Goal: Task Accomplishment & Management: Manage account settings

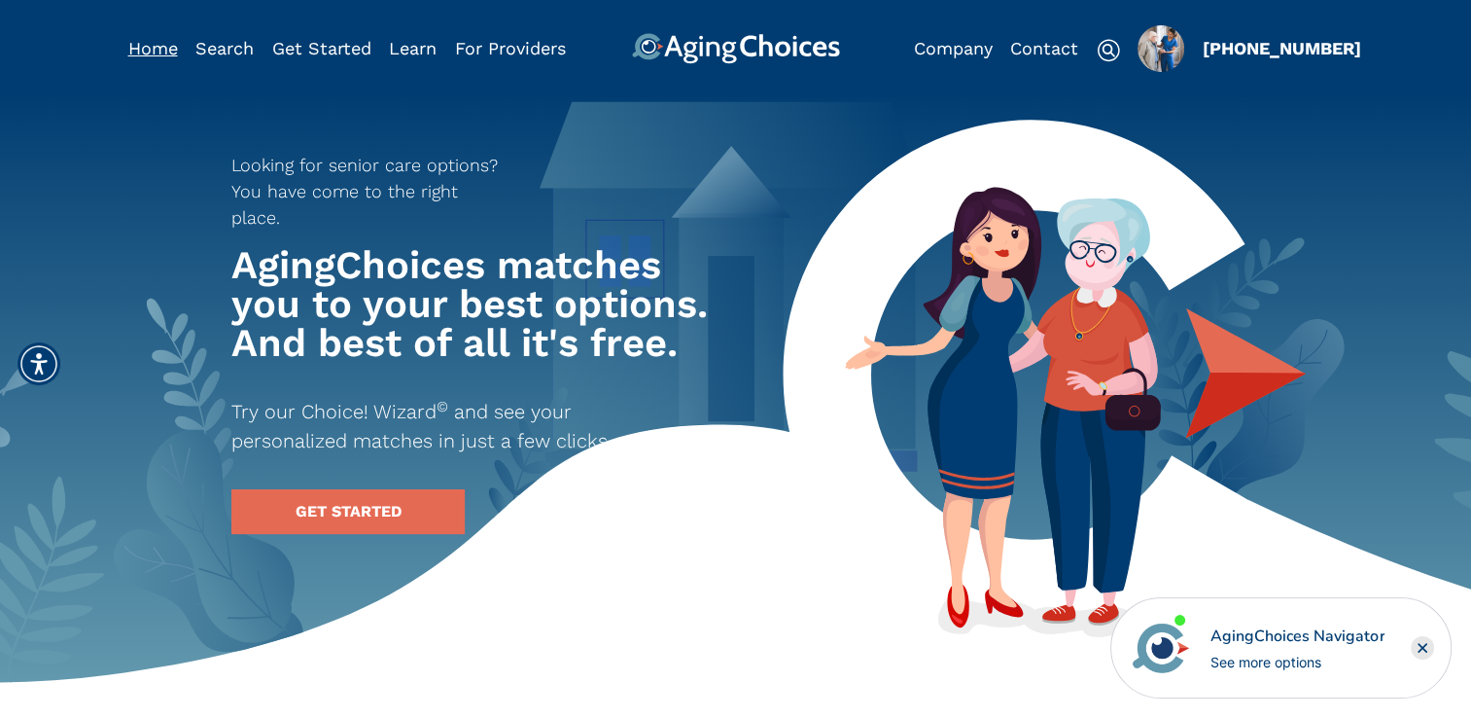
click at [146, 52] on link "Home" at bounding box center [153, 48] width 50 height 20
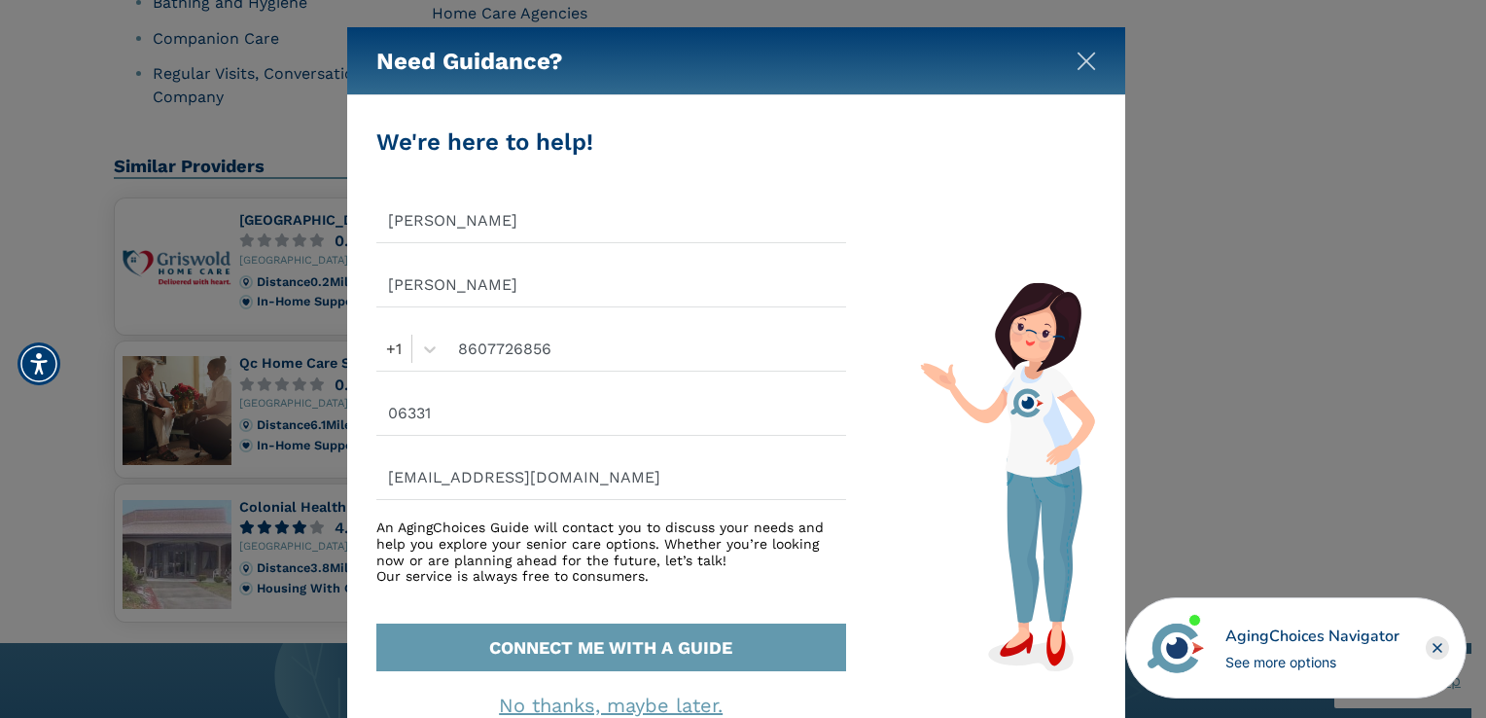
click at [1082, 58] on img "Close" at bounding box center [1086, 61] width 19 height 19
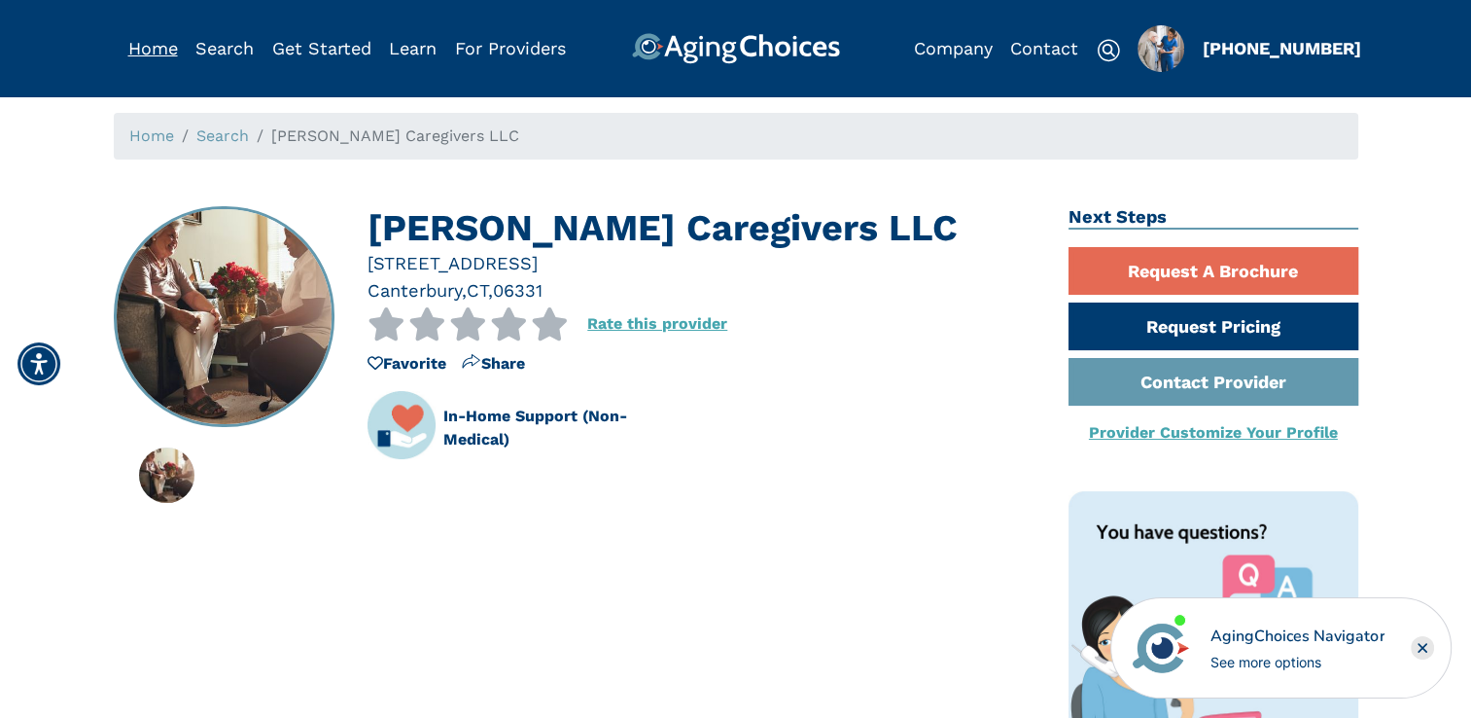
click at [171, 56] on link "Home" at bounding box center [153, 48] width 50 height 20
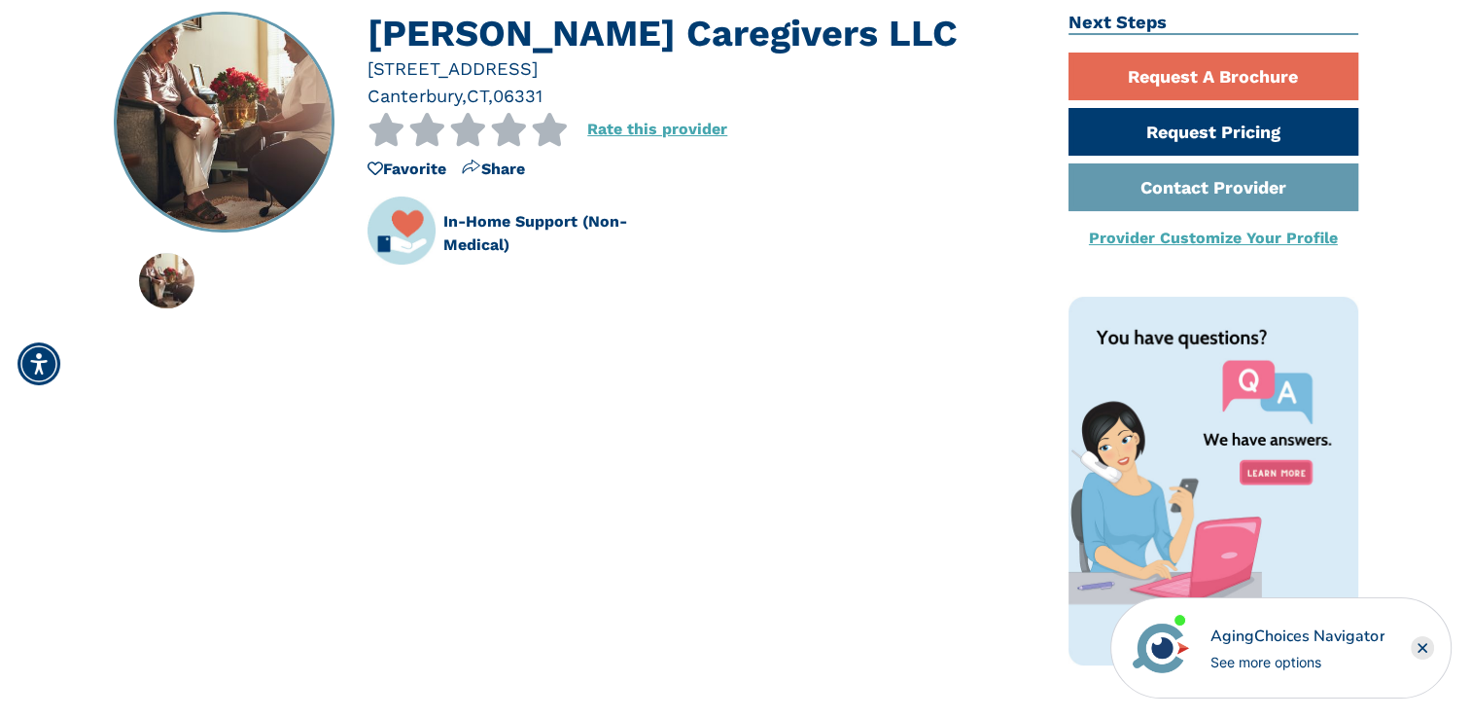
scroll to position [97, 0]
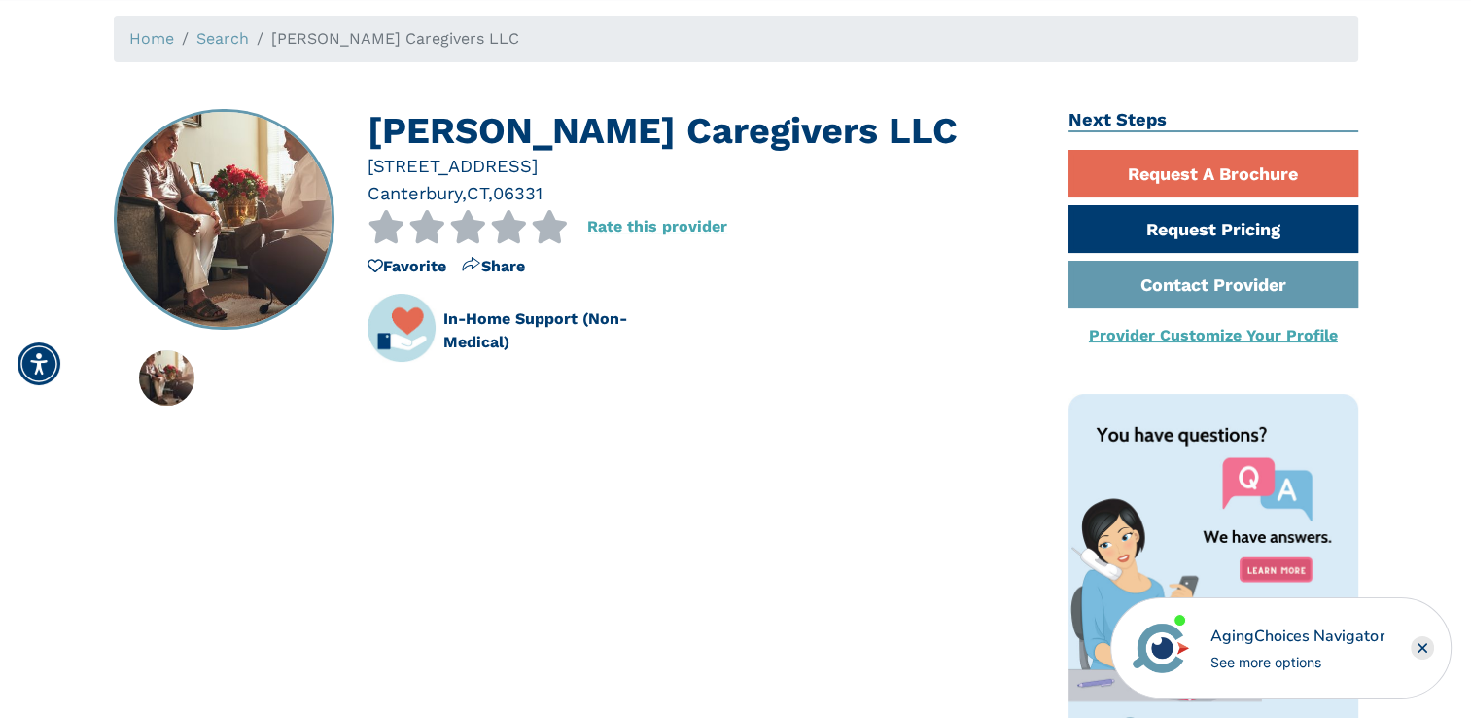
click at [1215, 340] on link "Provider Customize Your Profile" at bounding box center [1213, 335] width 249 height 18
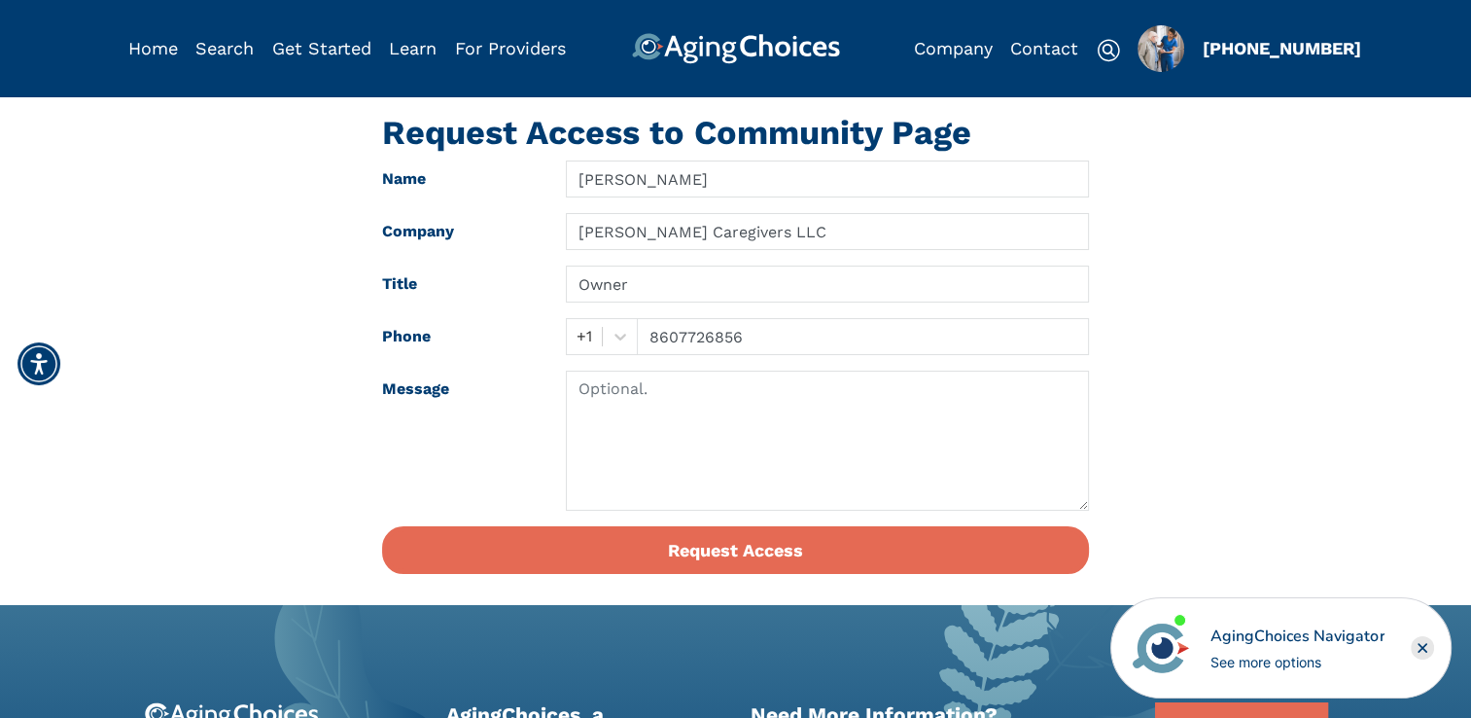
click at [1147, 45] on img "Popover trigger" at bounding box center [1161, 48] width 47 height 47
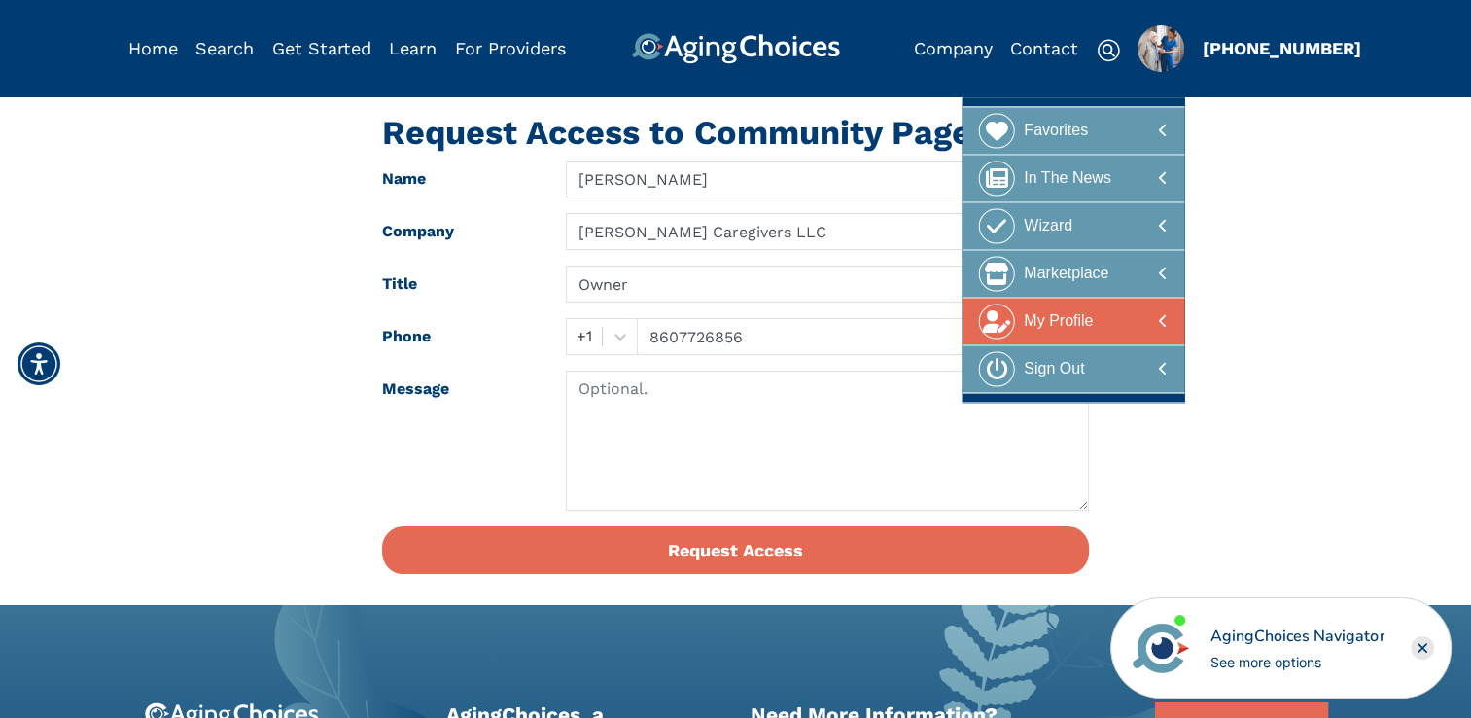
click at [1080, 313] on div "My Profile" at bounding box center [1058, 321] width 69 height 36
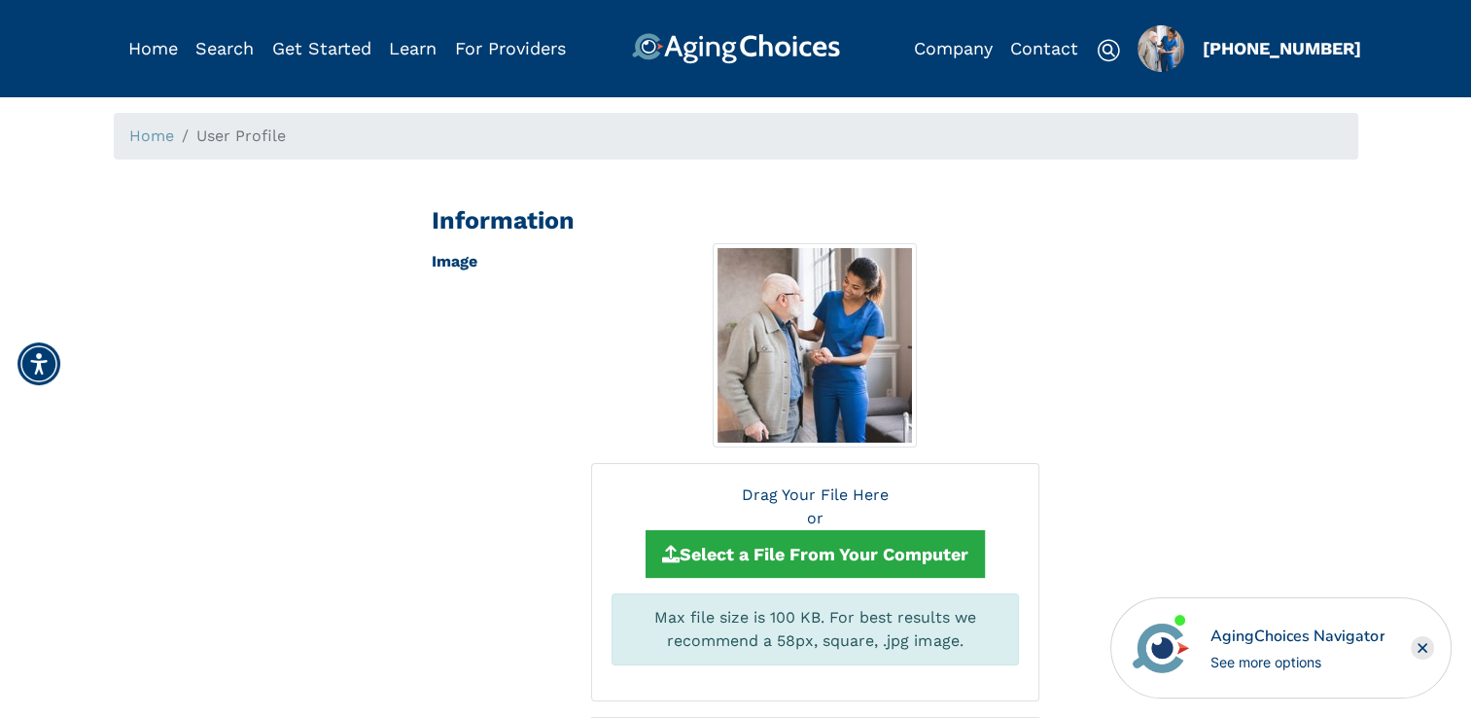
click at [1148, 54] on img "Popover trigger" at bounding box center [1161, 48] width 47 height 47
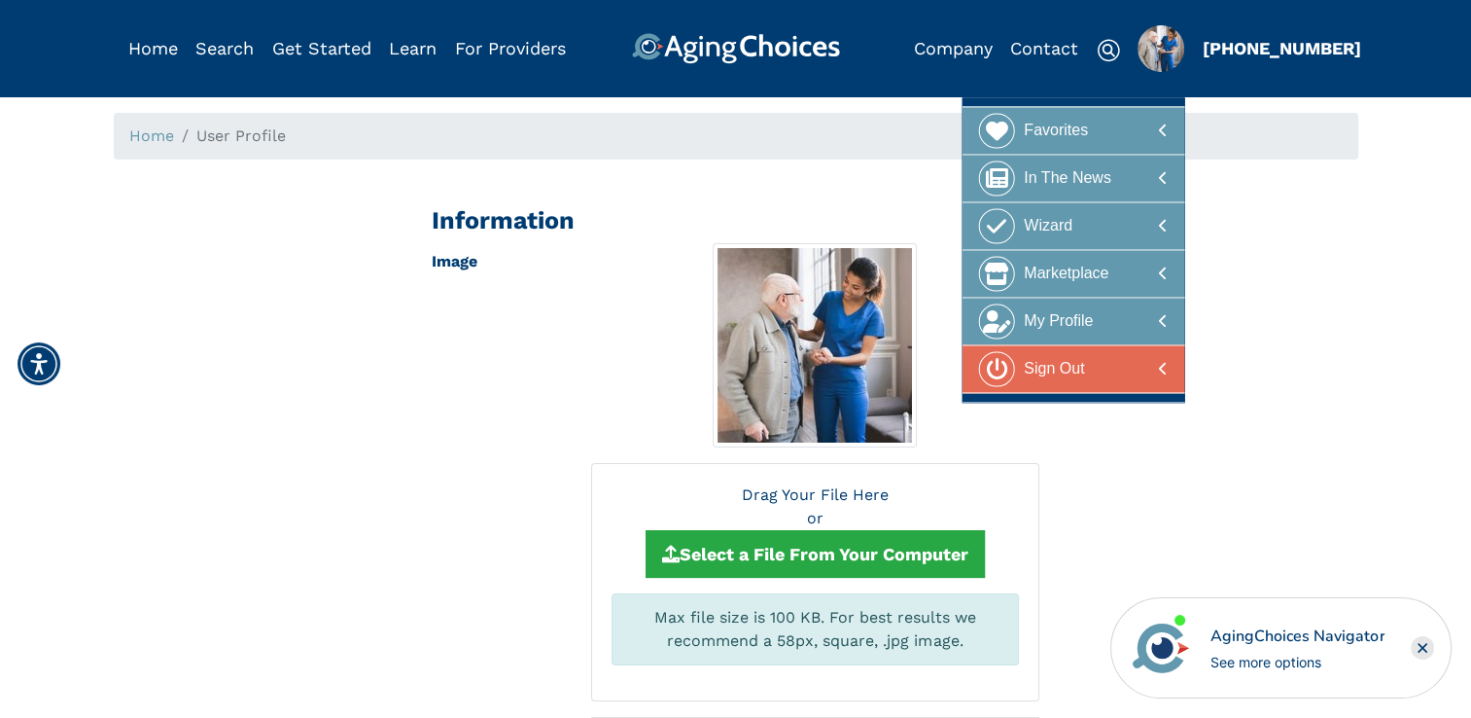
click at [1066, 372] on div "Sign Out" at bounding box center [1054, 369] width 60 height 36
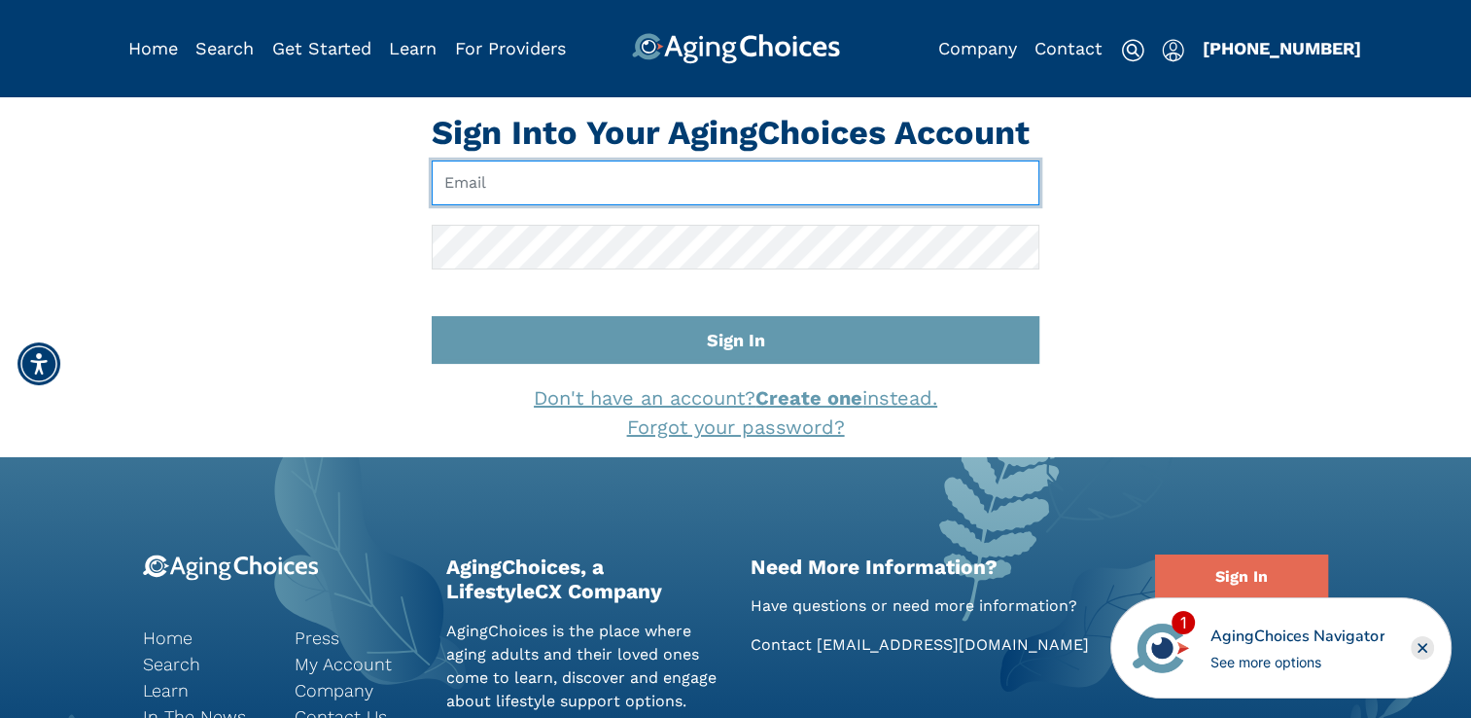
type input "[EMAIL_ADDRESS][DOMAIN_NAME]"
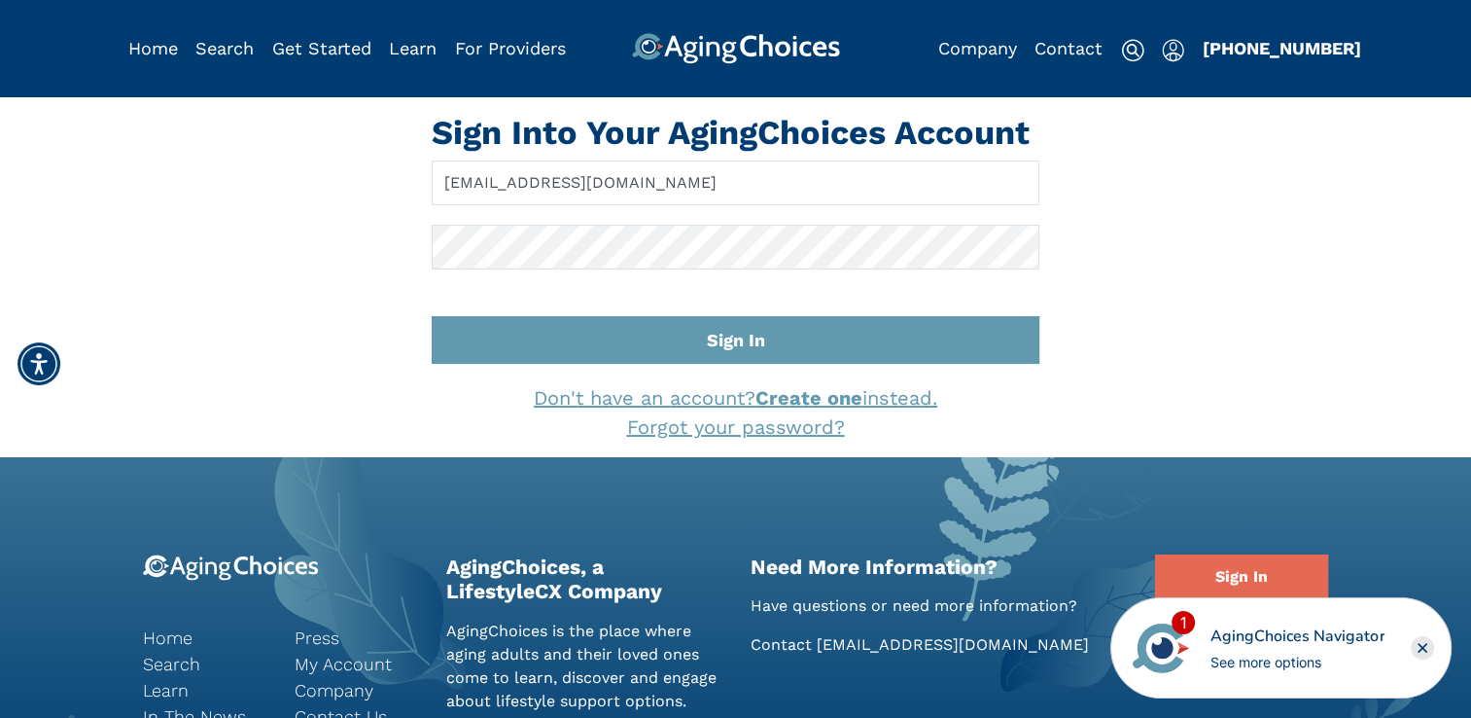
click at [1172, 51] on img "Popover trigger" at bounding box center [1173, 50] width 22 height 23
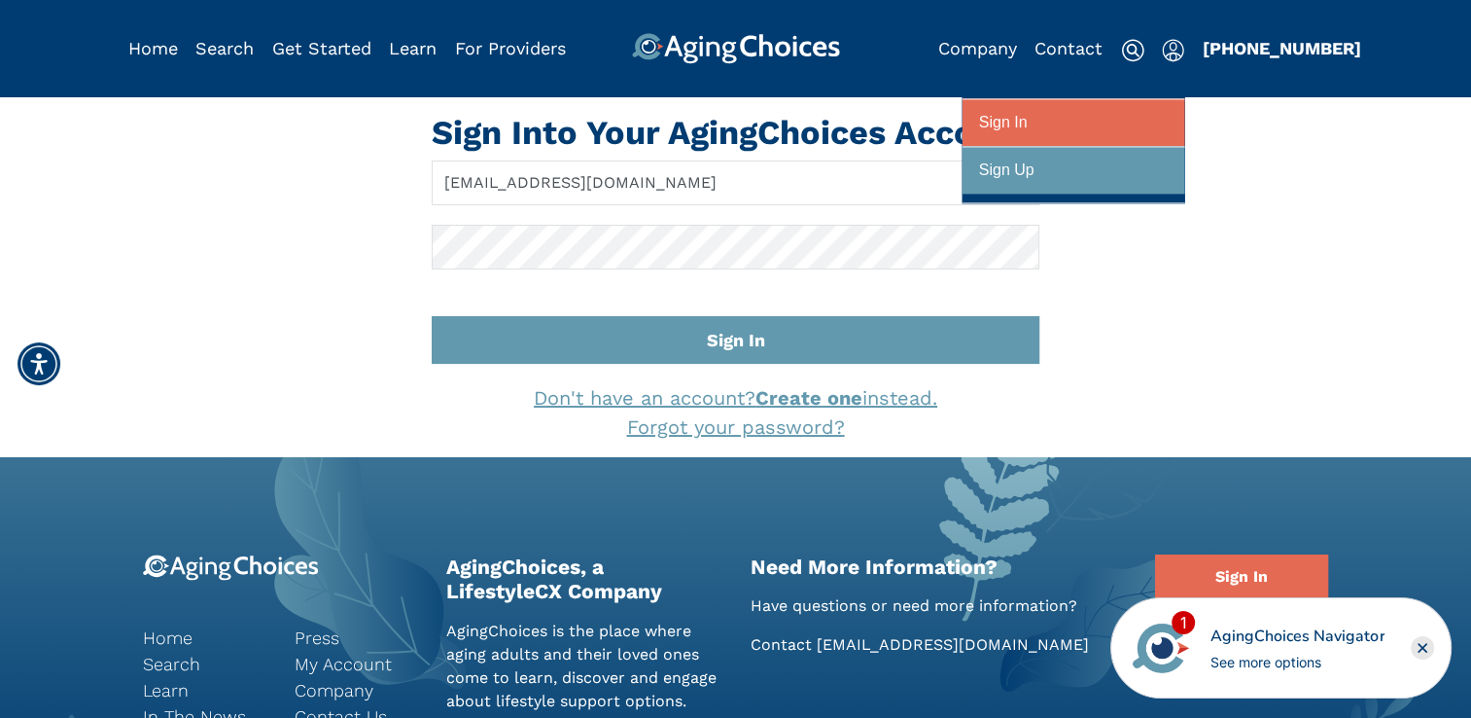
click at [1008, 125] on div "Sign In" at bounding box center [1003, 123] width 49 height 36
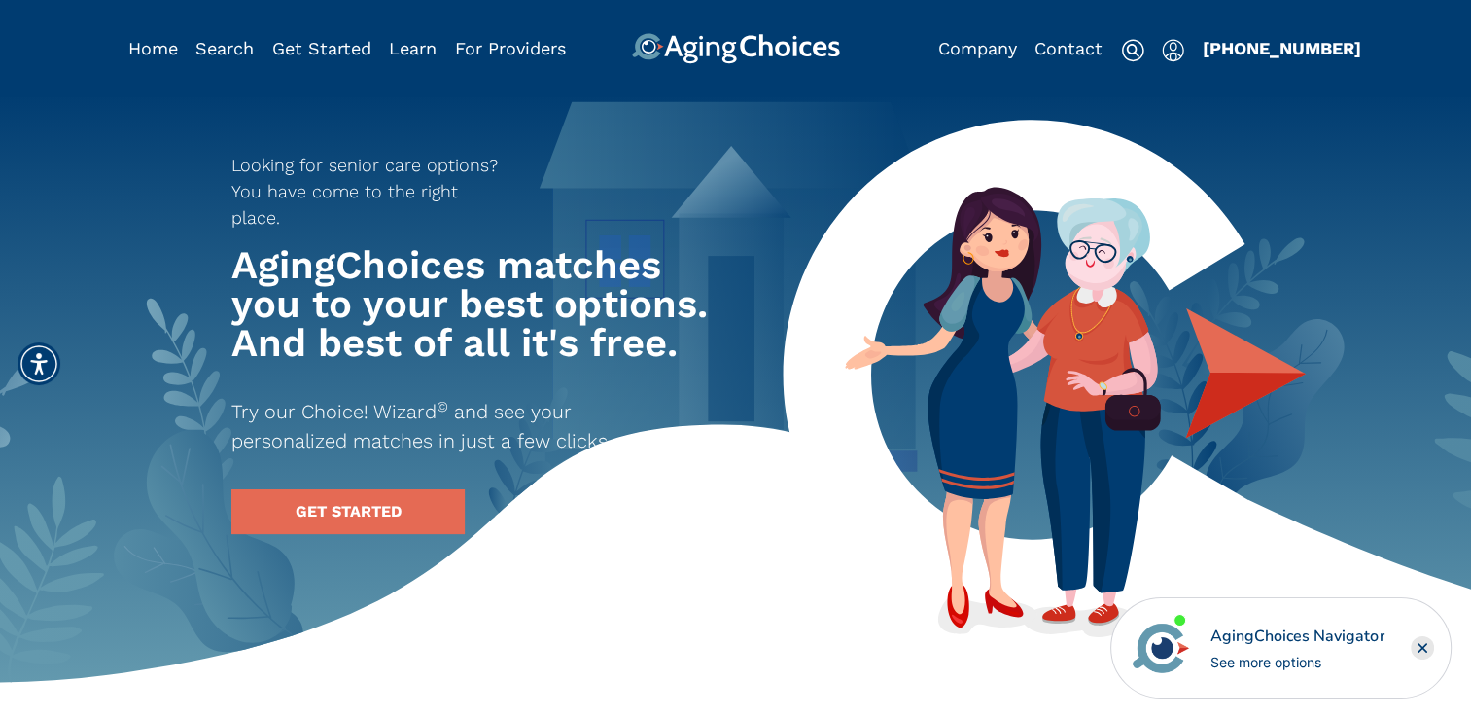
click at [1177, 49] on img "Popover trigger" at bounding box center [1173, 50] width 22 height 23
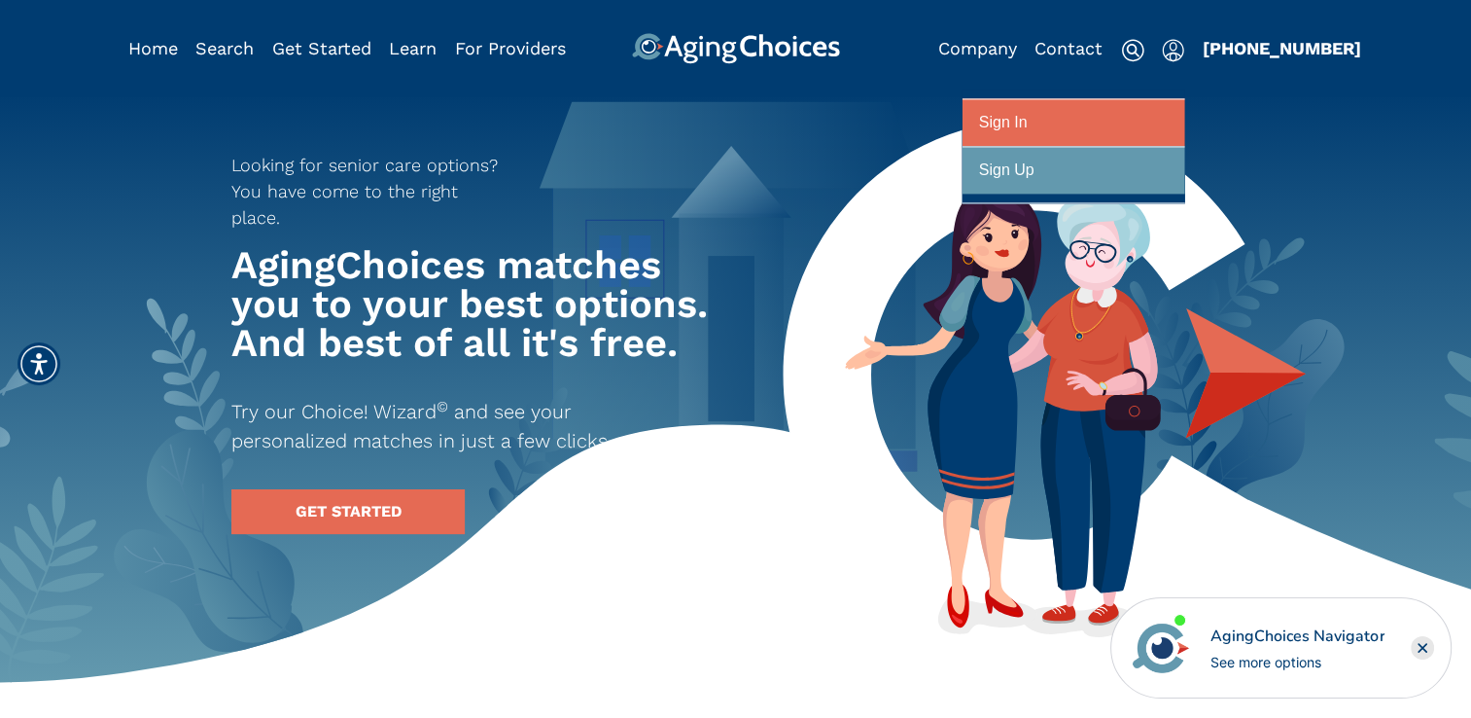
click at [1022, 125] on div "Sign In" at bounding box center [1003, 123] width 49 height 36
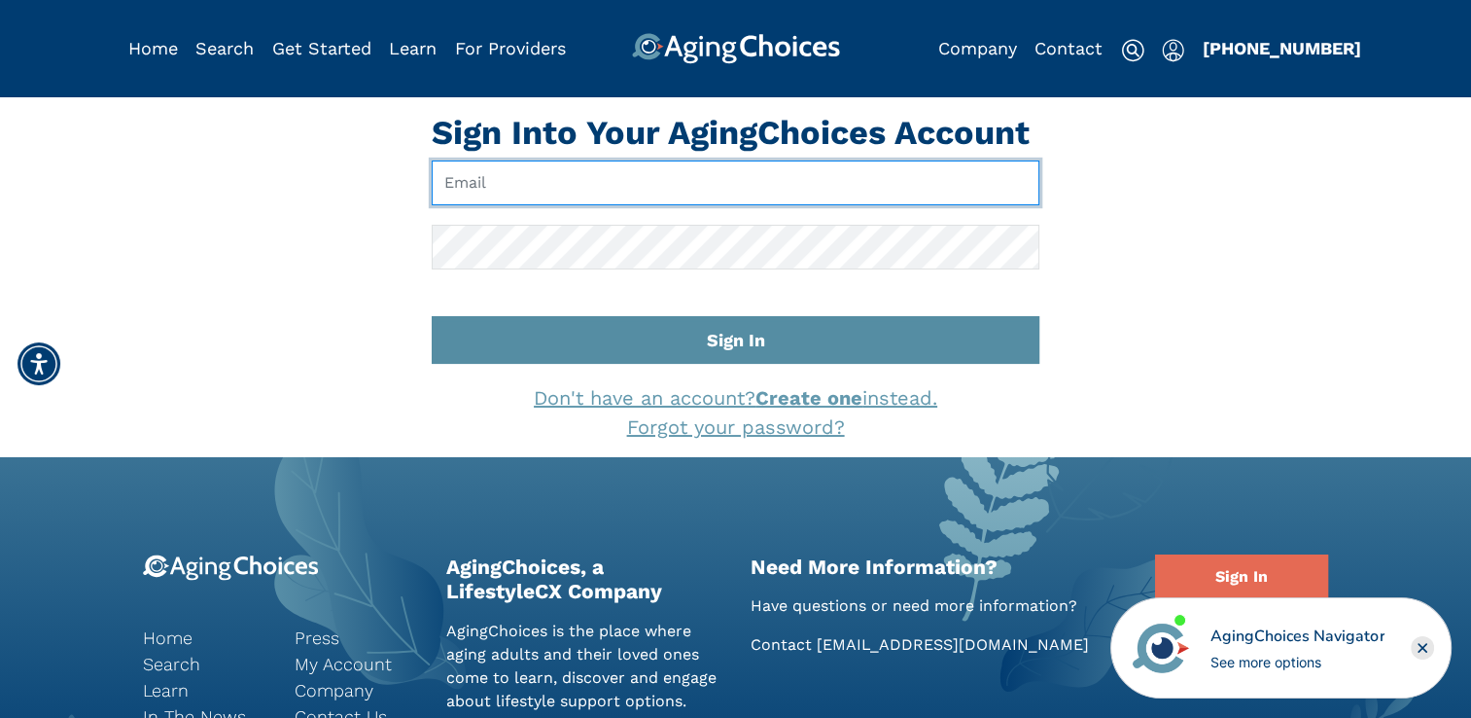
type input "info@kittbrookcaregivers.com"
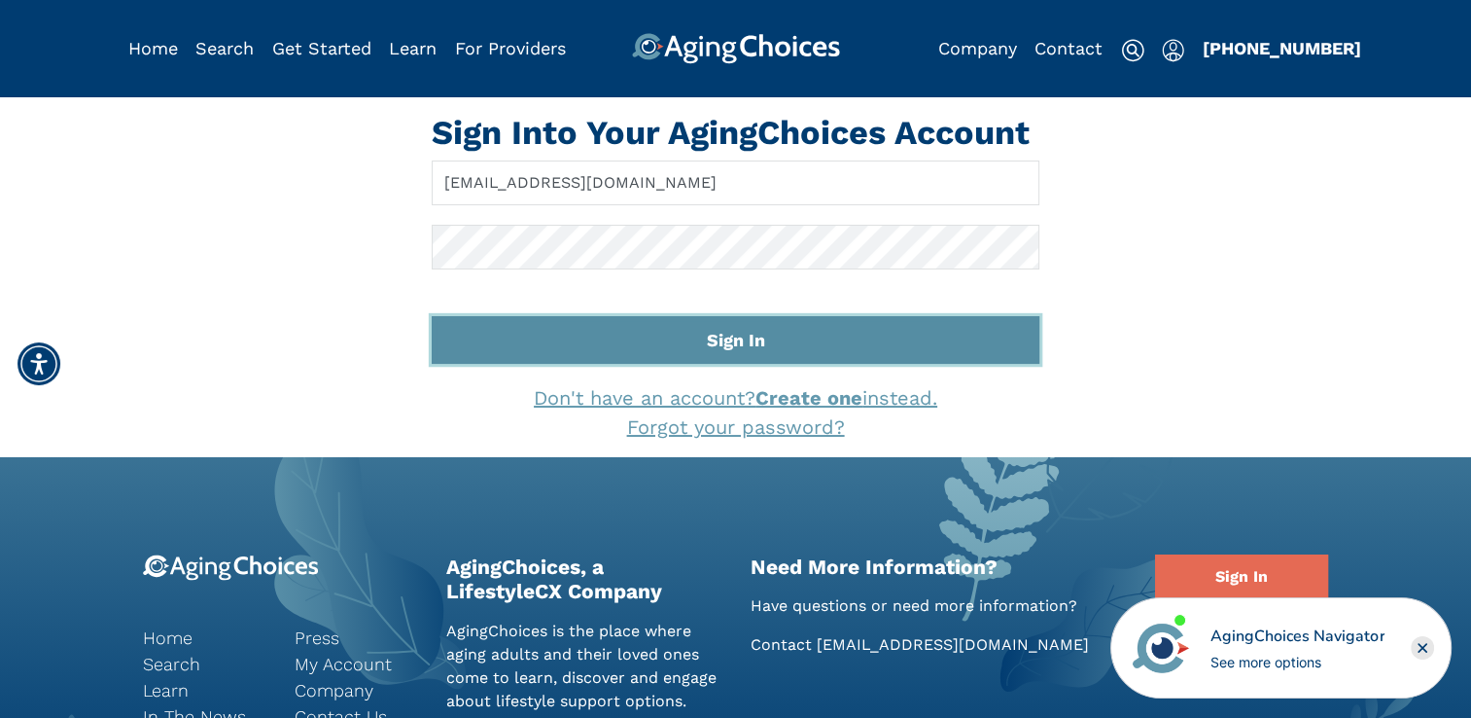
click at [664, 344] on button "Sign In" at bounding box center [736, 340] width 608 height 48
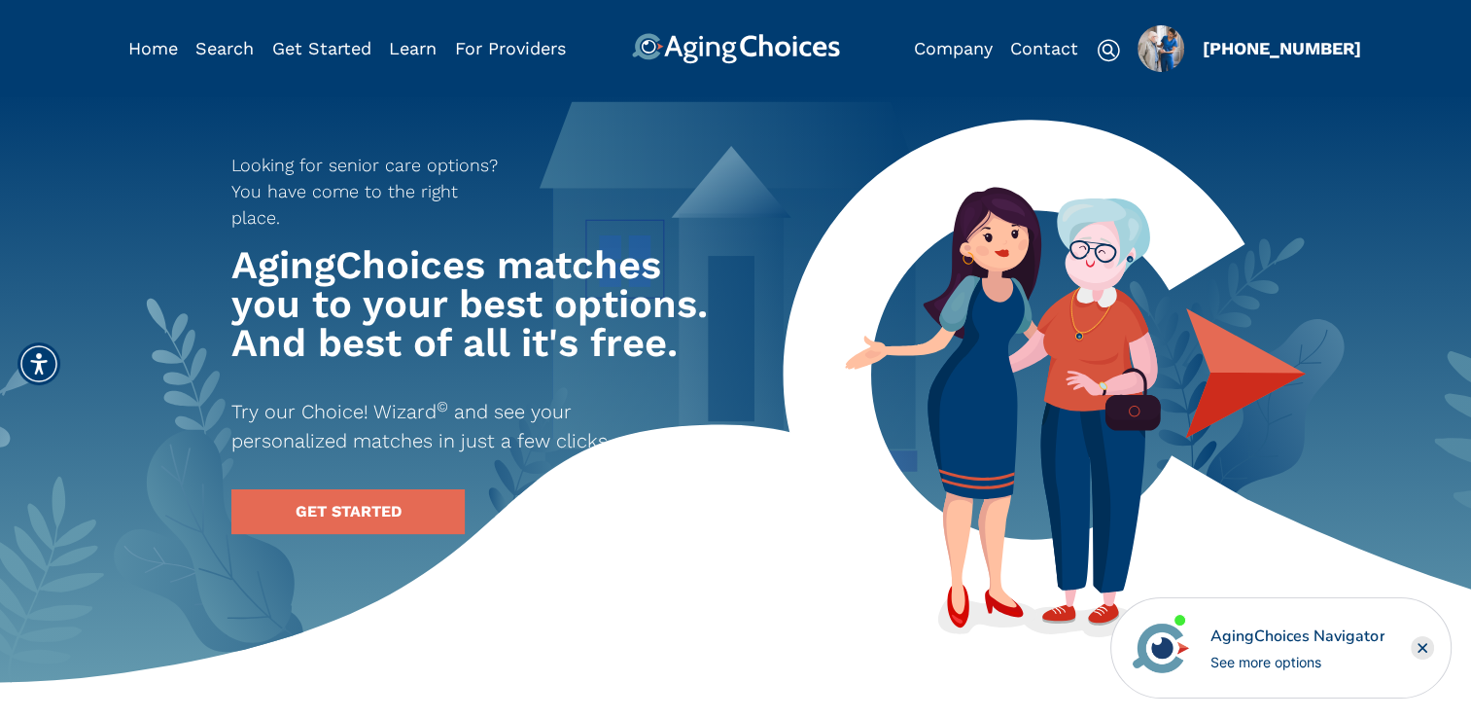
click at [1167, 48] on img "Popover trigger" at bounding box center [1161, 48] width 47 height 47
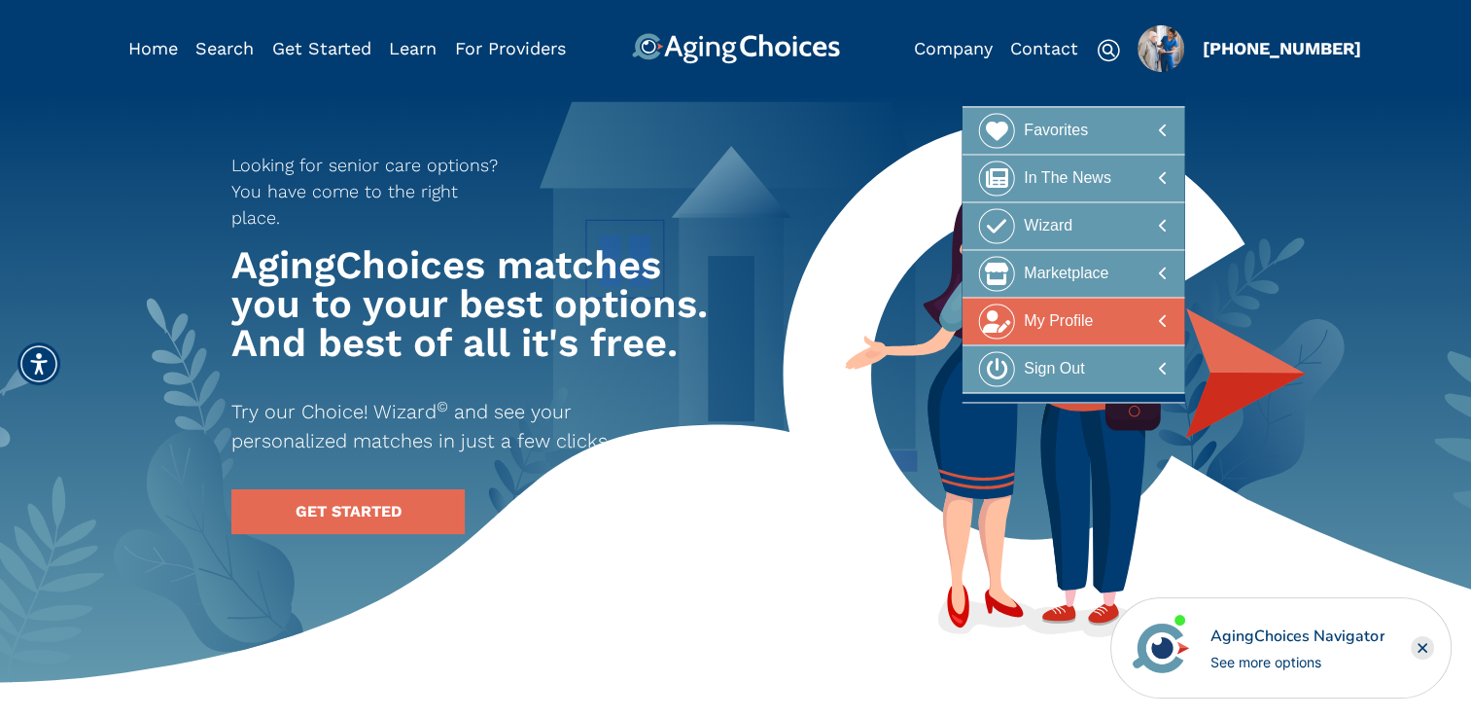
click at [1089, 310] on div "My Profile" at bounding box center [1058, 321] width 69 height 36
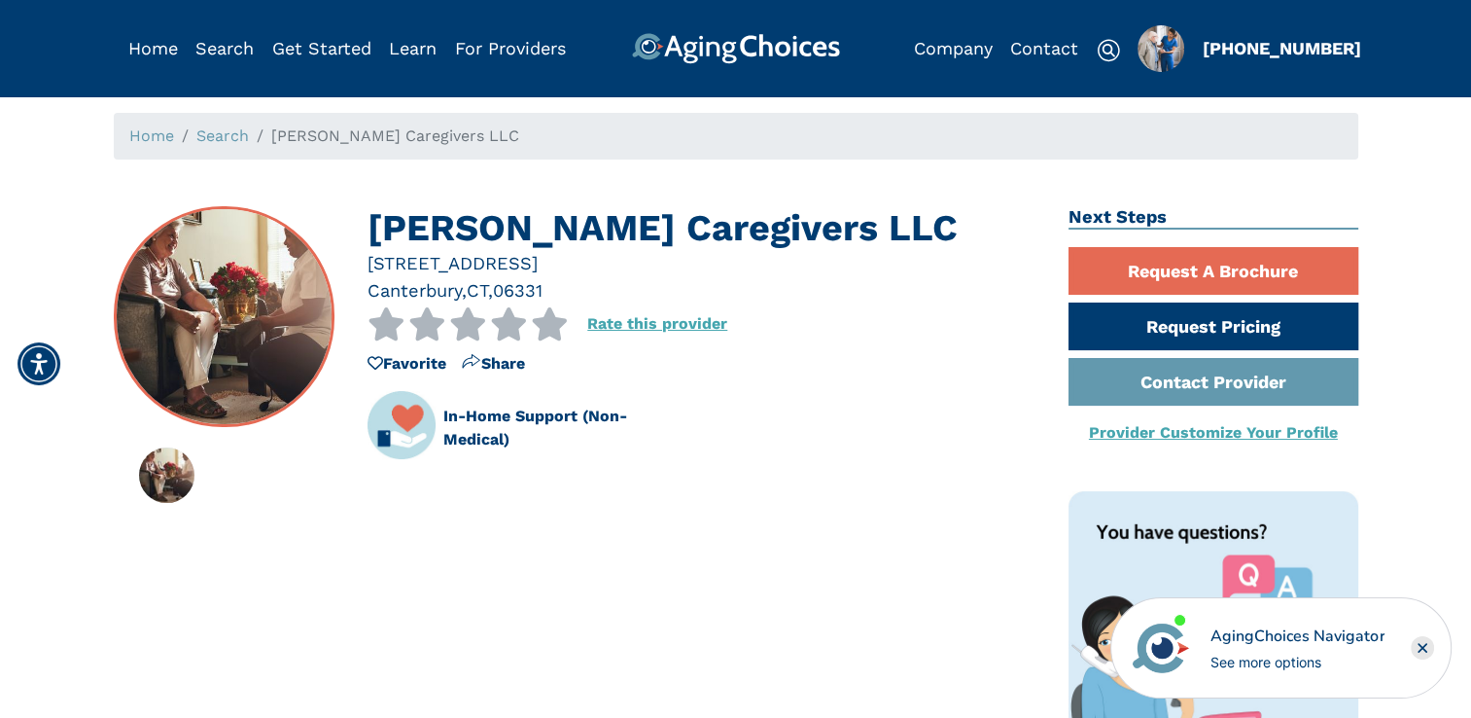
click at [276, 323] on img at bounding box center [224, 317] width 218 height 218
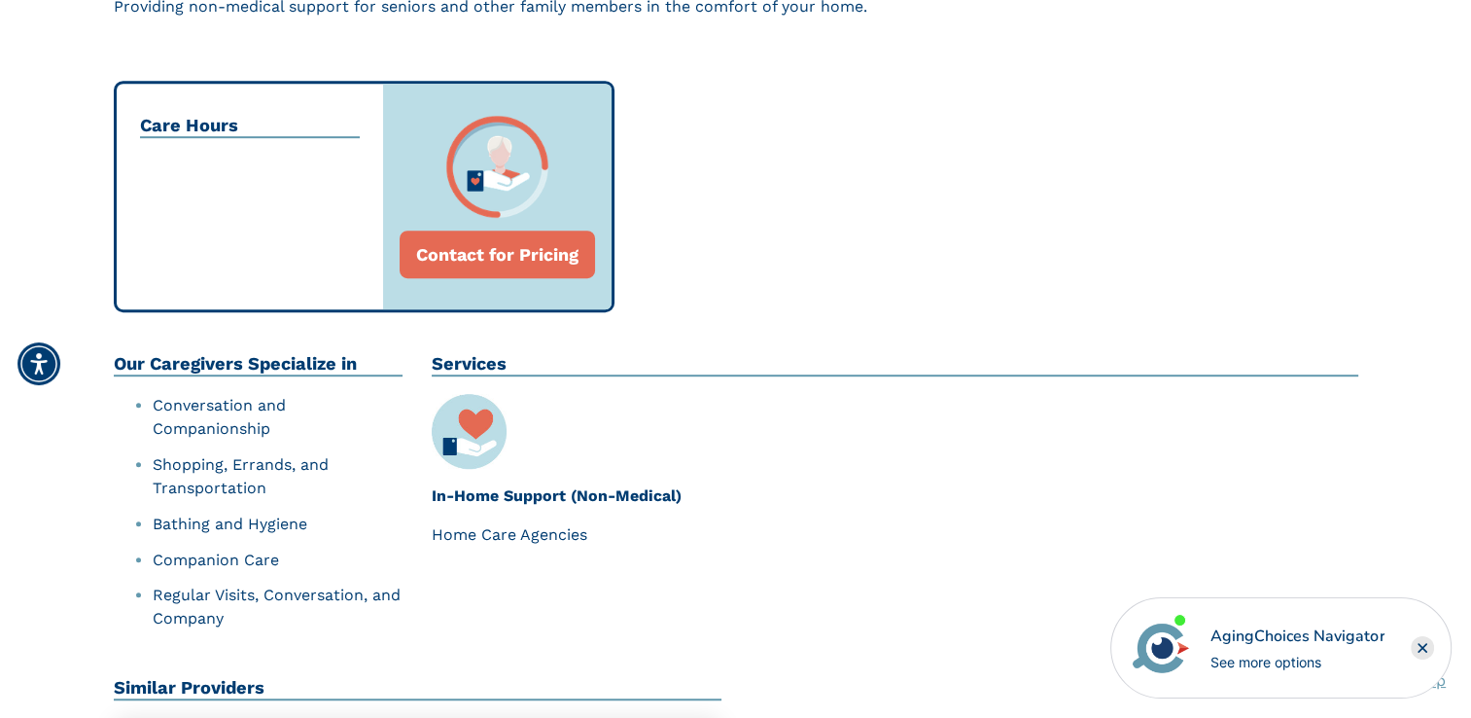
scroll to position [875, 0]
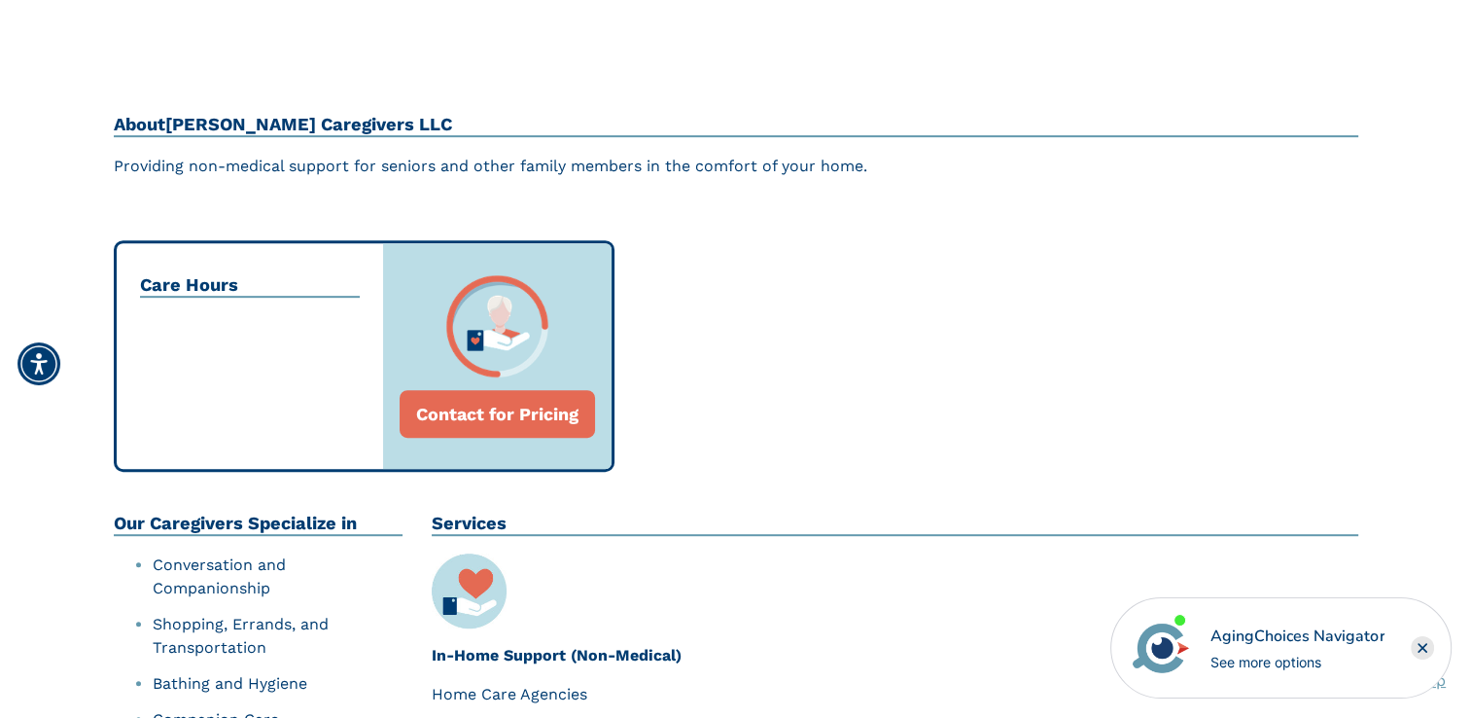
click at [198, 287] on h2 "Care Hours" at bounding box center [250, 285] width 220 height 23
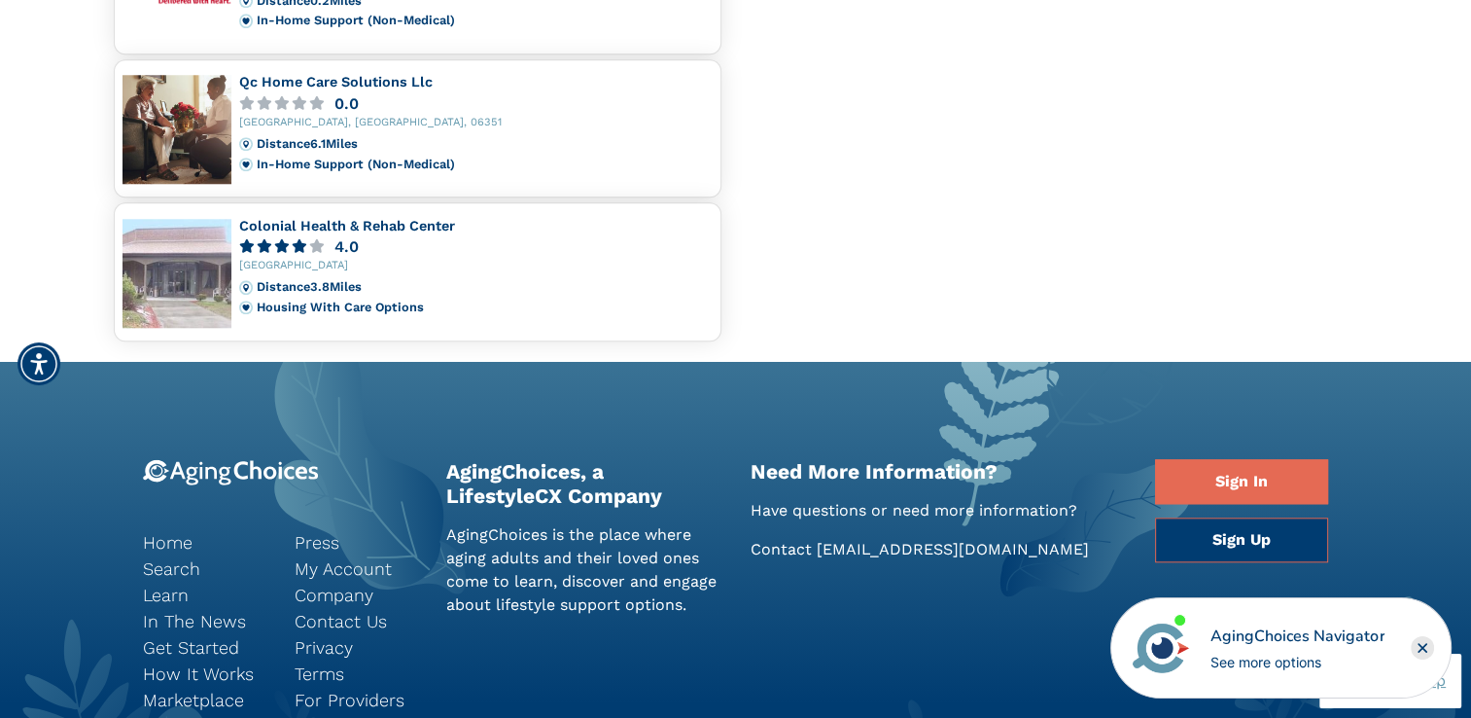
scroll to position [1945, 0]
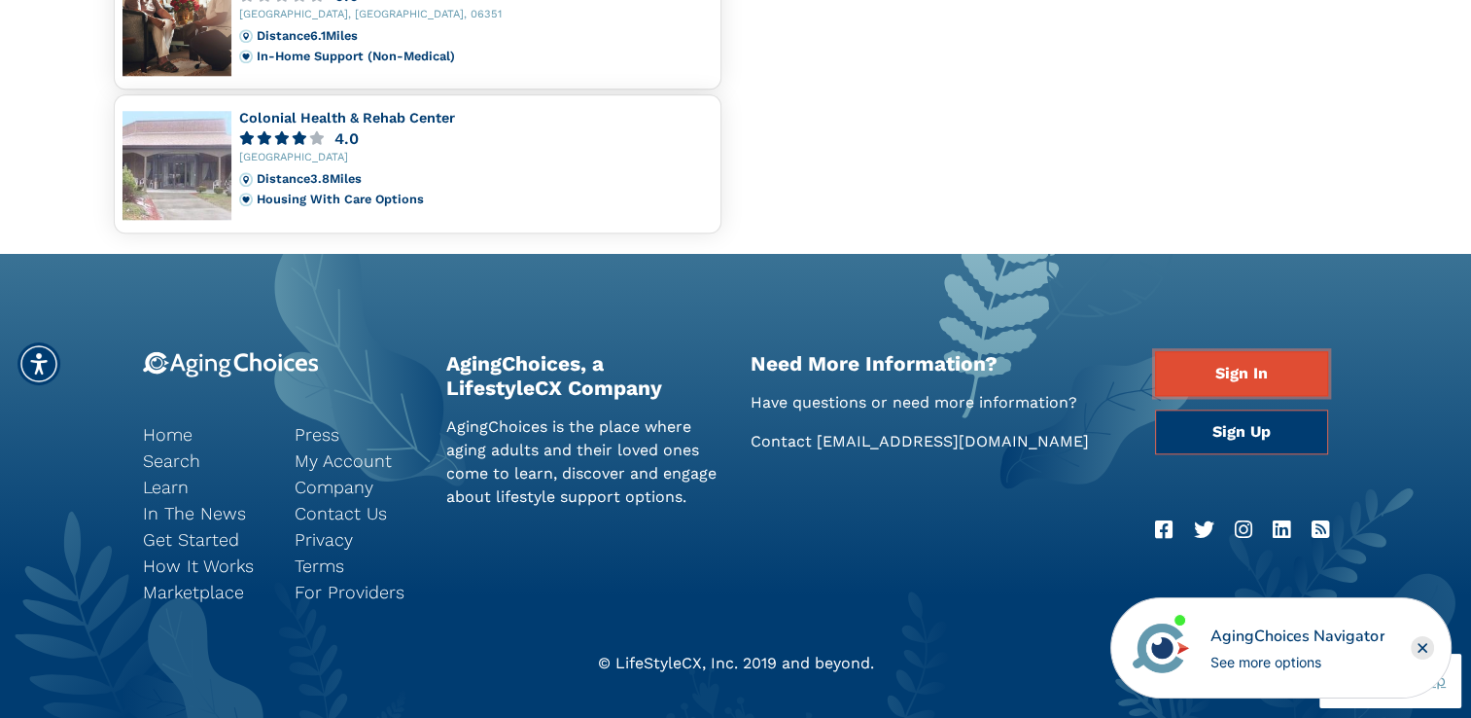
click at [1278, 363] on link "Sign In" at bounding box center [1241, 373] width 173 height 45
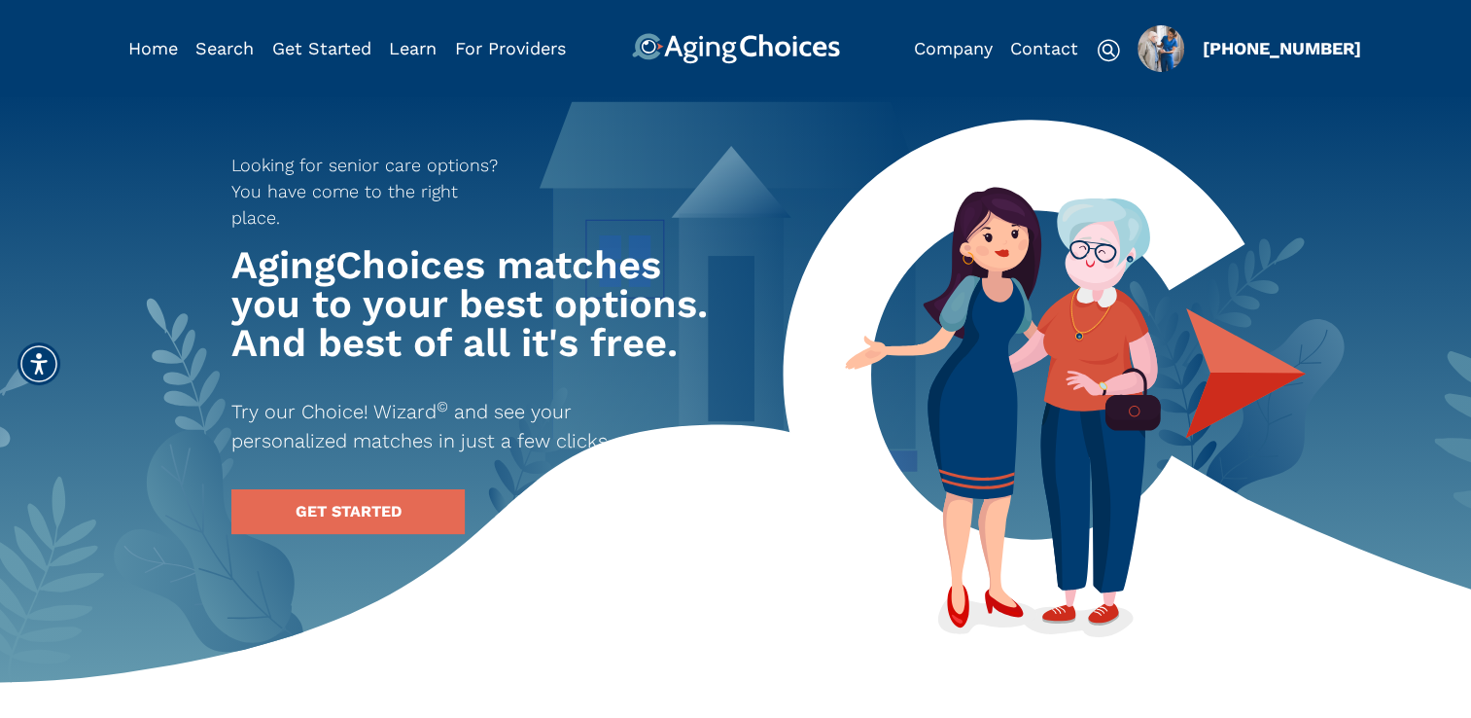
click at [1151, 49] on img "Popover trigger" at bounding box center [1161, 48] width 47 height 47
click at [1304, 228] on div "Looking for senior care options? You have come to the right place. AgingChoices…" at bounding box center [736, 335] width 1245 height 398
click at [1151, 58] on img "Popover trigger" at bounding box center [1161, 48] width 47 height 47
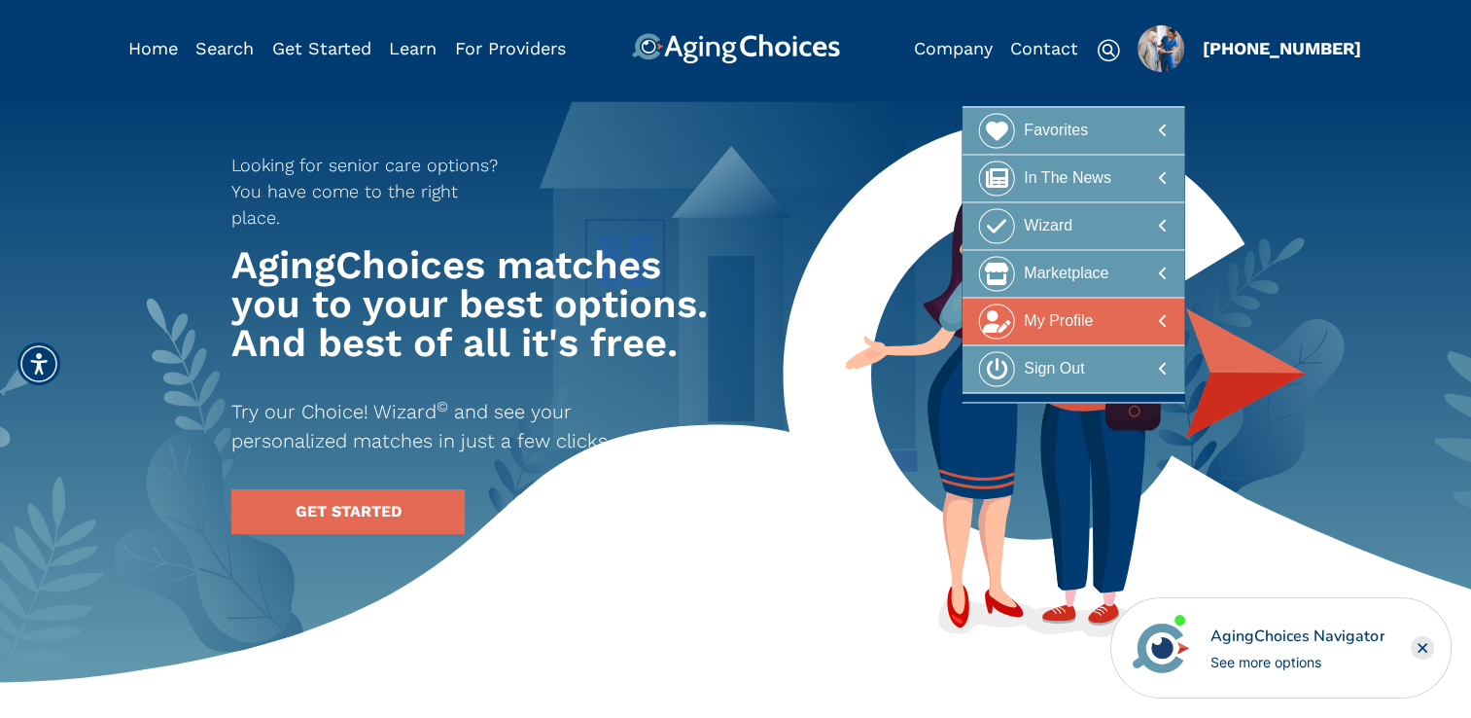
click at [1103, 307] on div at bounding box center [1073, 321] width 189 height 36
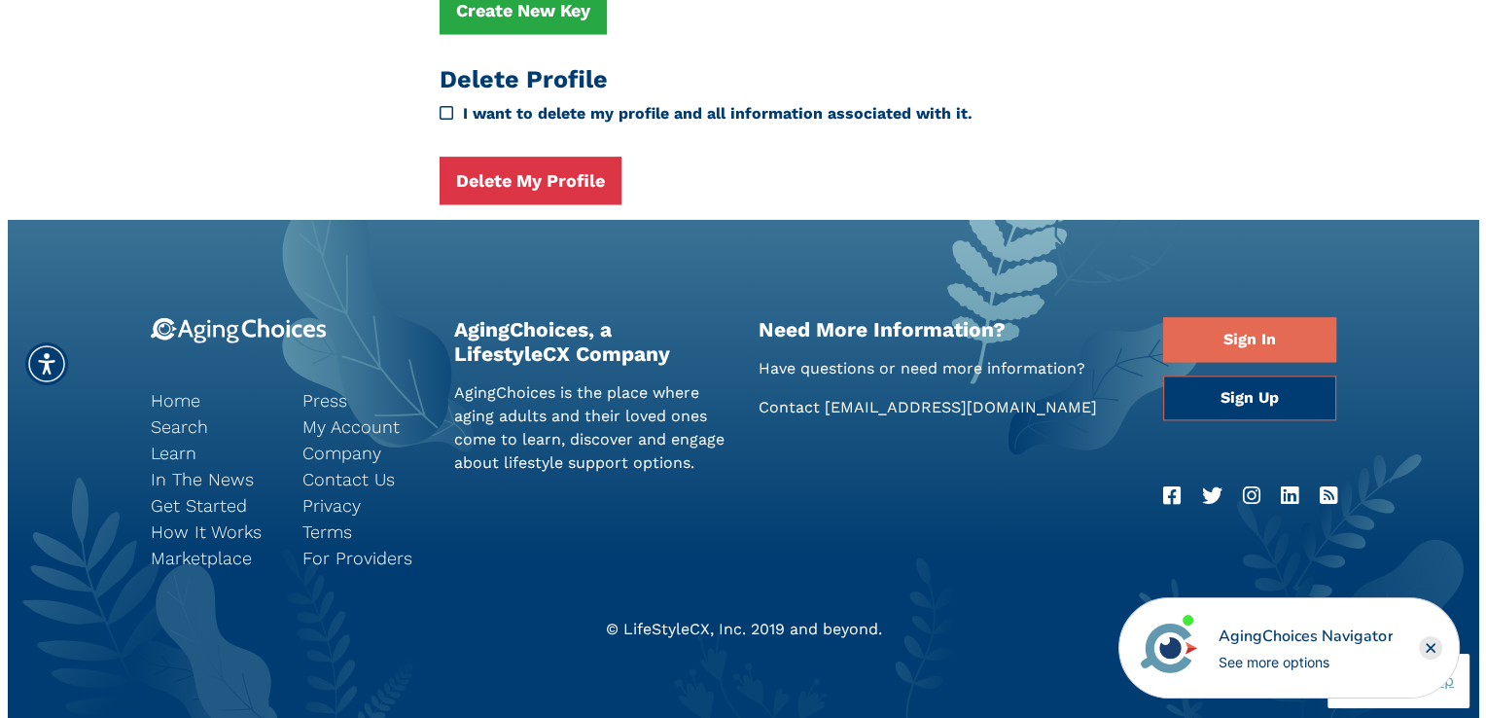
scroll to position [2326, 0]
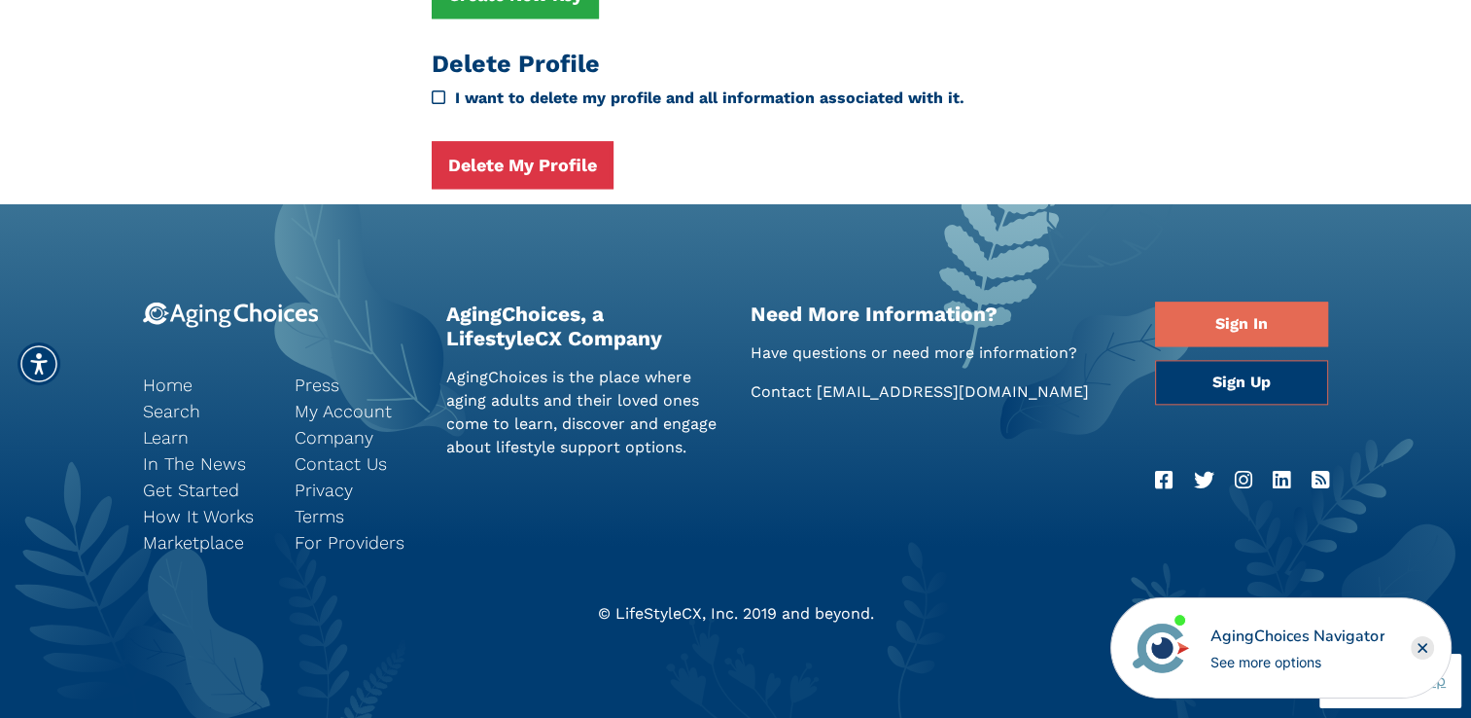
click at [440, 100] on icon "I want to delete my profile and all information associated with it." at bounding box center [439, 97] width 14 height 16
click at [553, 156] on button "Delete My Profile" at bounding box center [523, 165] width 182 height 48
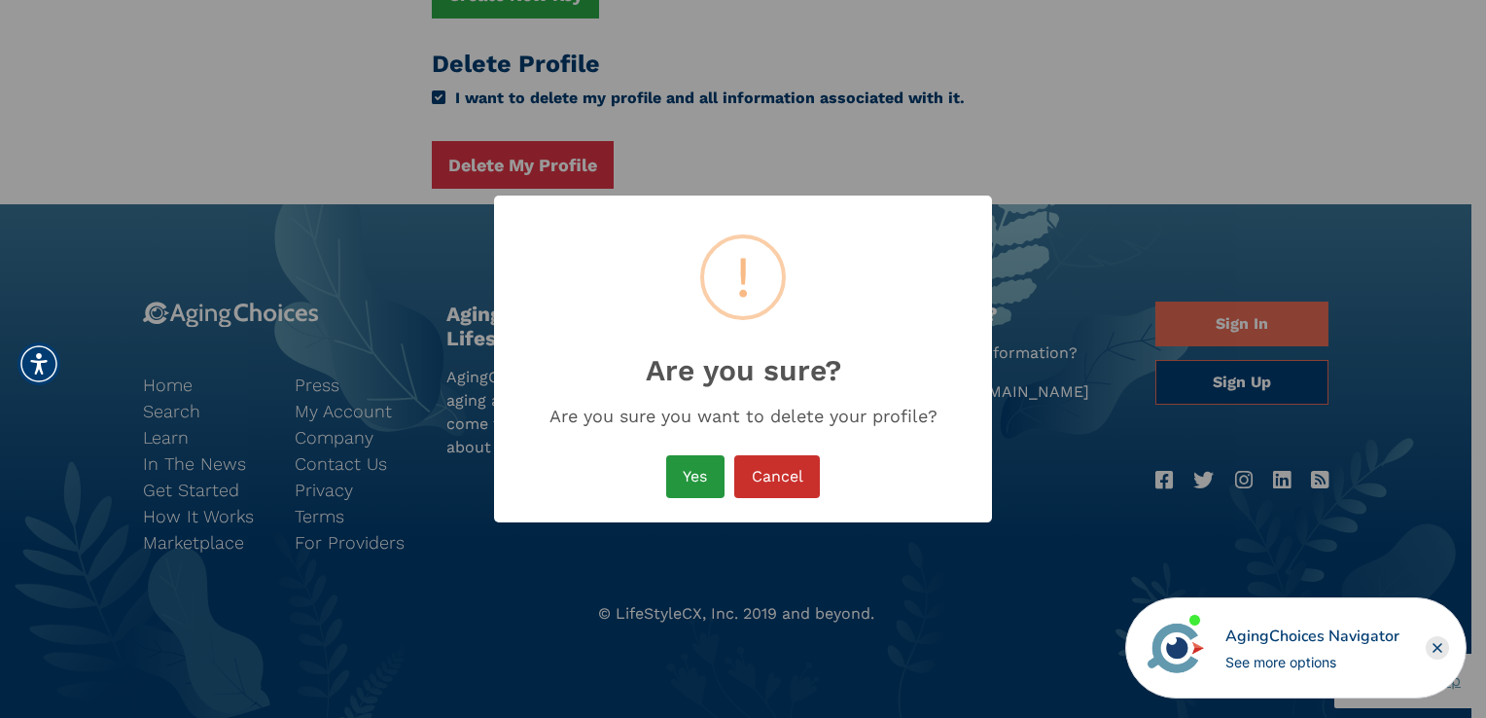
click at [685, 477] on button "Yes" at bounding box center [695, 476] width 58 height 43
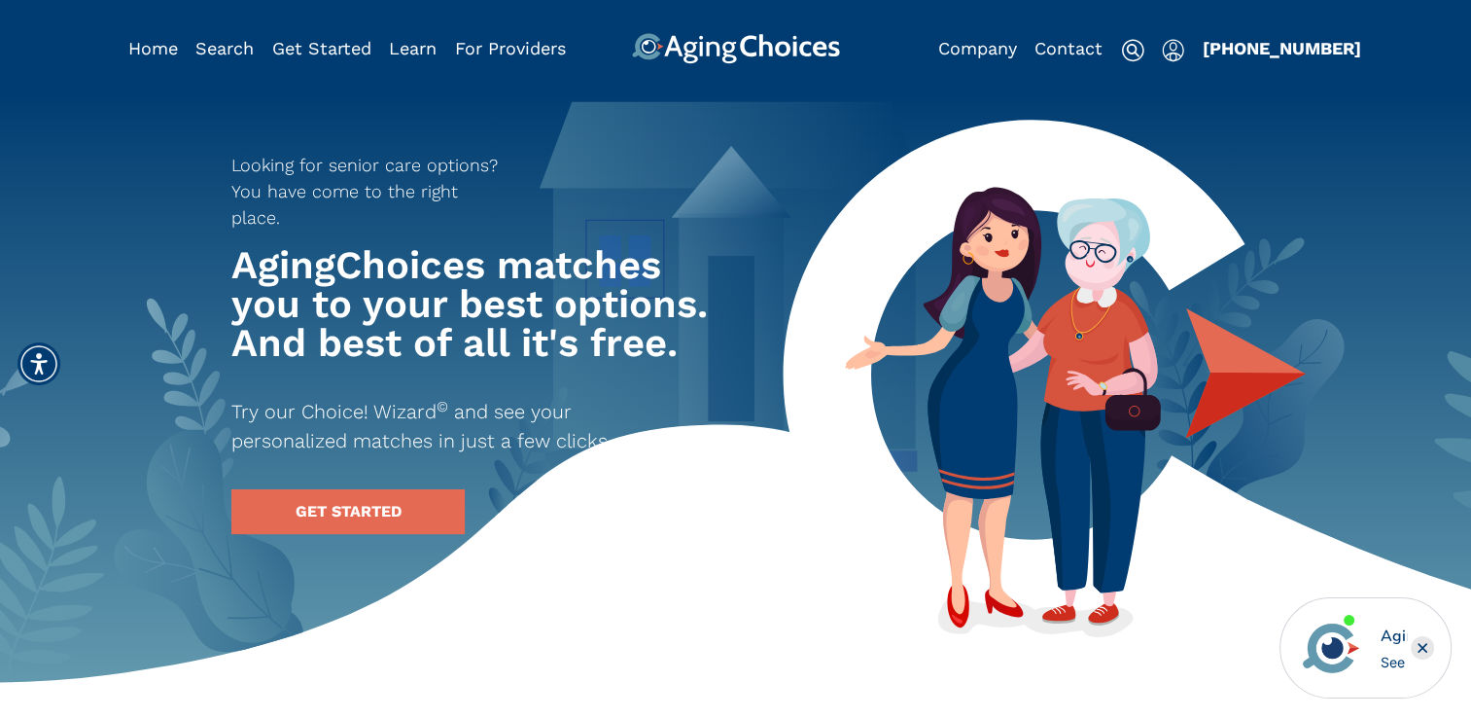
click at [1170, 55] on img "Popover trigger" at bounding box center [1173, 50] width 22 height 23
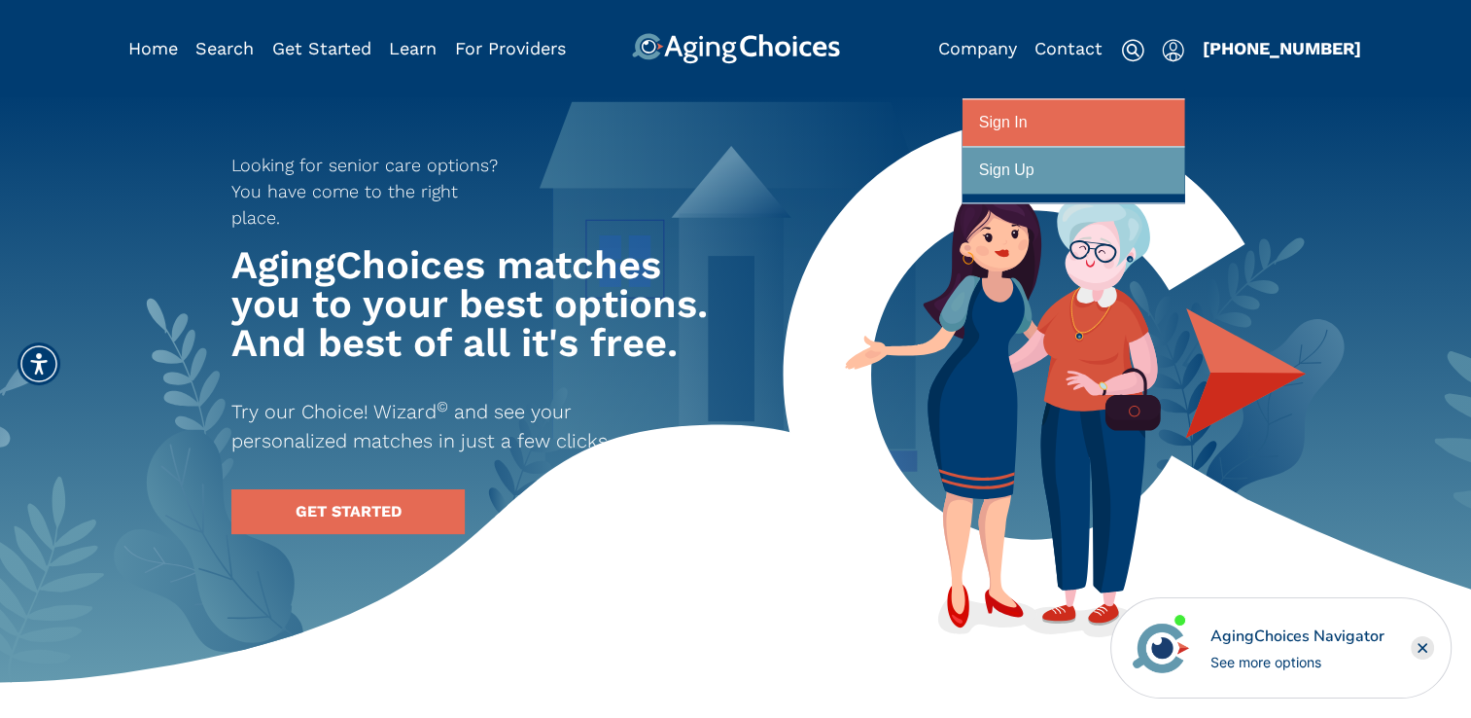
click at [991, 117] on div "Sign In" at bounding box center [1003, 123] width 49 height 36
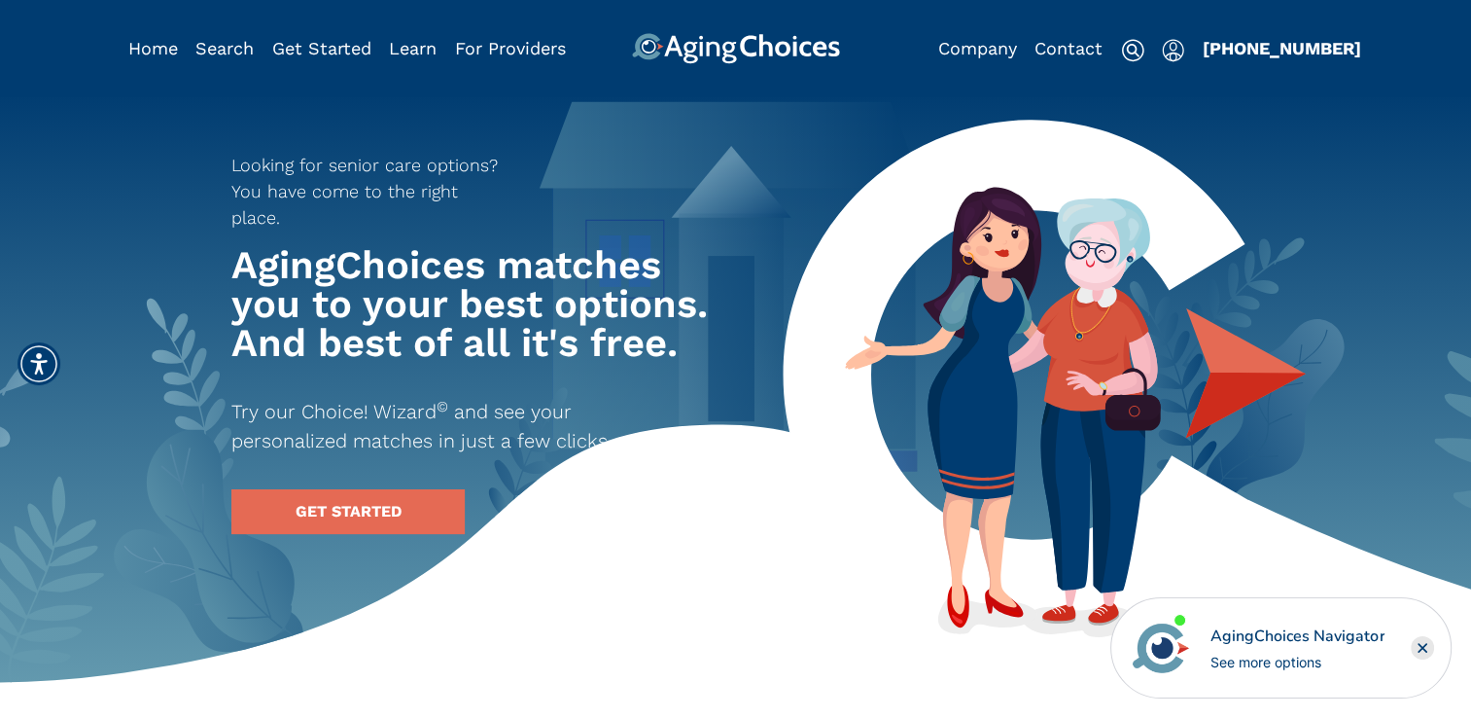
click at [1166, 45] on img "Popover trigger" at bounding box center [1173, 50] width 22 height 23
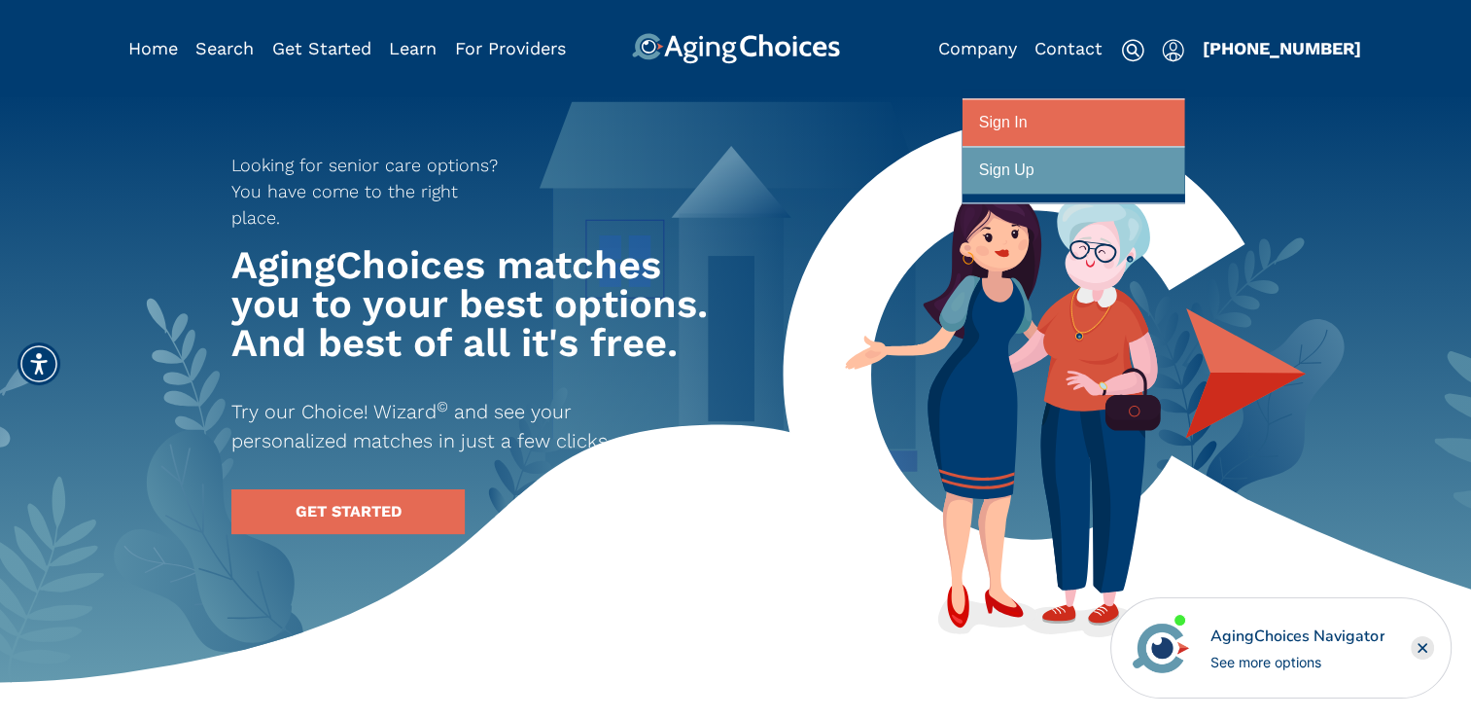
click at [1035, 119] on div at bounding box center [1073, 123] width 189 height 36
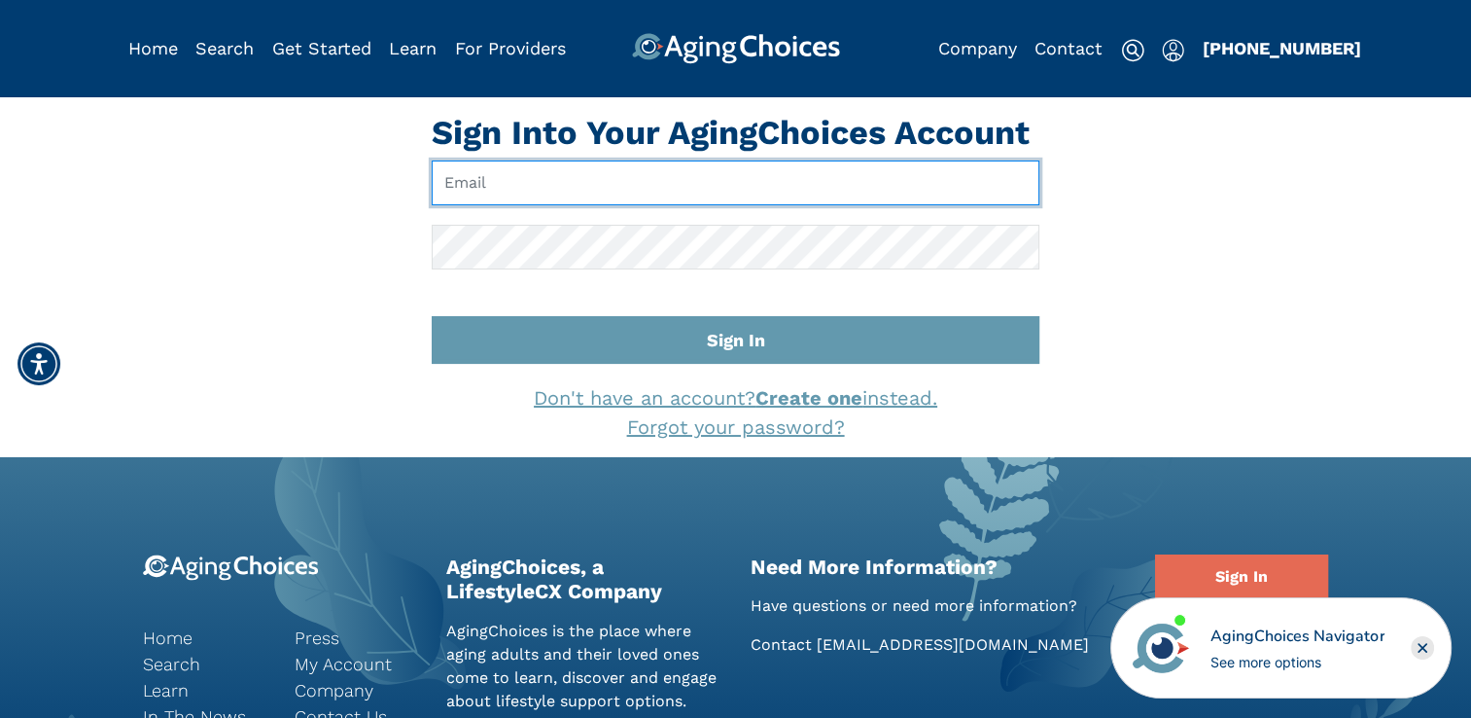
type input "info@kittbrookcaregivers.com"
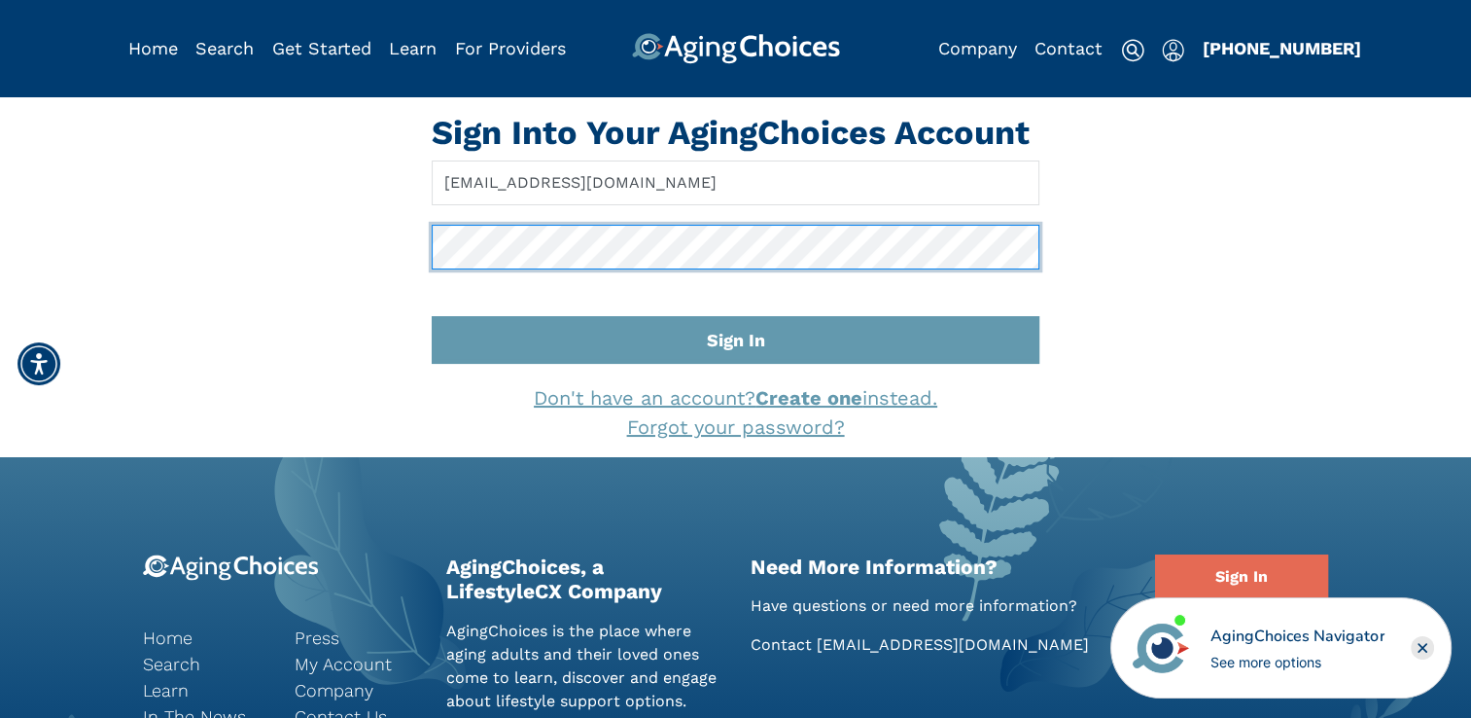
click at [426, 246] on div "Sign Into Your AgingChoices Account info@kittbrookcaregivers.com Sign In Don't …" at bounding box center [735, 277] width 637 height 329
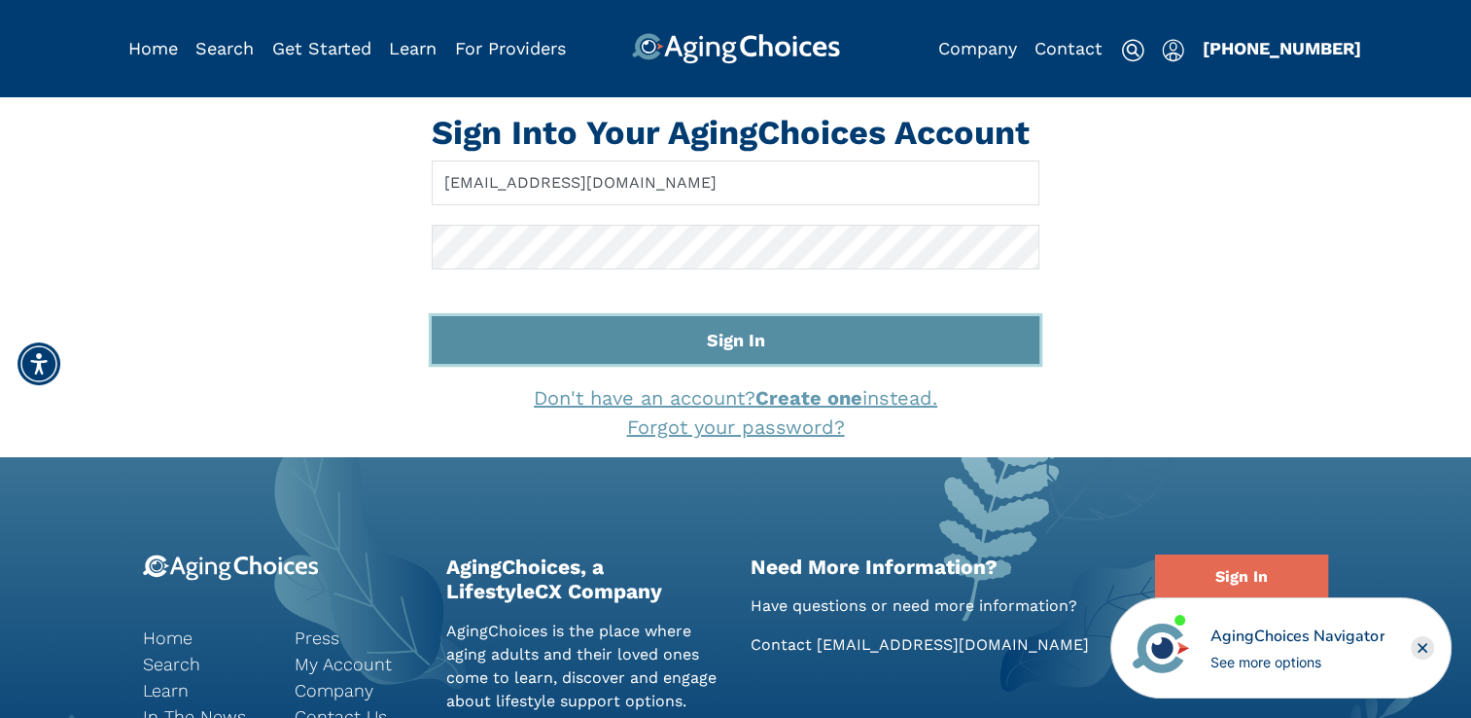
click at [930, 335] on button "Sign In" at bounding box center [736, 340] width 608 height 48
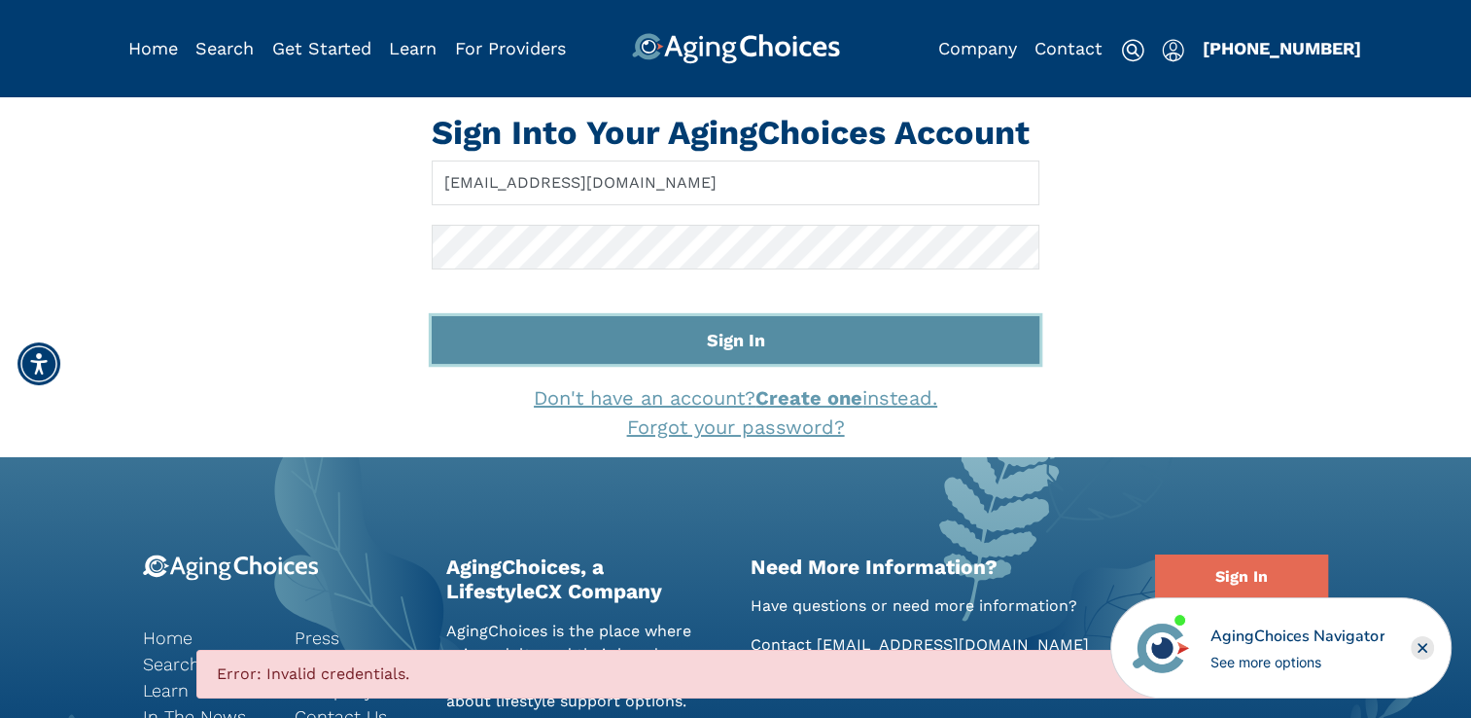
click at [766, 340] on button "Sign In" at bounding box center [736, 340] width 608 height 48
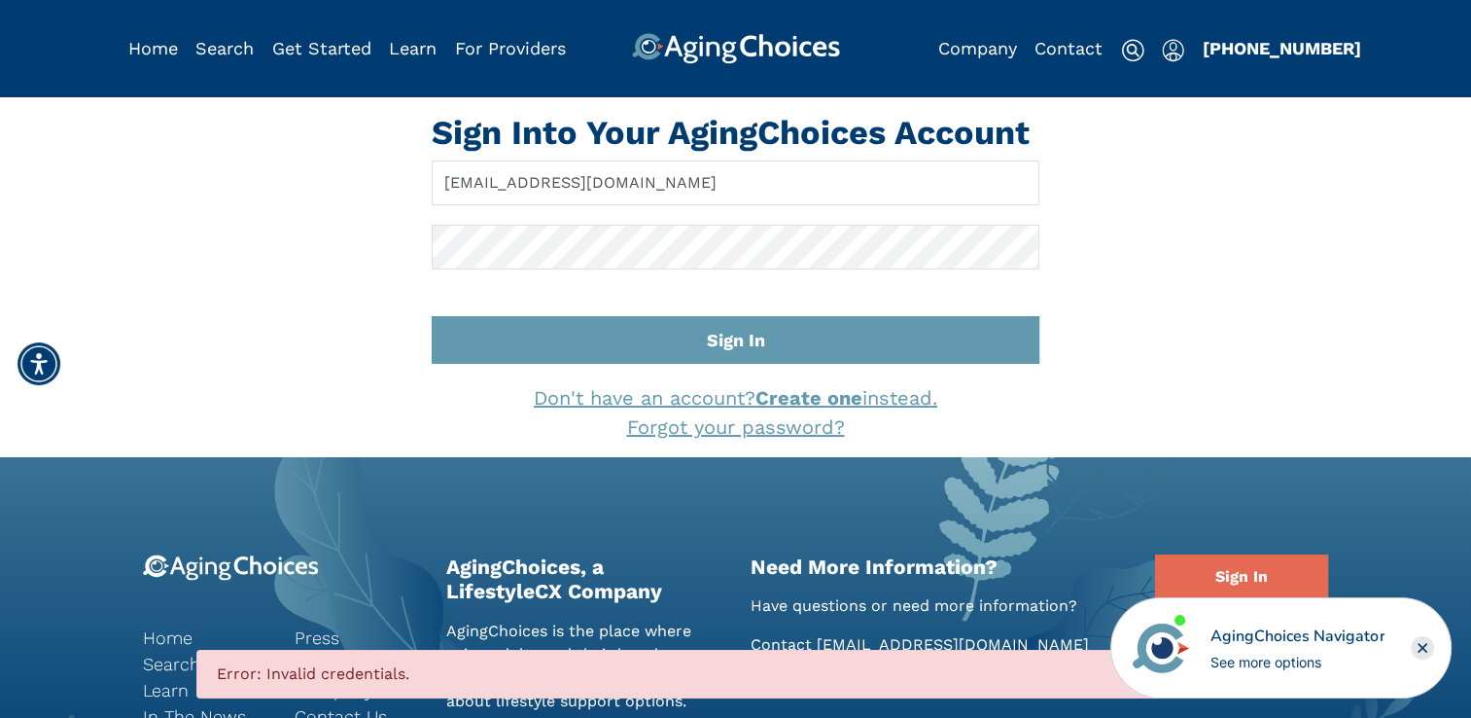
click at [836, 394] on strong "Create one" at bounding box center [809, 397] width 107 height 23
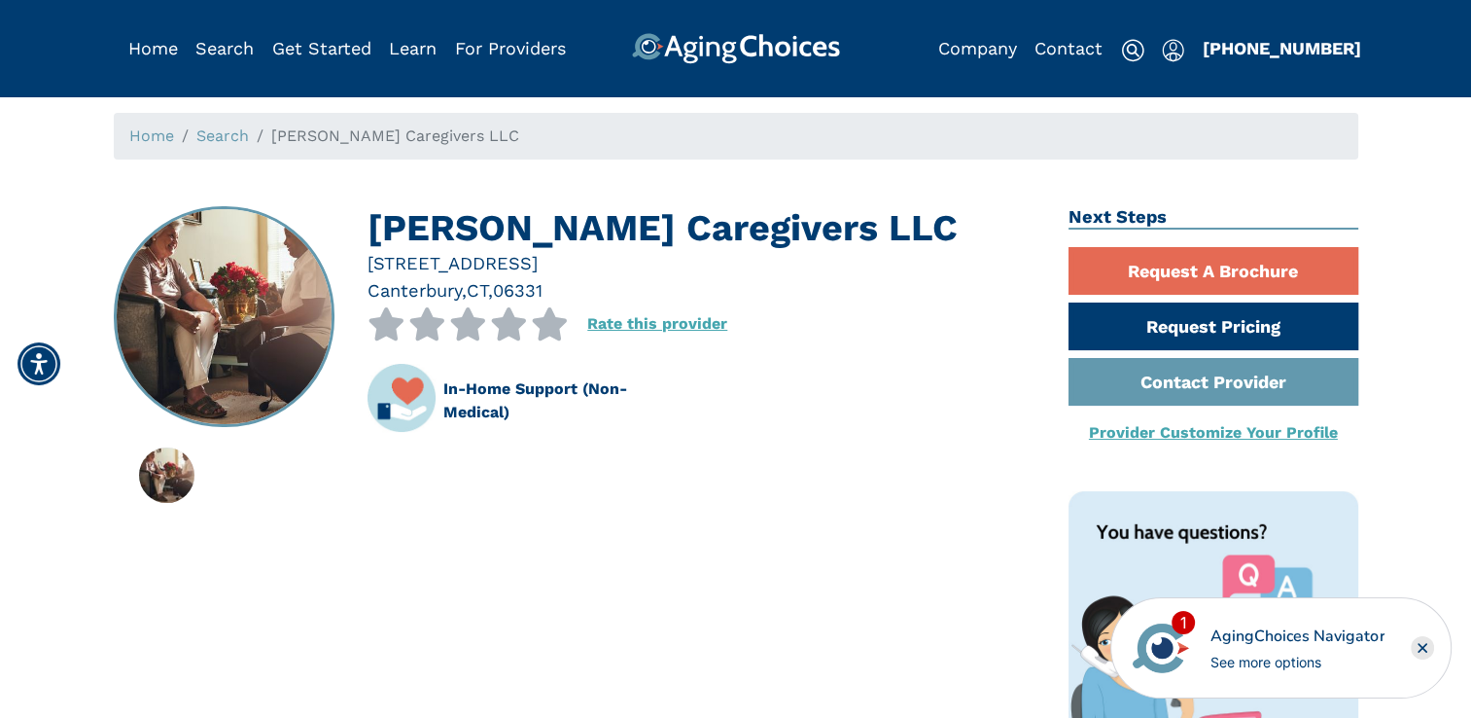
click at [1176, 53] on img "Popover trigger" at bounding box center [1173, 50] width 22 height 23
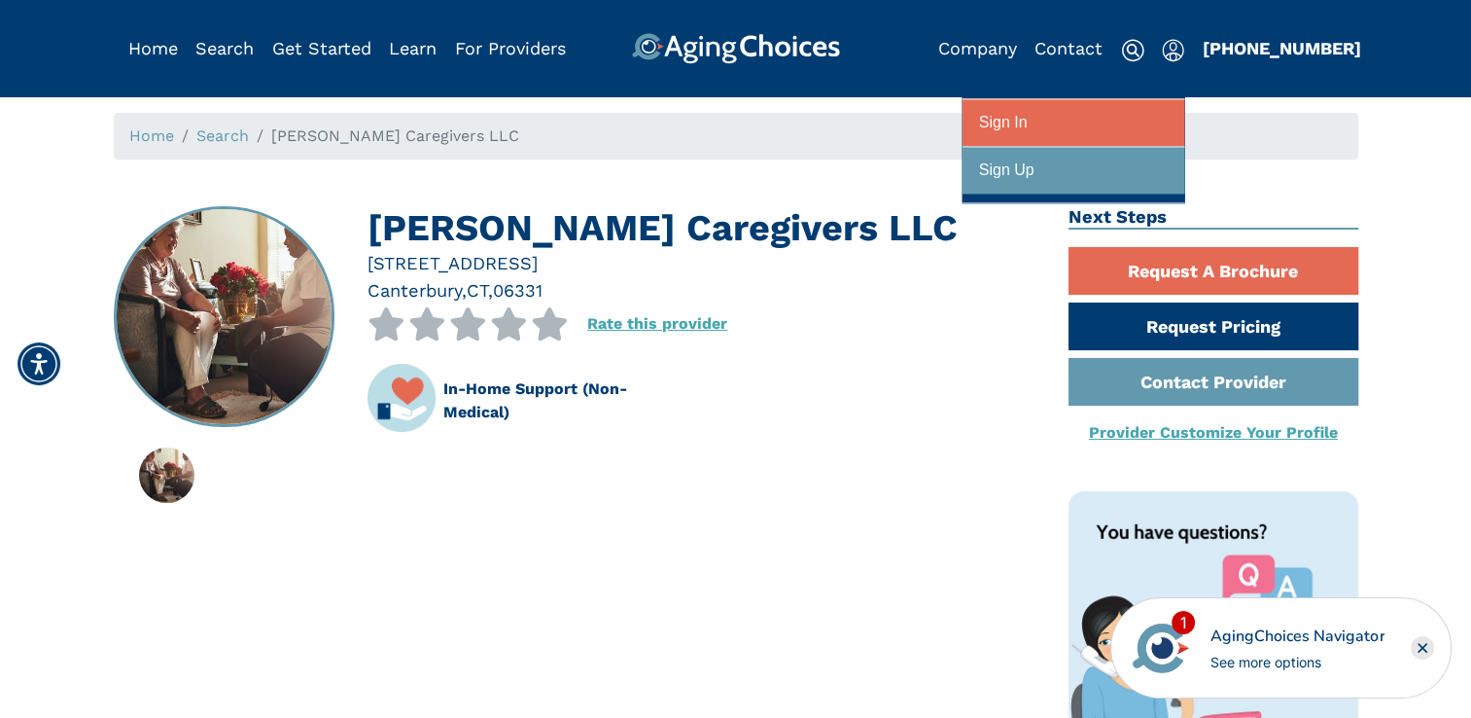
click at [1067, 118] on div at bounding box center [1073, 123] width 189 height 36
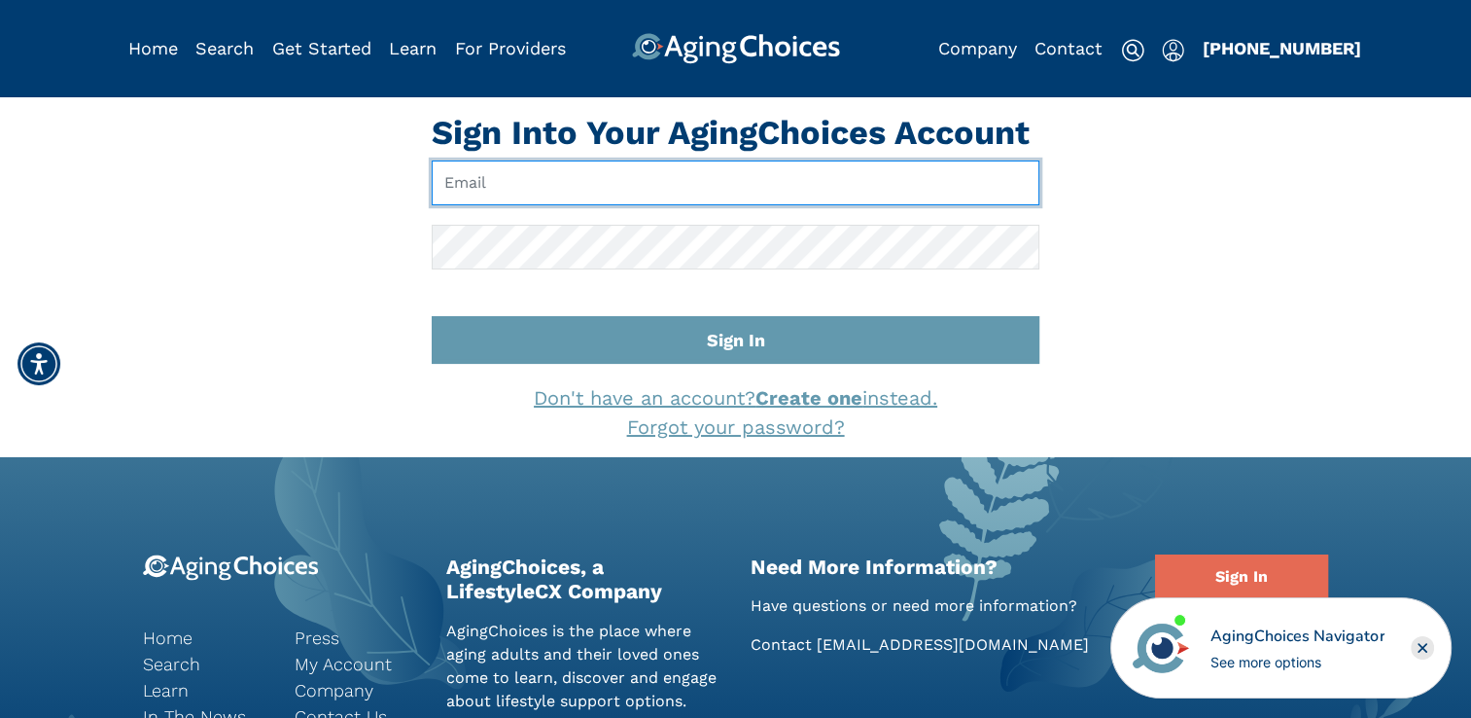
type input "[EMAIL_ADDRESS][DOMAIN_NAME]"
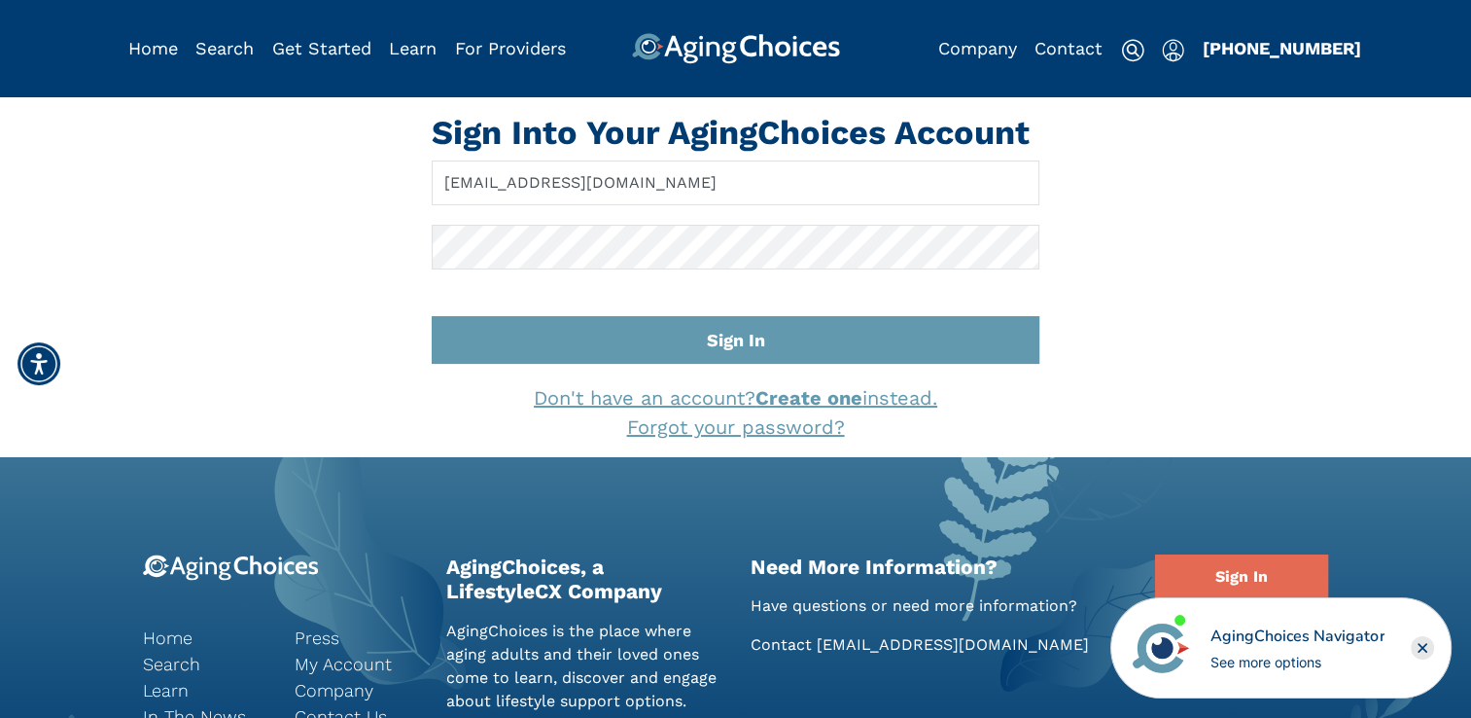
click at [683, 424] on link "Forgot your password?" at bounding box center [736, 426] width 218 height 23
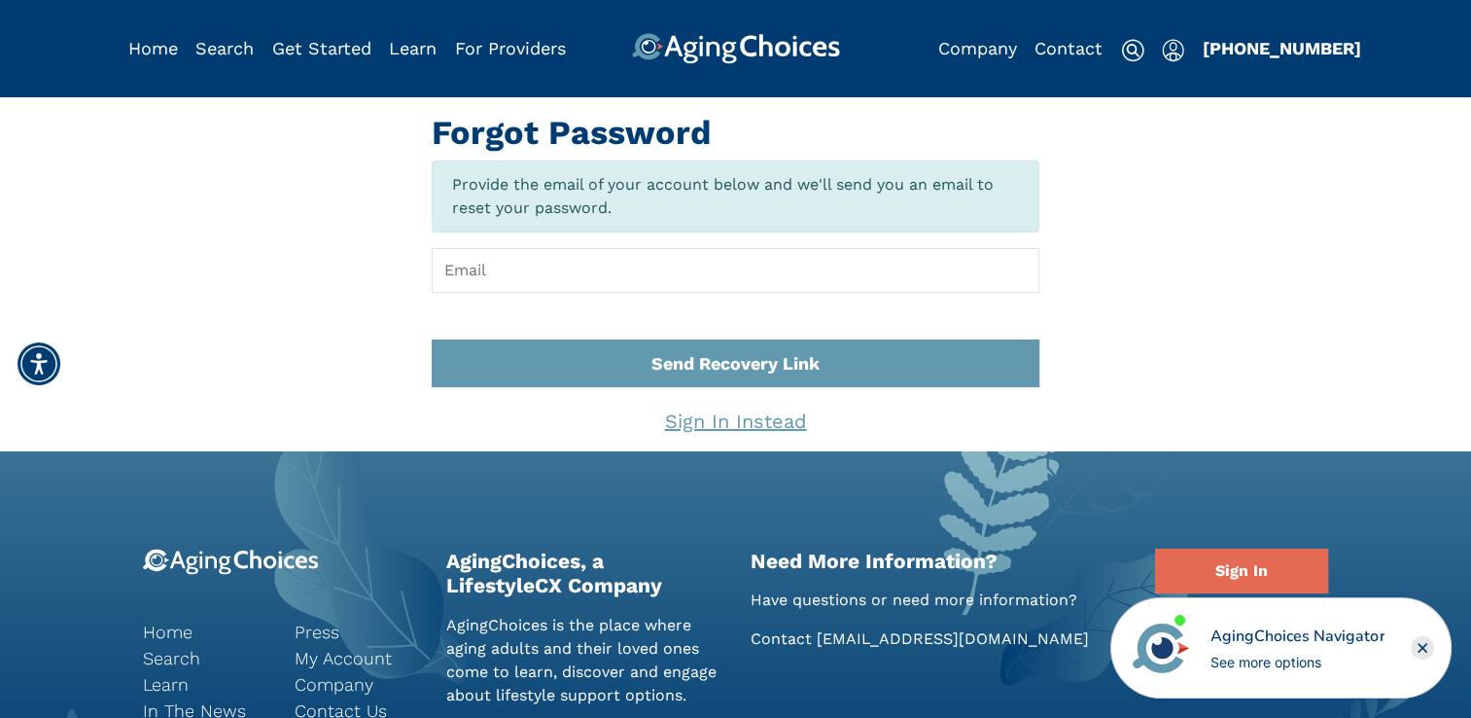
click at [755, 420] on link "Sign In Instead" at bounding box center [736, 420] width 142 height 23
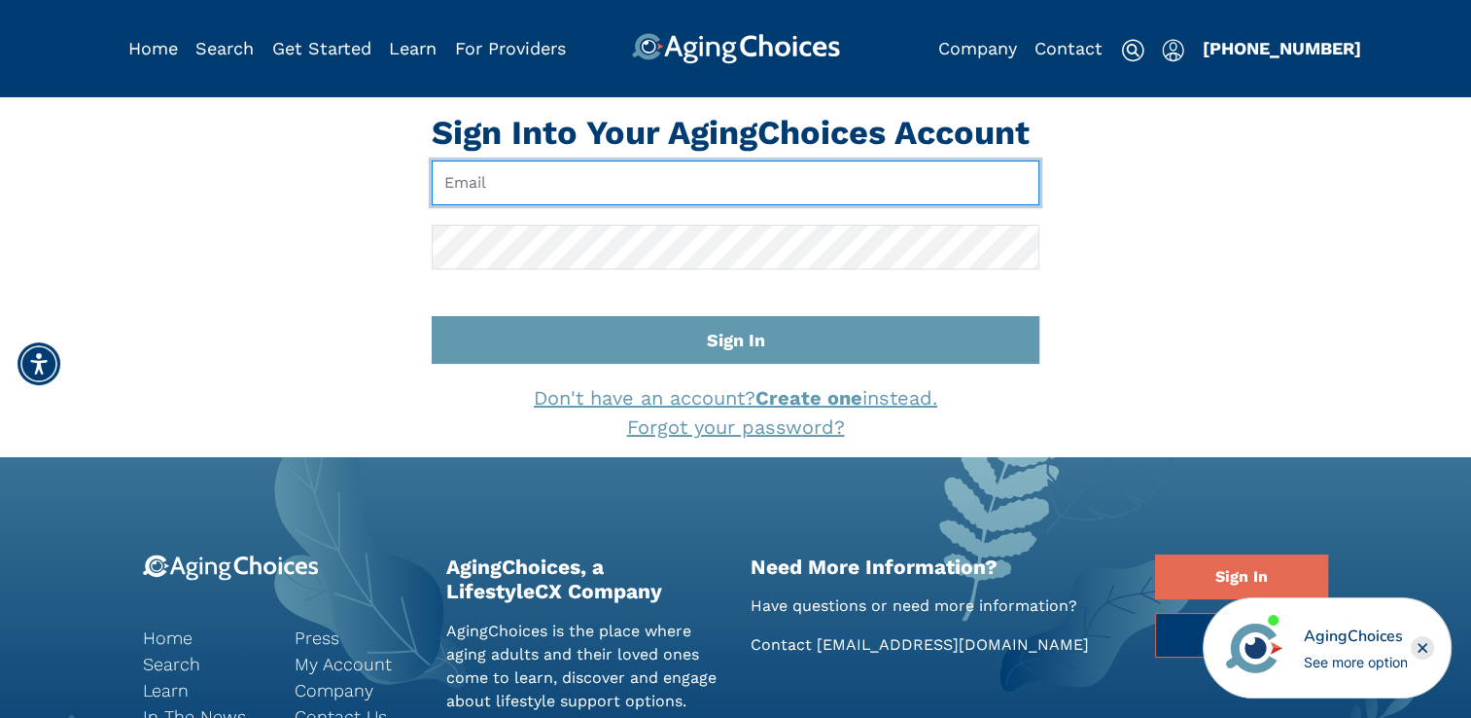
type input "info@kittbrookcaregivers.com"
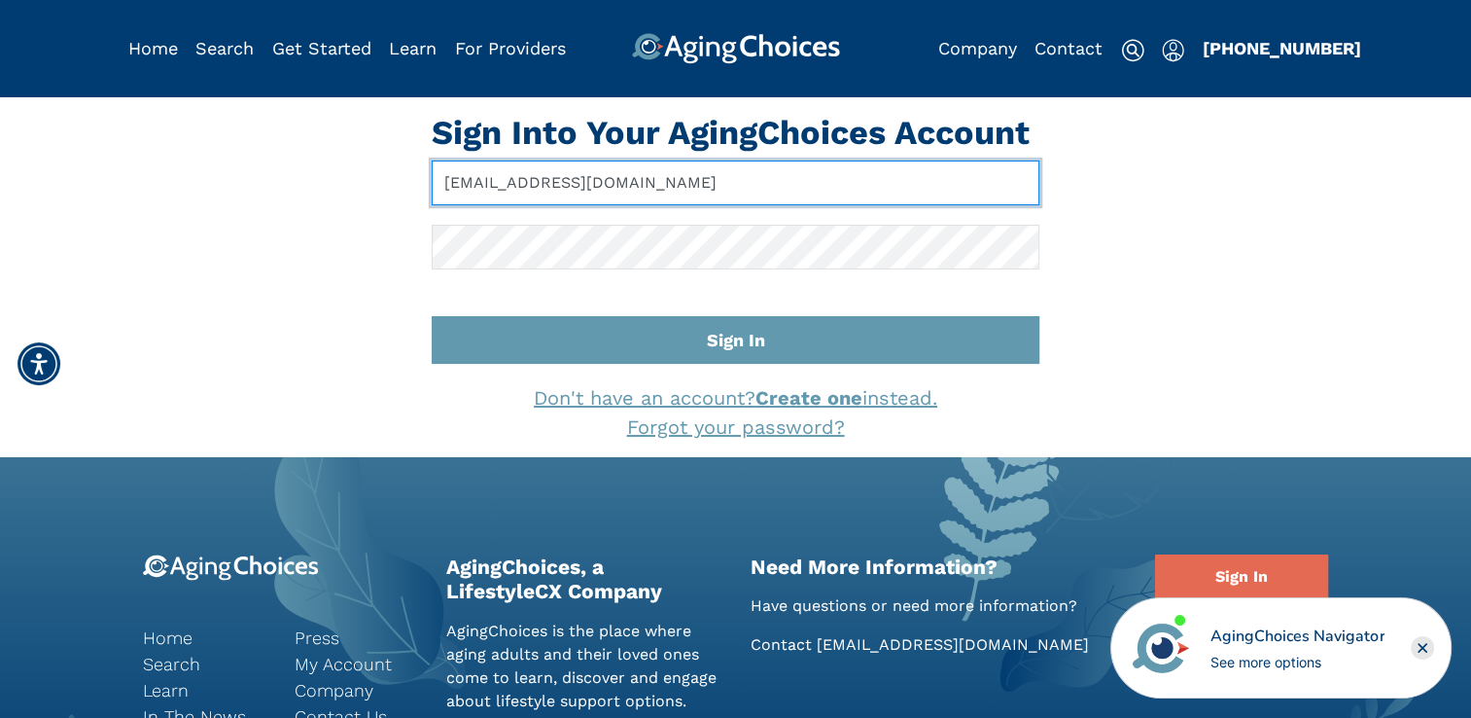
drag, startPoint x: 671, startPoint y: 195, endPoint x: 374, endPoint y: 195, distance: 296.6
click at [374, 195] on div "Sign Into Your AgingChoices Account info@kittbrookcaregivers.com Sign In Don't …" at bounding box center [736, 277] width 1274 height 329
click at [682, 175] on input "info@kittbrookcaregivers.com" at bounding box center [736, 182] width 608 height 45
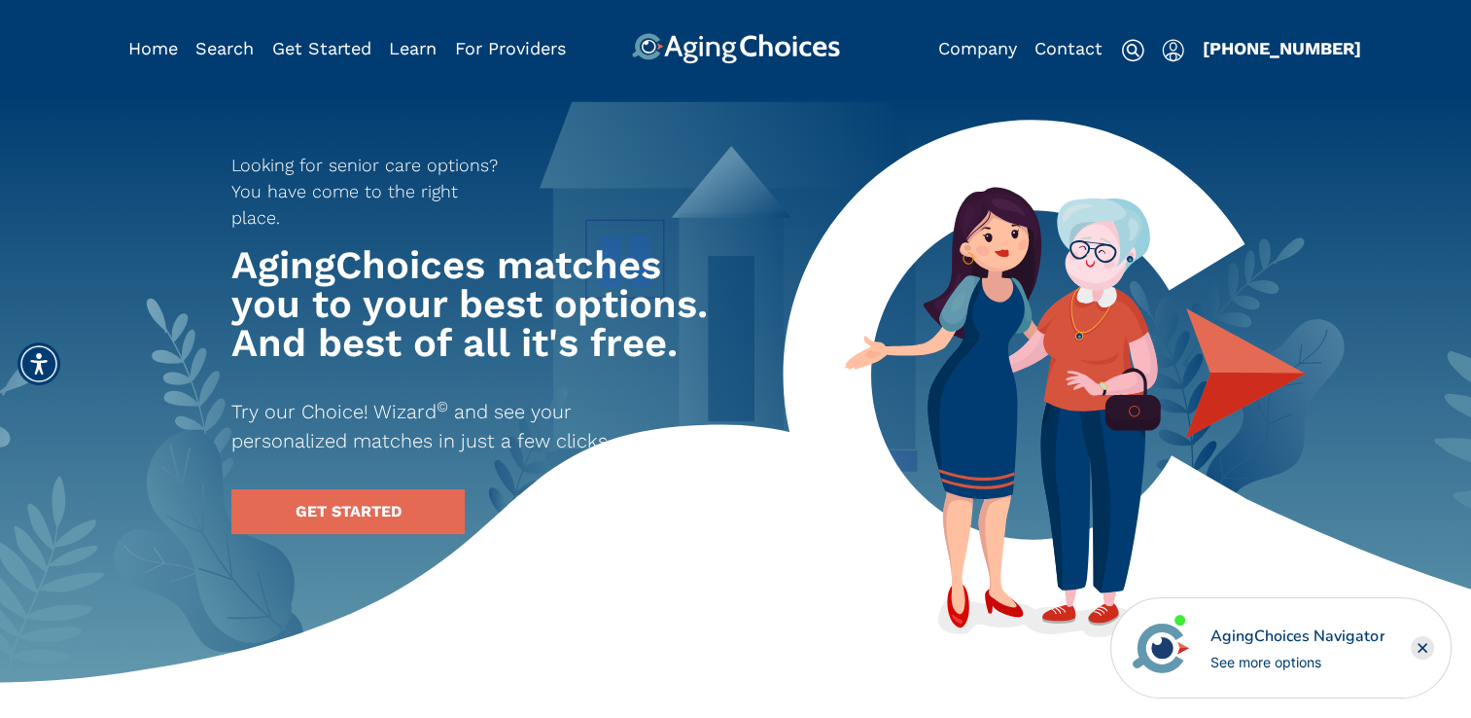
click at [1174, 52] on img "Popover trigger" at bounding box center [1173, 50] width 22 height 23
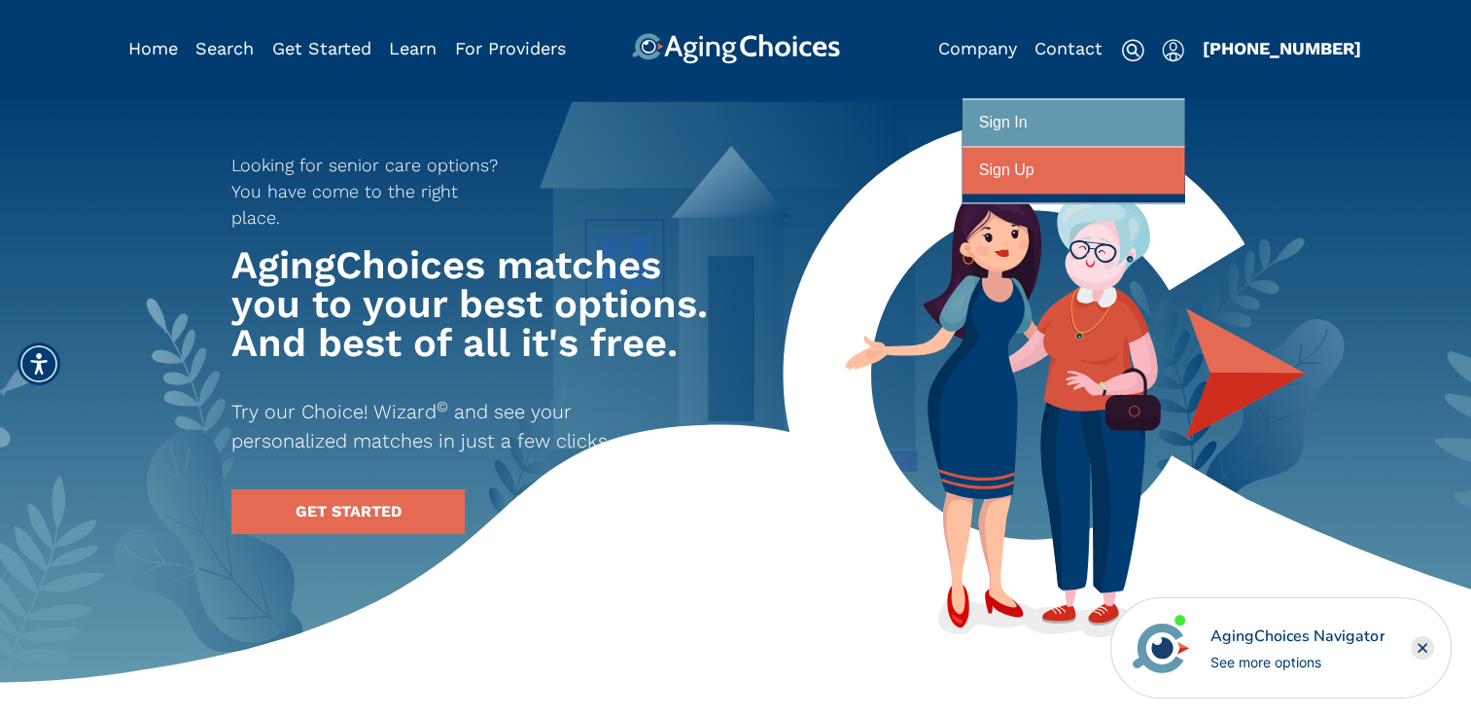
click at [1027, 185] on div "Sign Up" at bounding box center [1006, 171] width 55 height 36
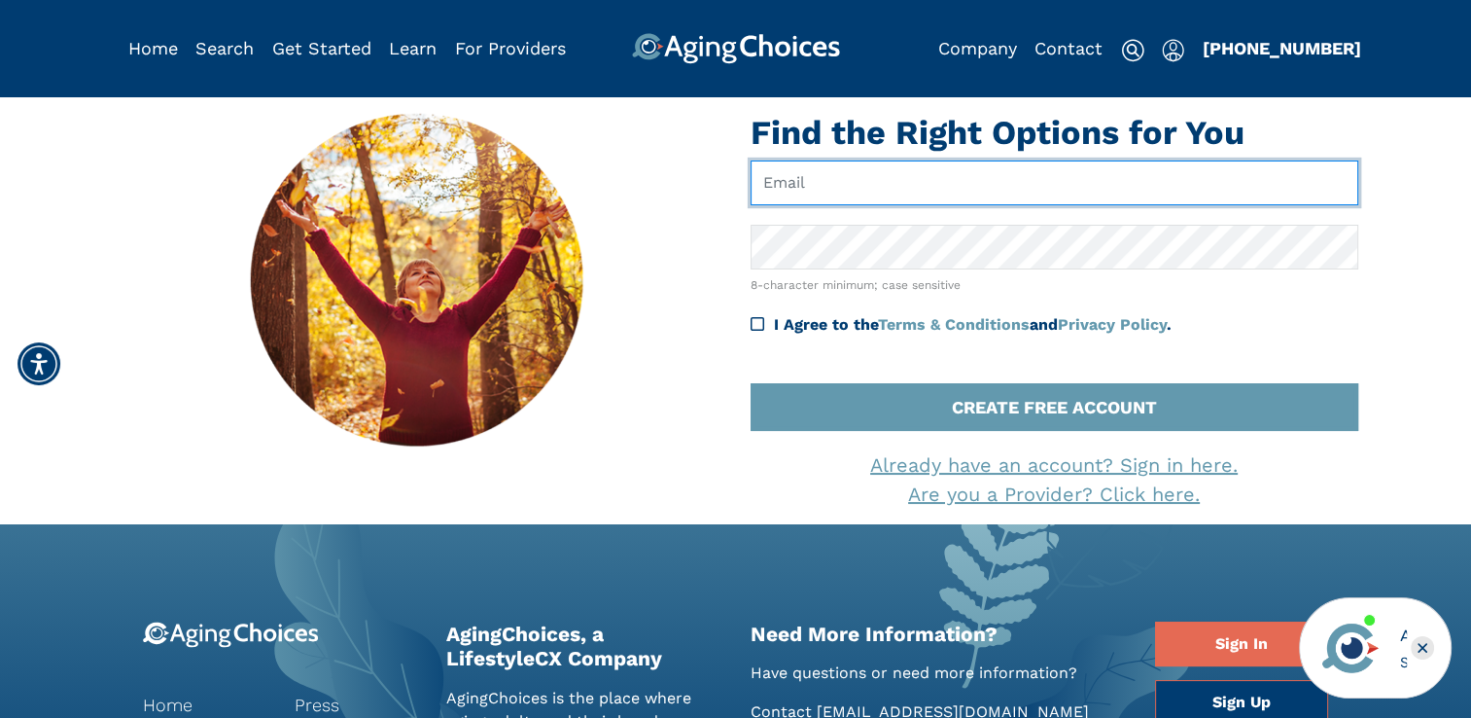
type input "info@kittbrookcaregivers.com"
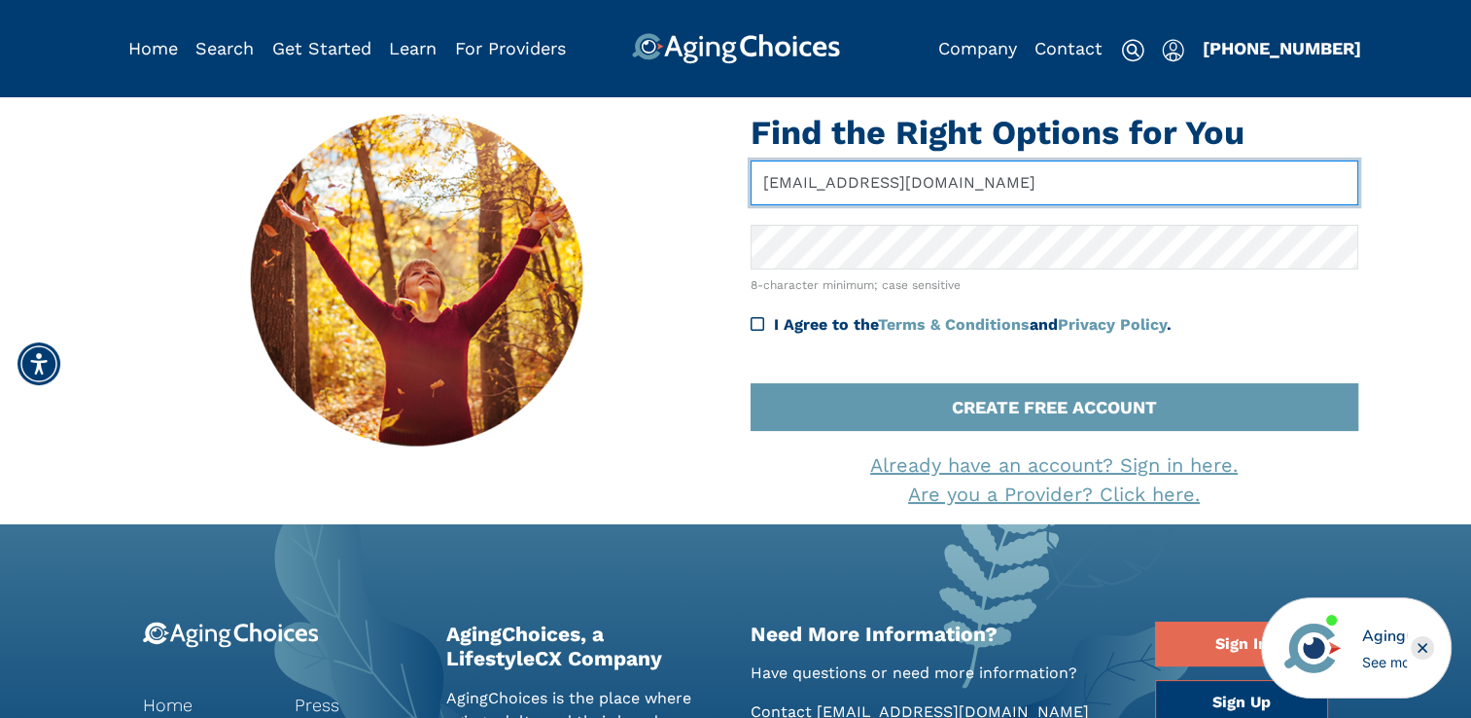
click at [1027, 174] on input "info@kittbrookcaregivers.com" at bounding box center [1055, 182] width 608 height 45
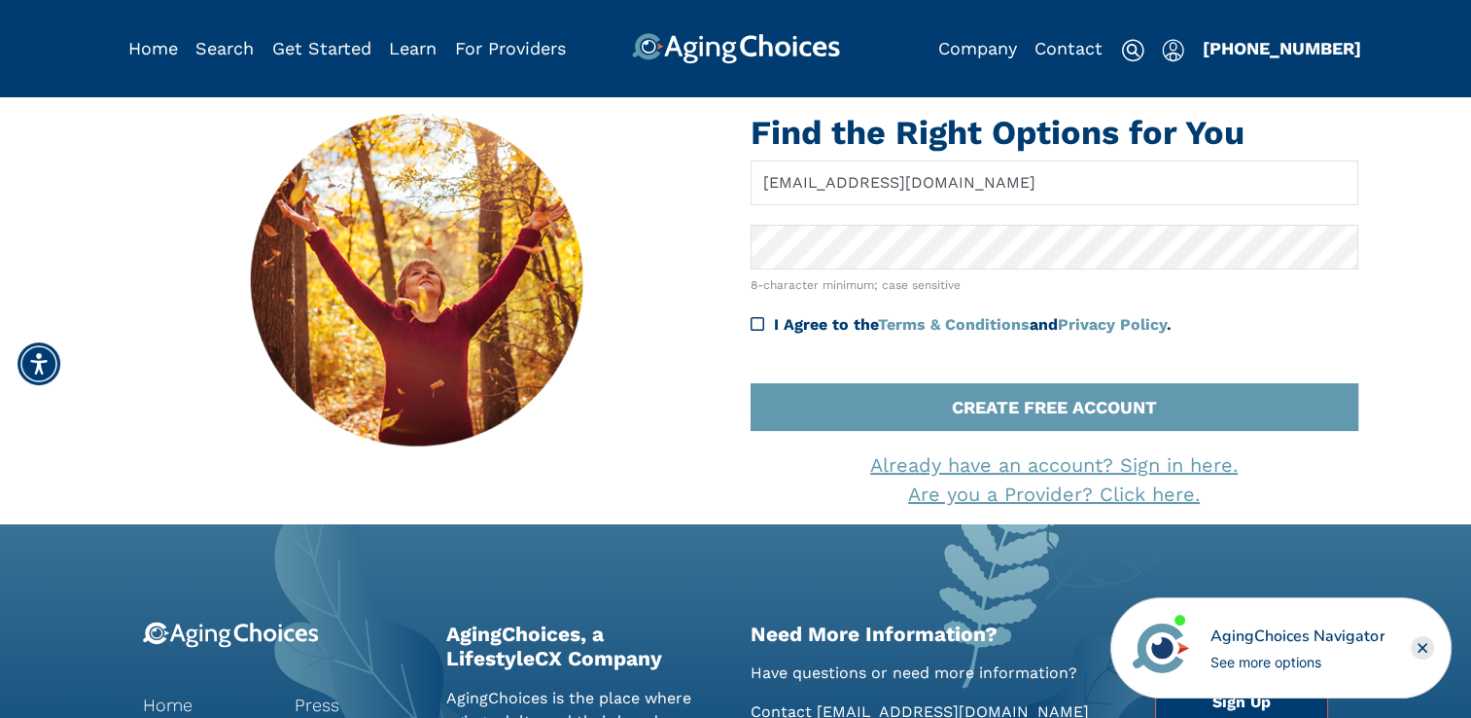
click at [1192, 458] on link "Already have an account? Sign in here." at bounding box center [1054, 464] width 368 height 23
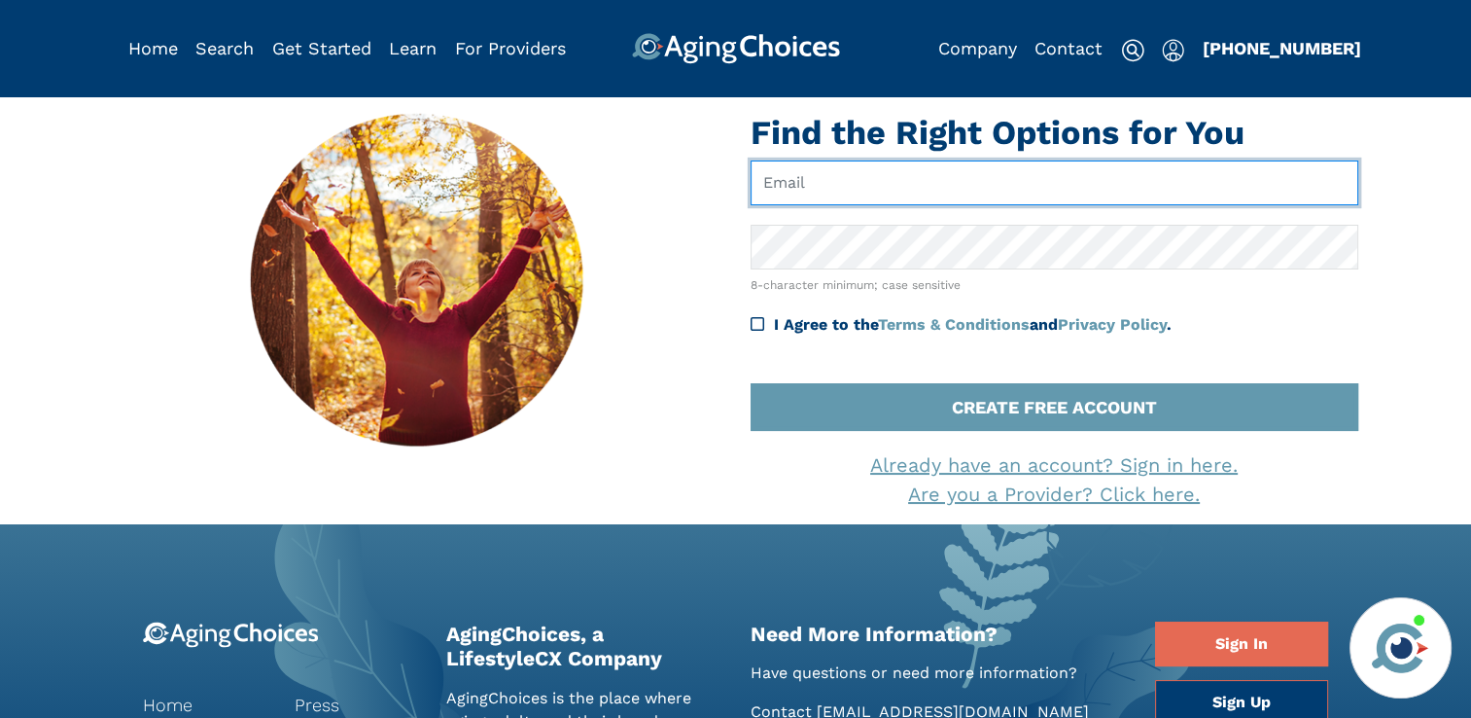
type input "[EMAIL_ADDRESS][DOMAIN_NAME]"
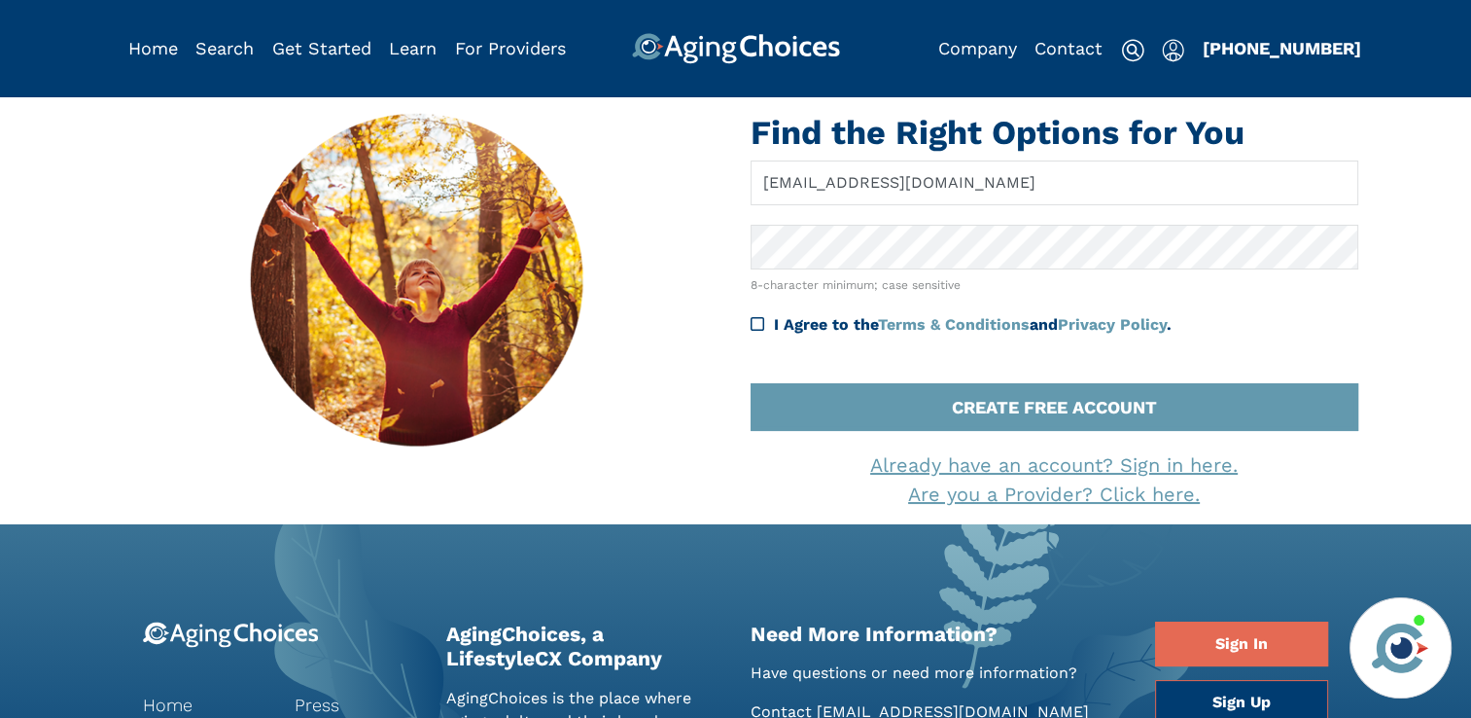
click at [1055, 493] on link "Are you a Provider? Click here." at bounding box center [1054, 493] width 292 height 23
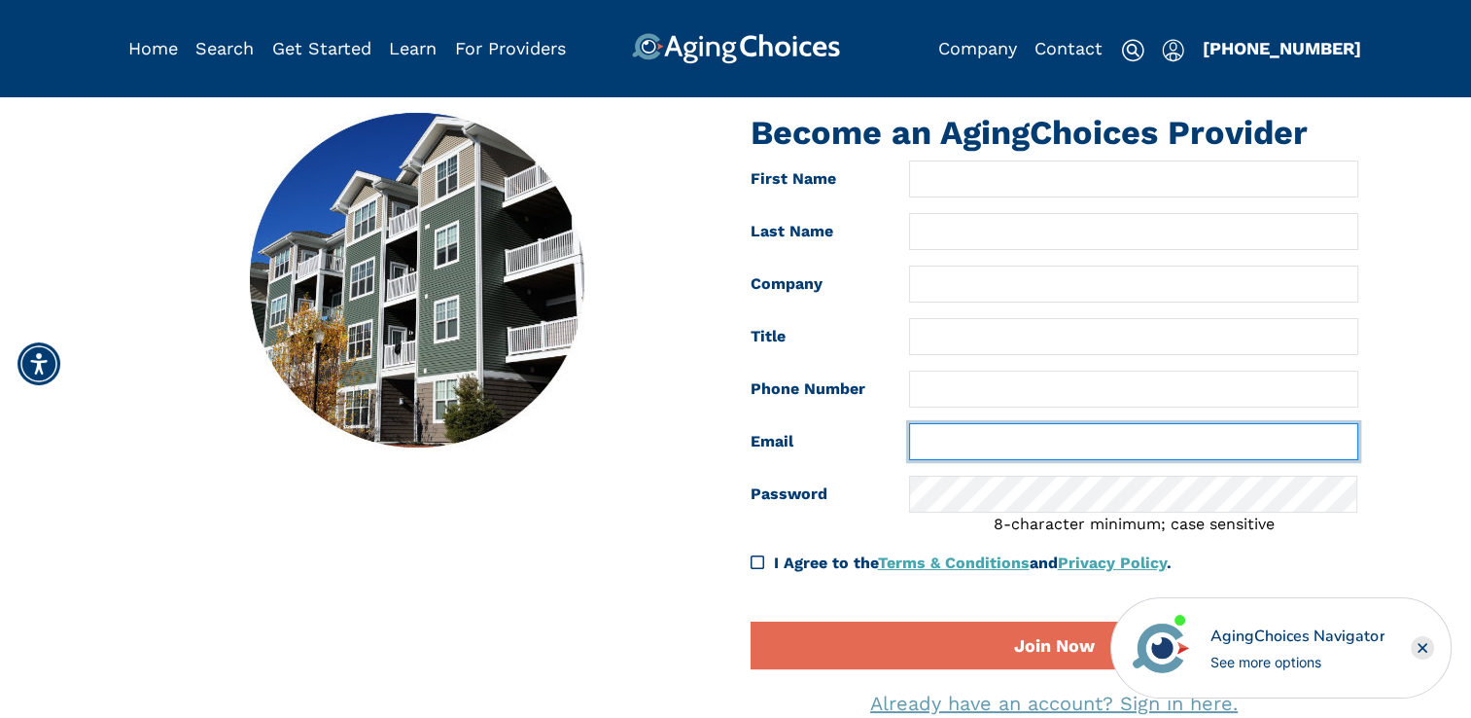
type input "[EMAIL_ADDRESS][DOMAIN_NAME]"
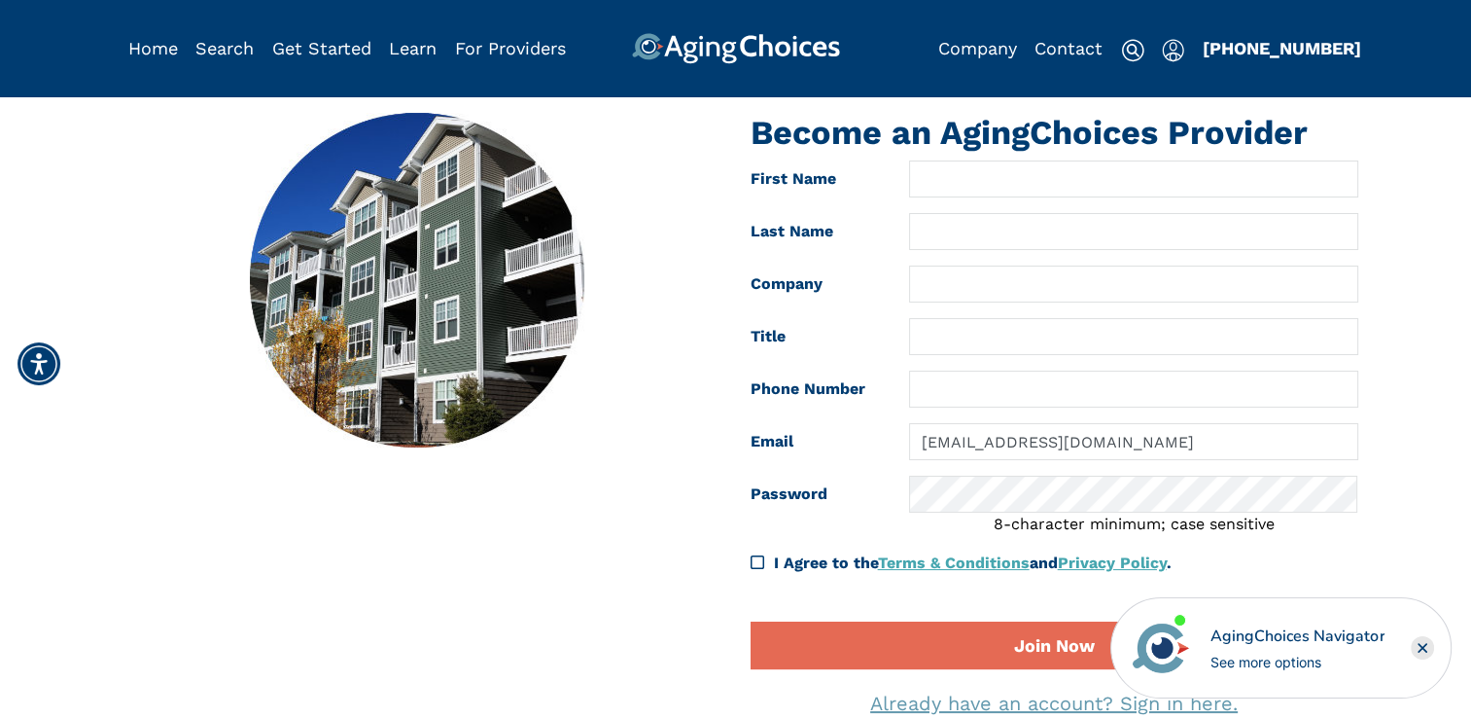
click at [1164, 53] on img "Popover trigger" at bounding box center [1173, 50] width 22 height 23
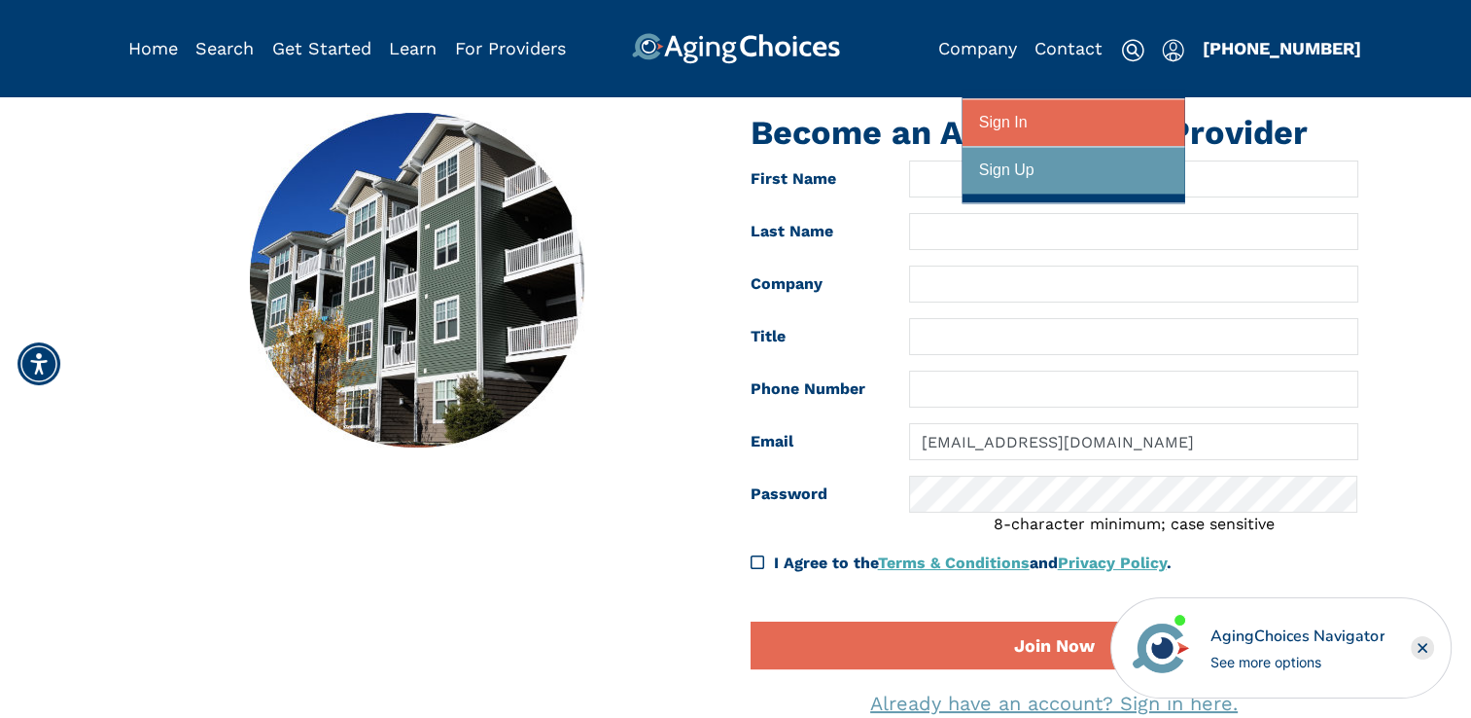
click at [1042, 115] on div at bounding box center [1073, 123] width 189 height 36
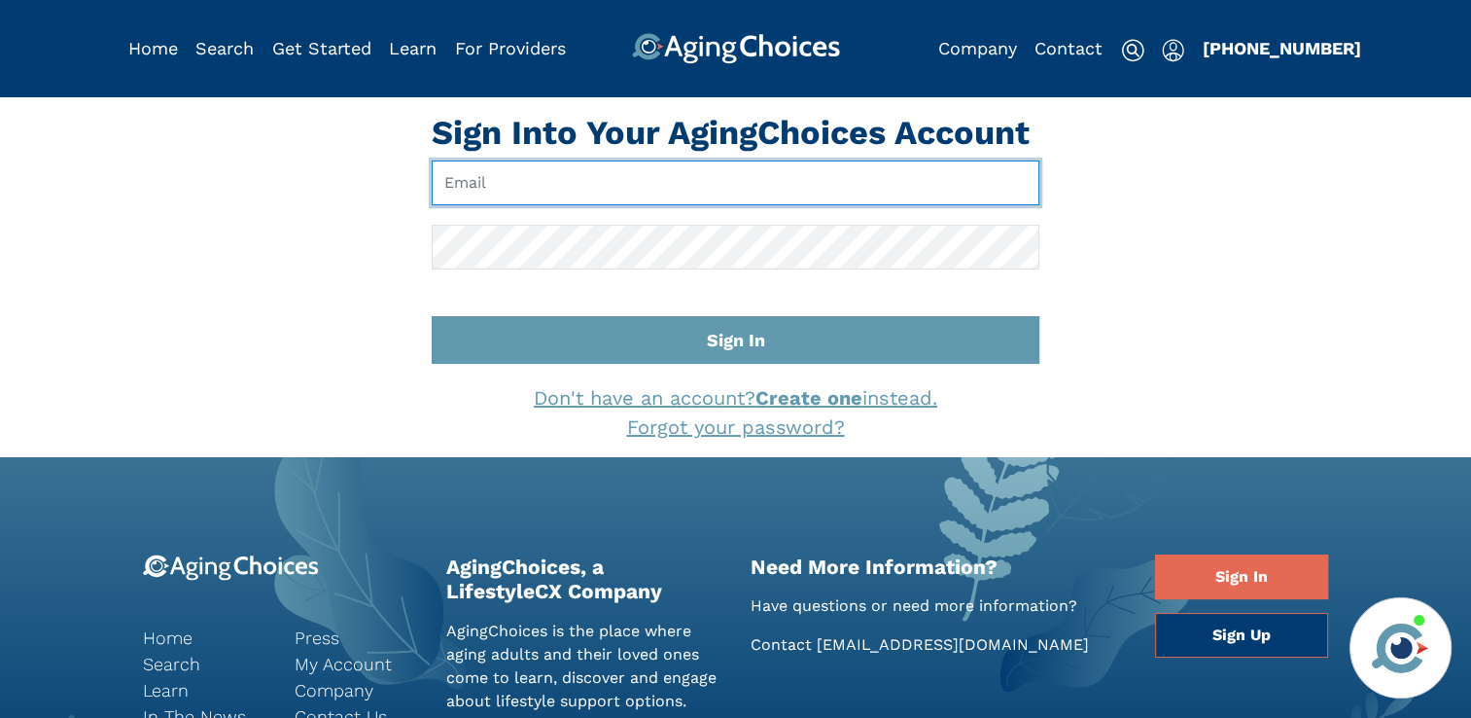
type input "[EMAIL_ADDRESS][DOMAIN_NAME]"
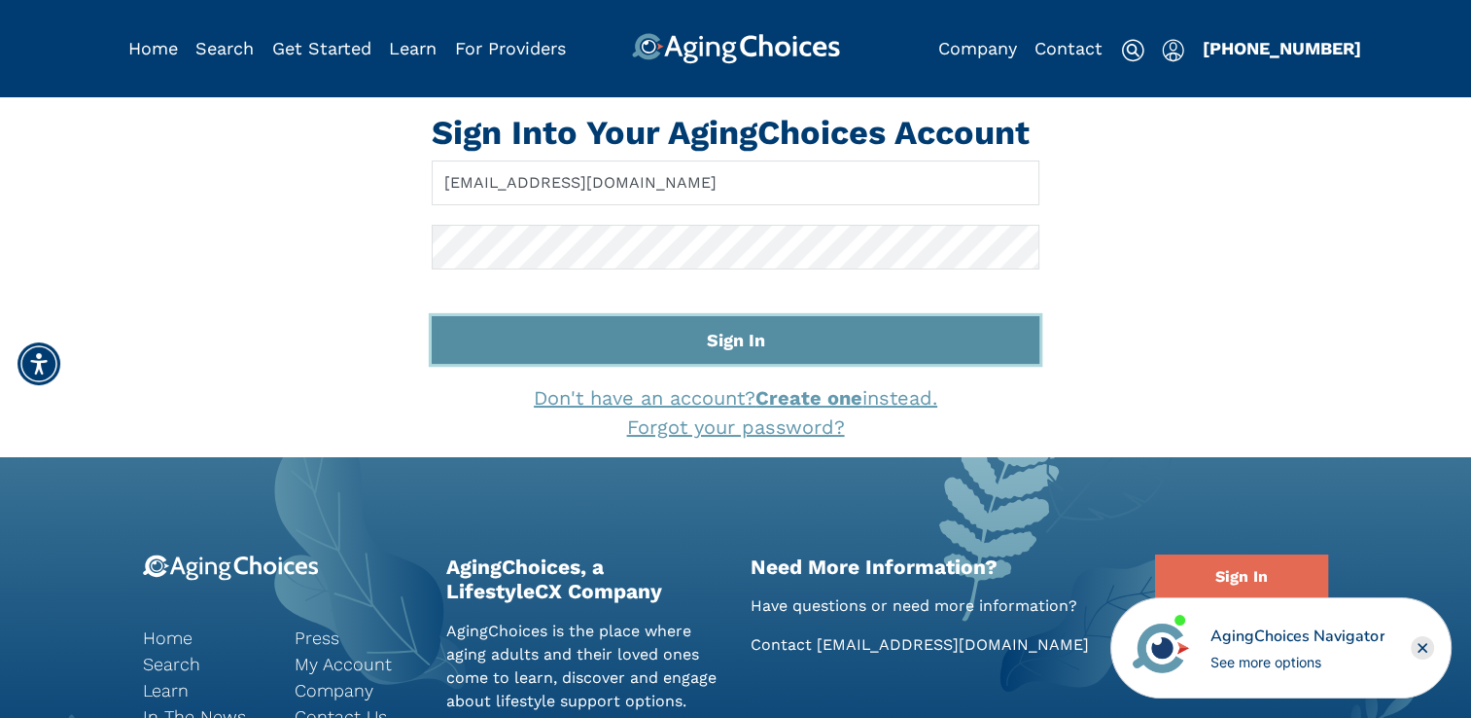
click at [992, 333] on button "Sign In" at bounding box center [736, 340] width 608 height 48
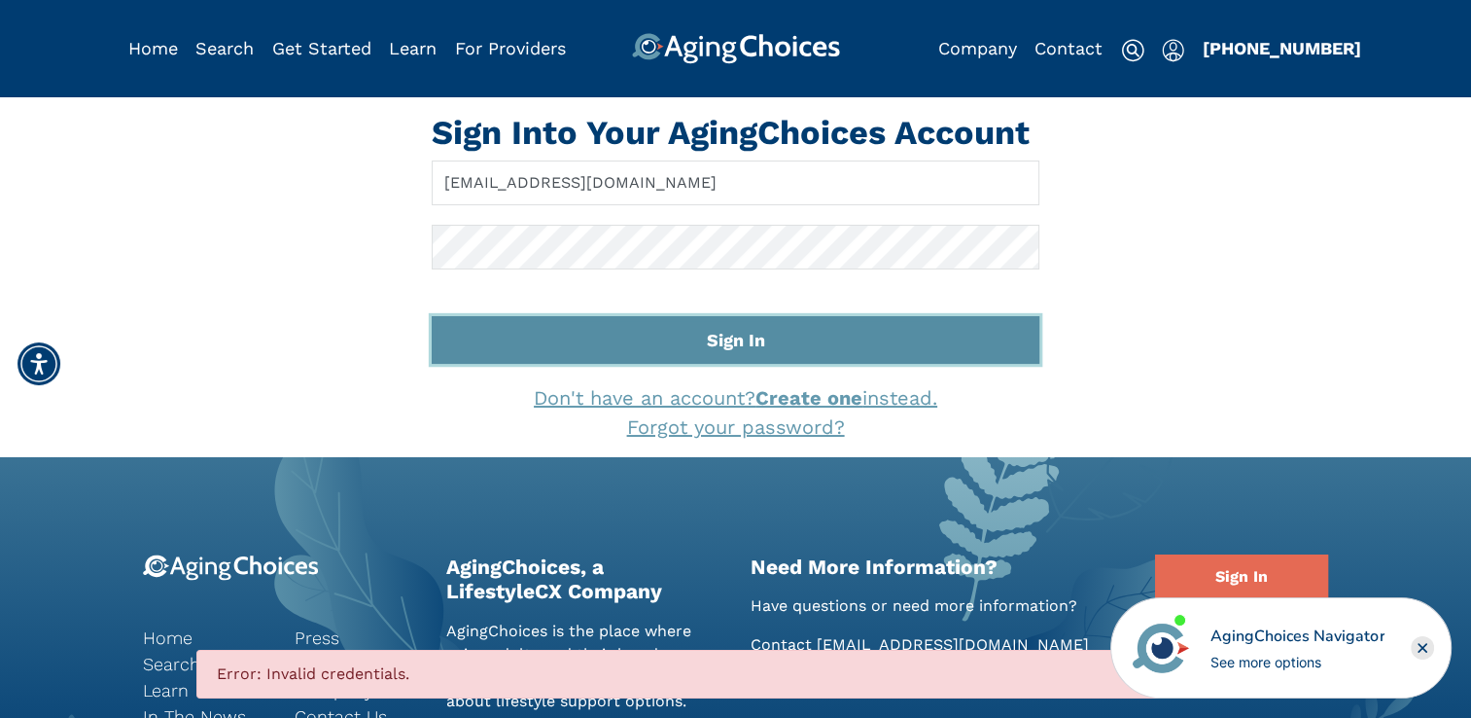
click at [747, 340] on button "Sign In" at bounding box center [736, 340] width 608 height 48
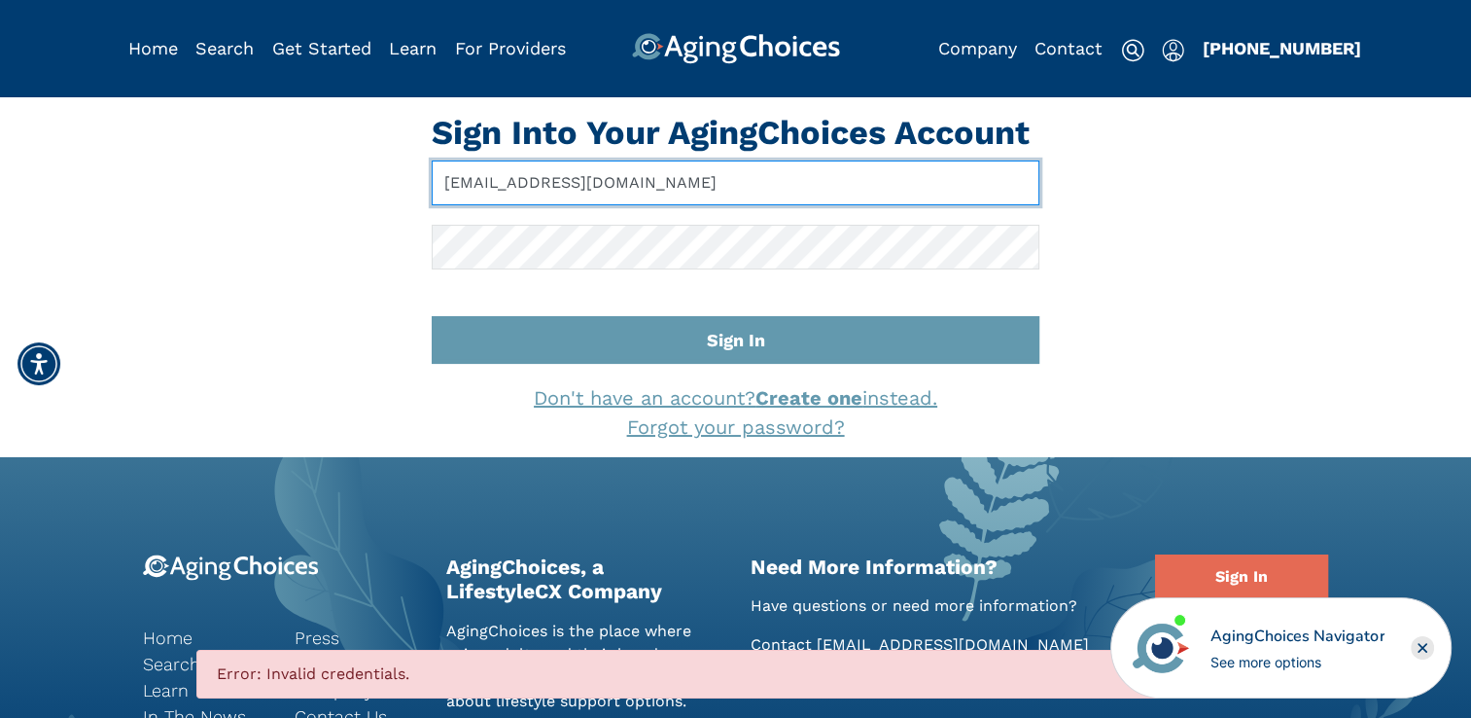
drag, startPoint x: 777, startPoint y: 177, endPoint x: 443, endPoint y: 173, distance: 333.6
click at [443, 173] on input "[EMAIL_ADDRESS][DOMAIN_NAME]" at bounding box center [736, 182] width 608 height 45
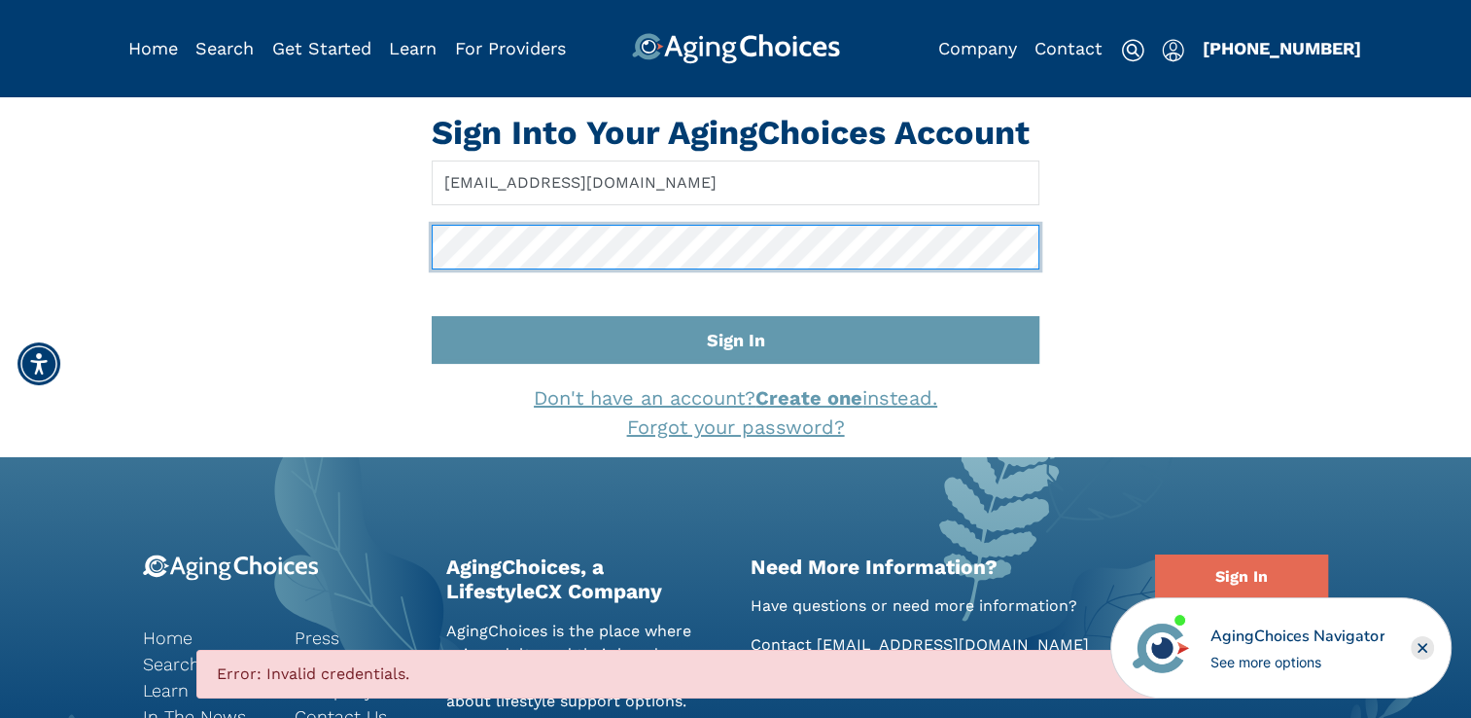
click at [401, 258] on div "Sign Into Your AgingChoices Account info@kittbrookcaregivers.com Sign In Don't …" at bounding box center [736, 277] width 1274 height 329
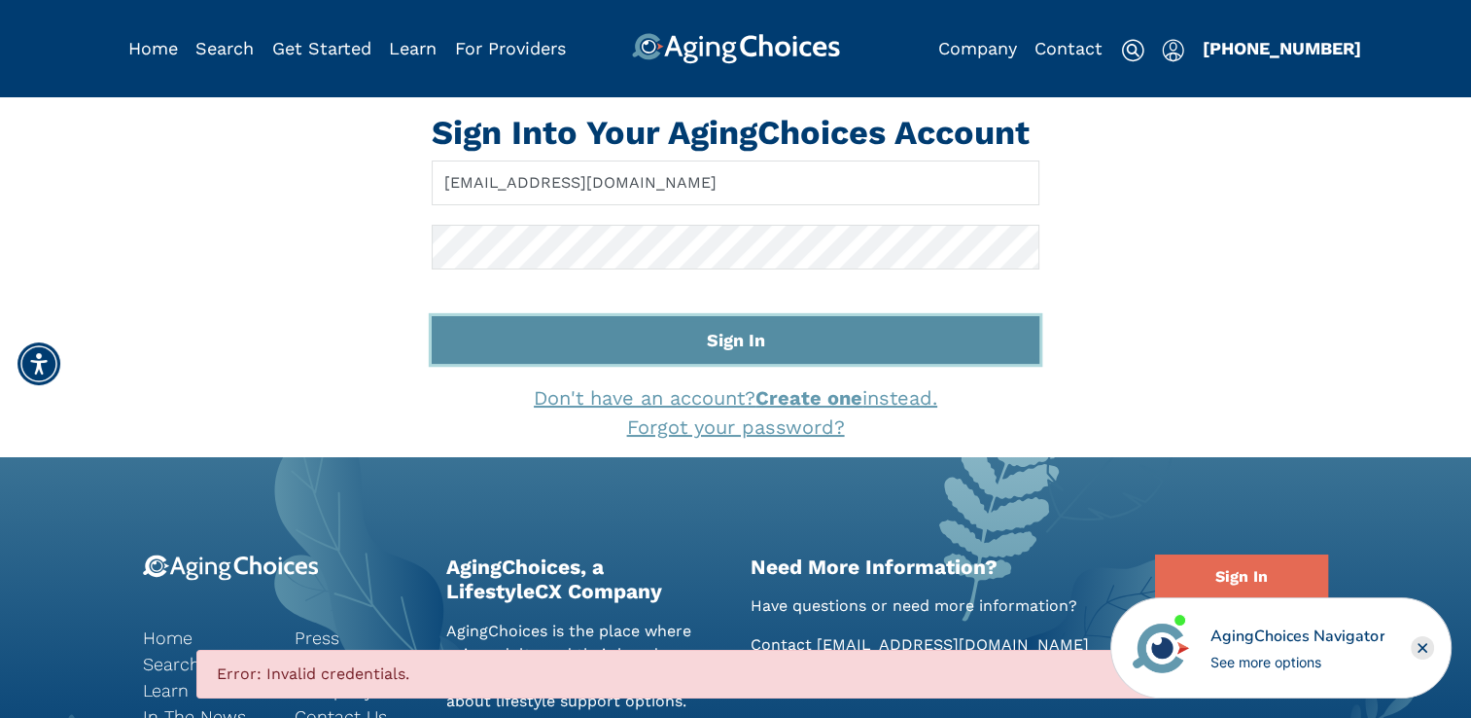
click at [837, 337] on button "Sign In" at bounding box center [736, 340] width 608 height 48
click at [762, 340] on button "Sign In" at bounding box center [736, 340] width 608 height 48
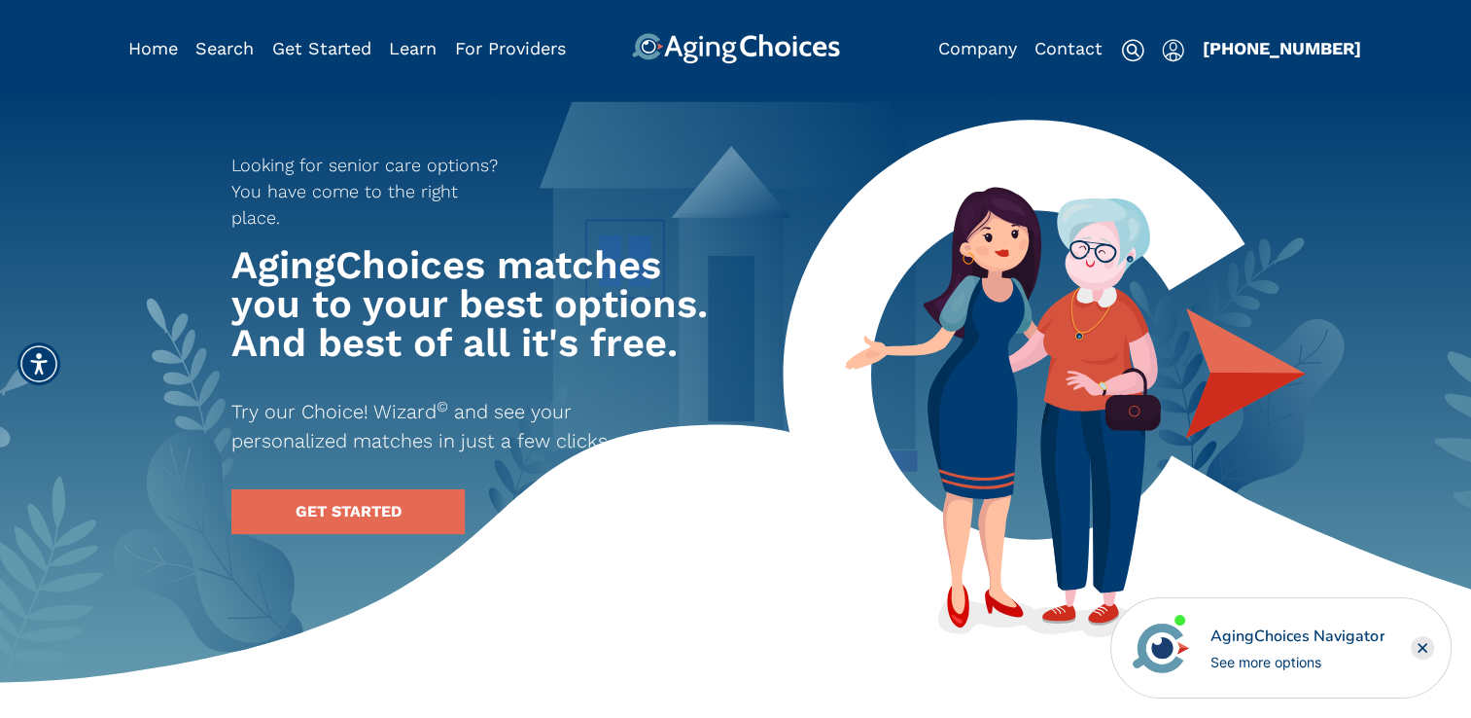
click at [1164, 49] on img "Popover trigger" at bounding box center [1173, 50] width 22 height 23
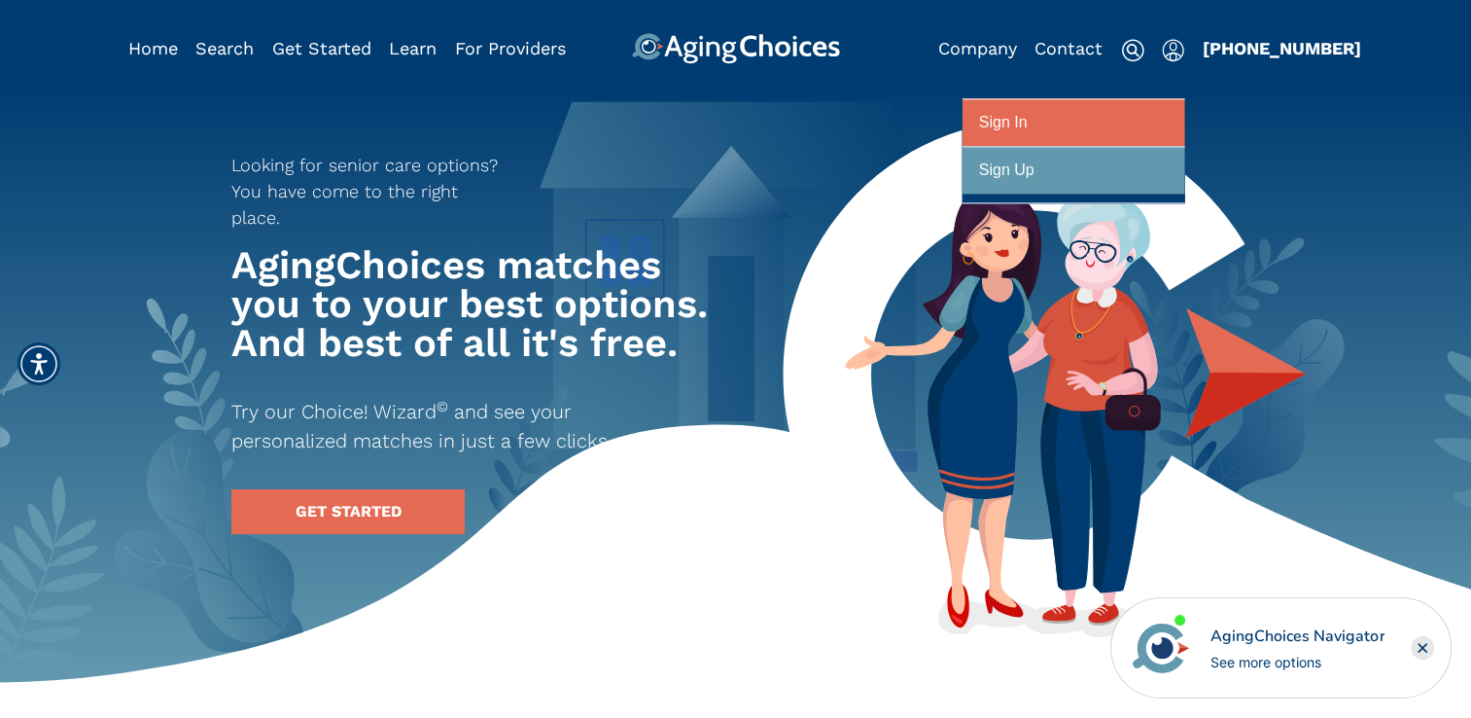
click at [1011, 130] on div "Sign In" at bounding box center [1003, 123] width 49 height 36
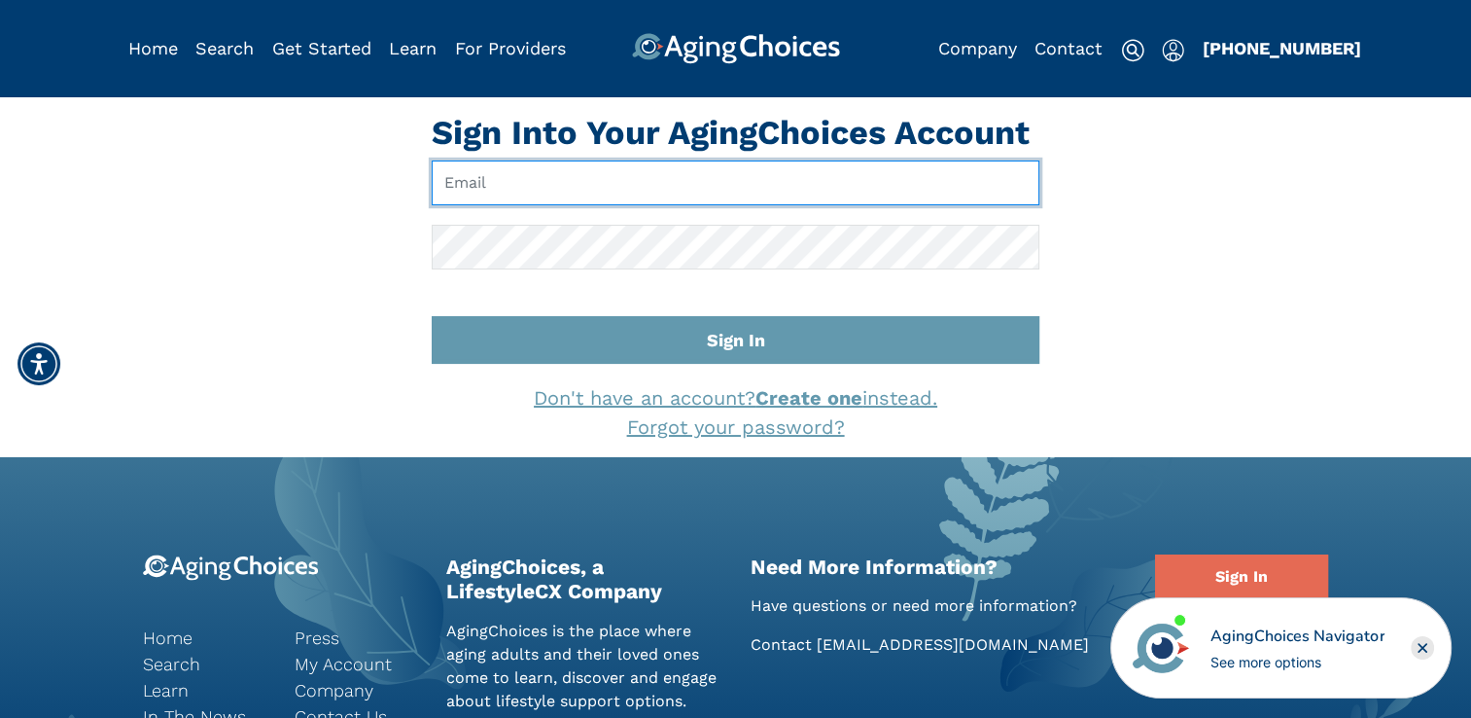
type input "[EMAIL_ADDRESS][DOMAIN_NAME]"
click at [648, 185] on input "[EMAIL_ADDRESS][DOMAIN_NAME]" at bounding box center [736, 182] width 608 height 45
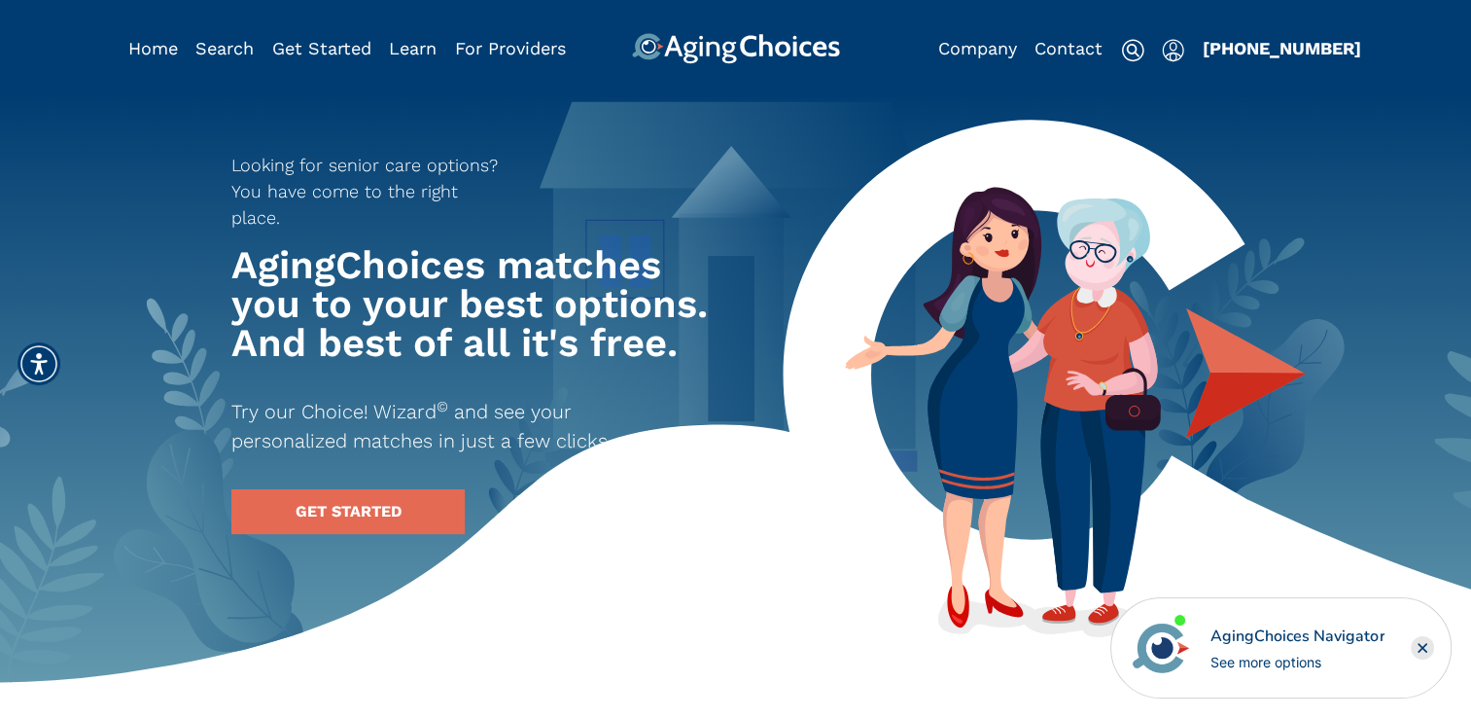
click at [1179, 45] on img "Popover trigger" at bounding box center [1173, 50] width 22 height 23
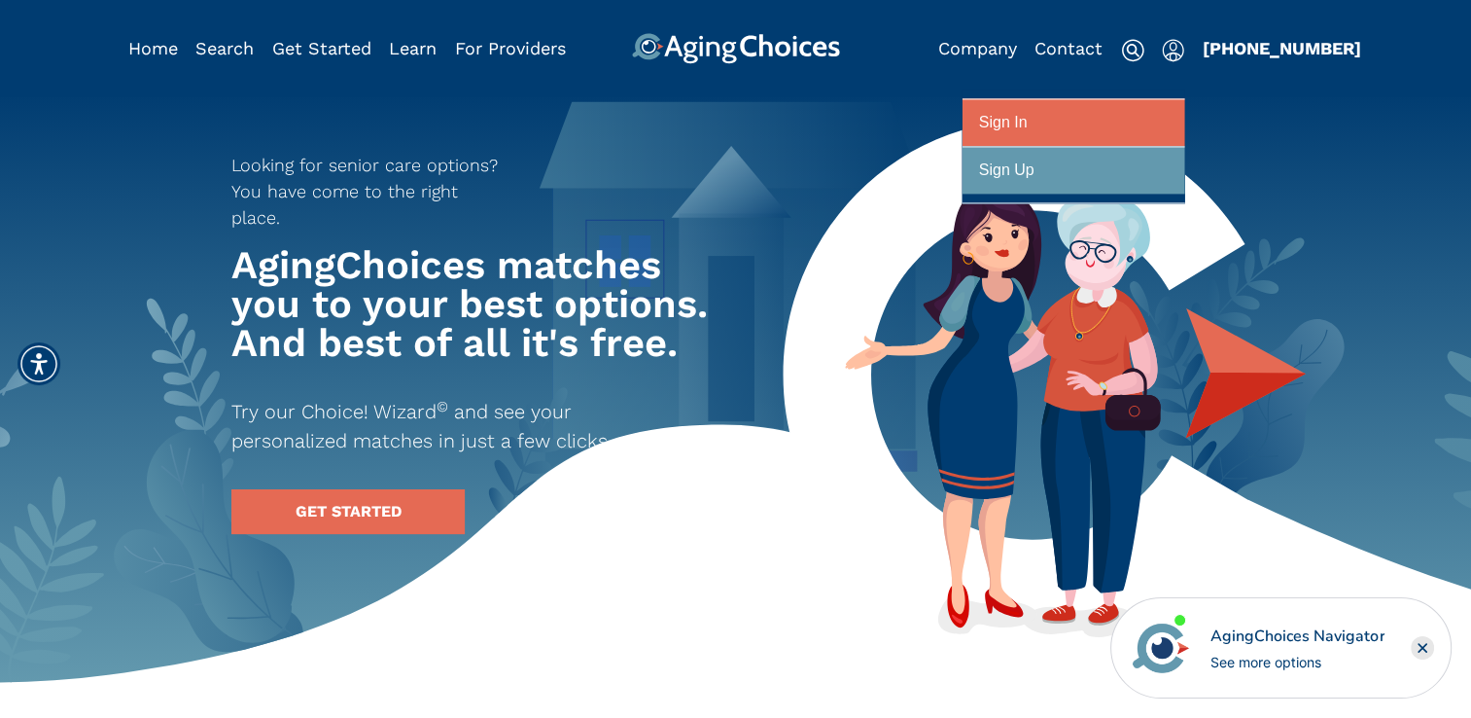
click at [992, 123] on div "Sign In" at bounding box center [1003, 123] width 49 height 36
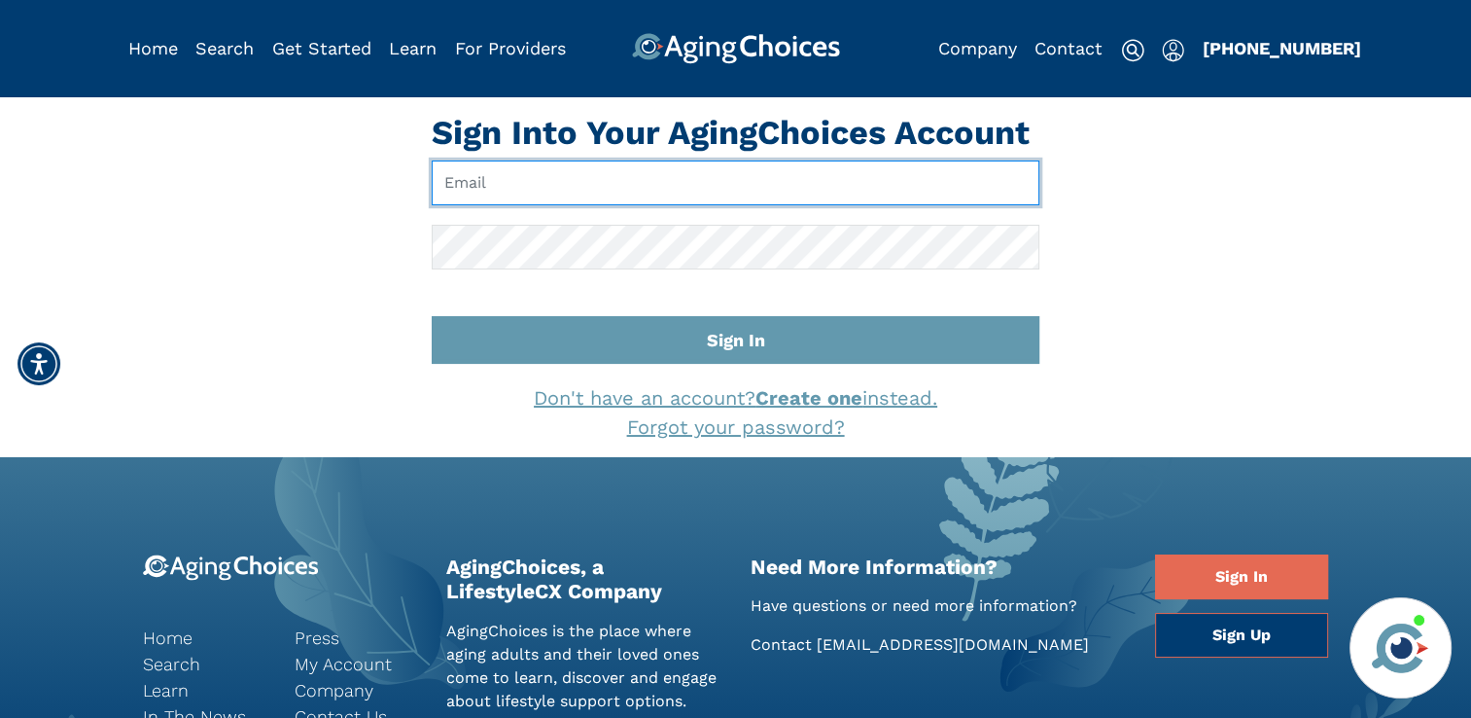
click at [632, 199] on input "Email" at bounding box center [736, 182] width 608 height 45
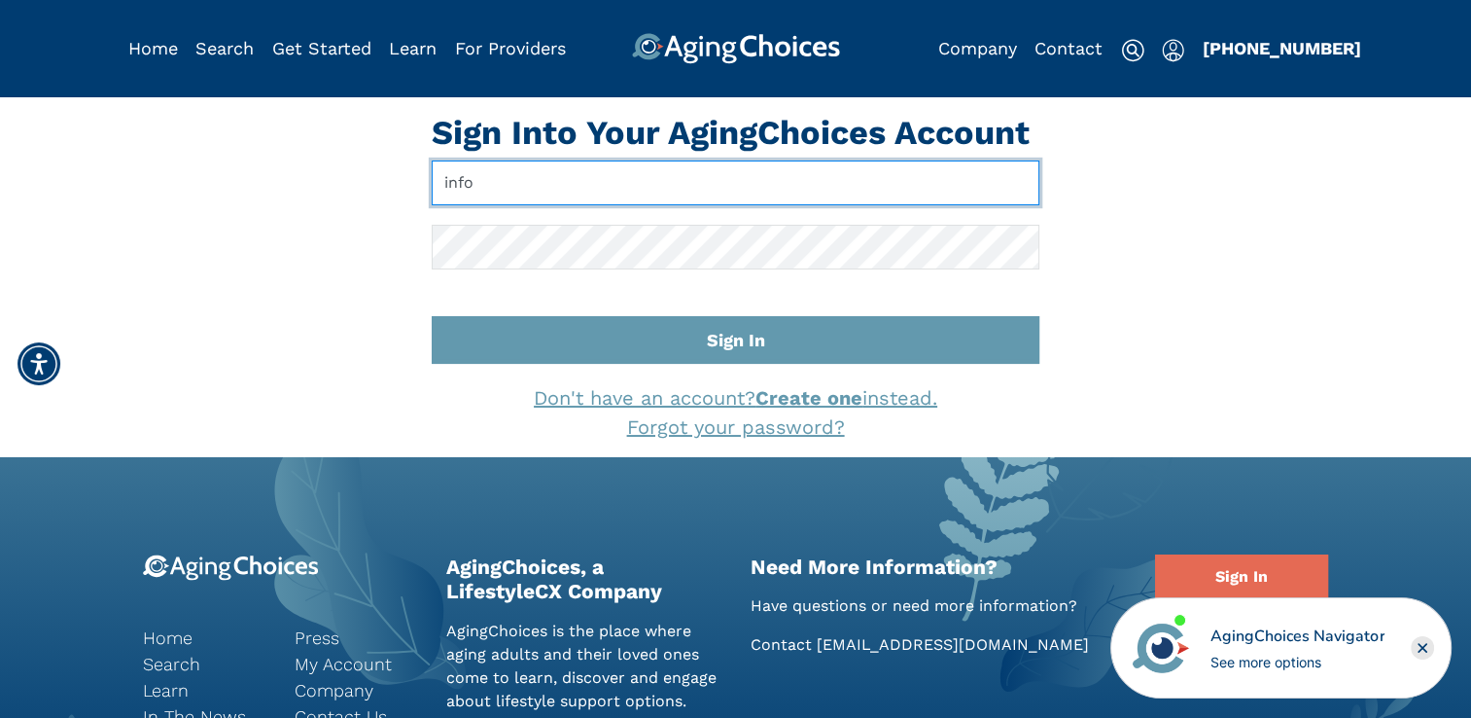
type input "[EMAIL_ADDRESS][DOMAIN_NAME]"
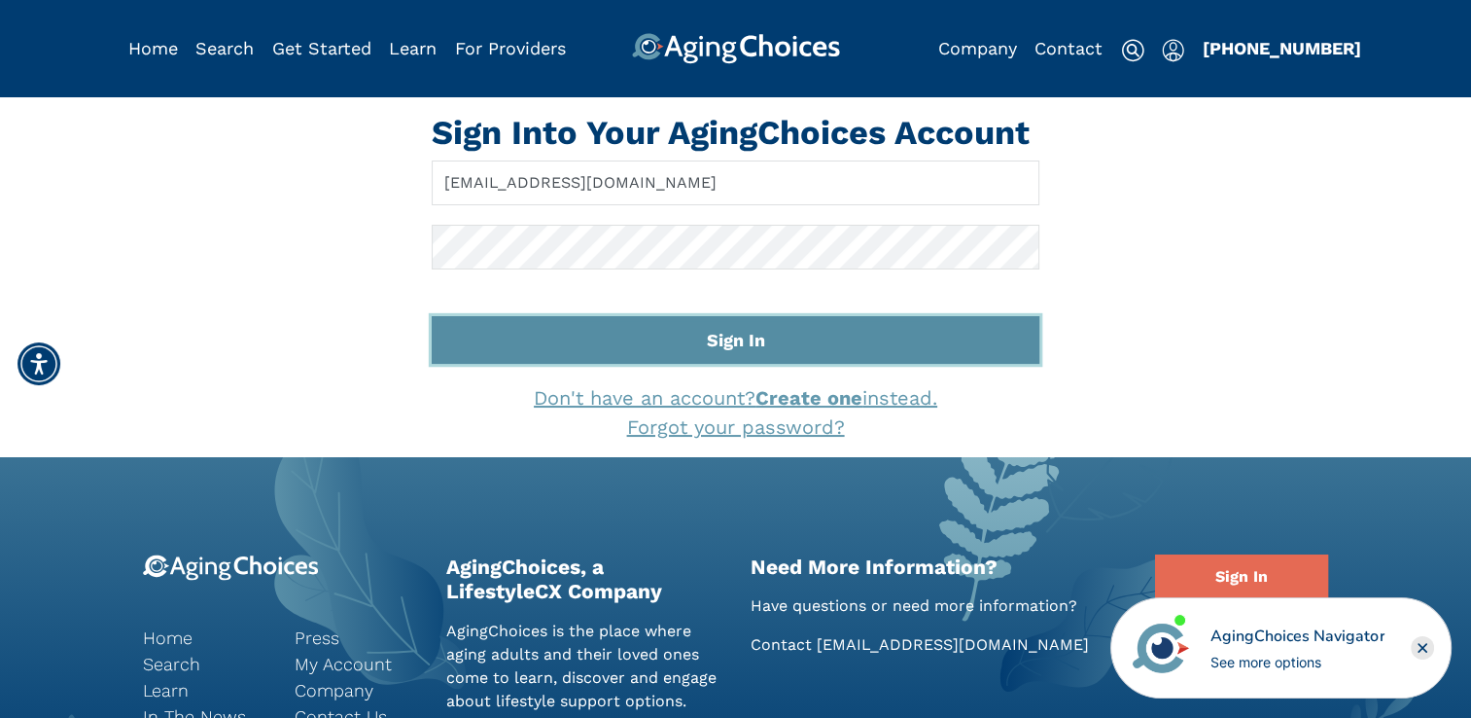
click at [731, 339] on button "Sign In" at bounding box center [736, 340] width 608 height 48
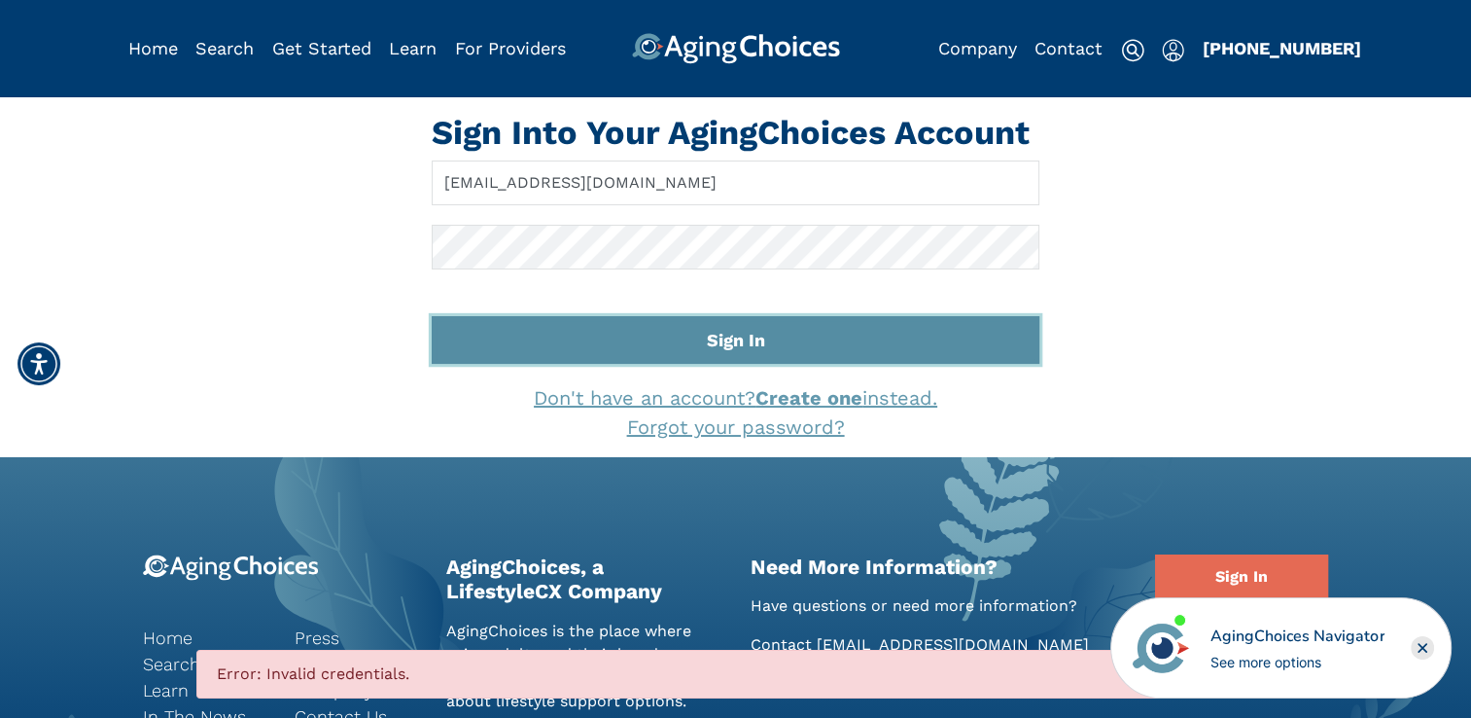
click at [731, 339] on button "Sign In" at bounding box center [736, 340] width 608 height 48
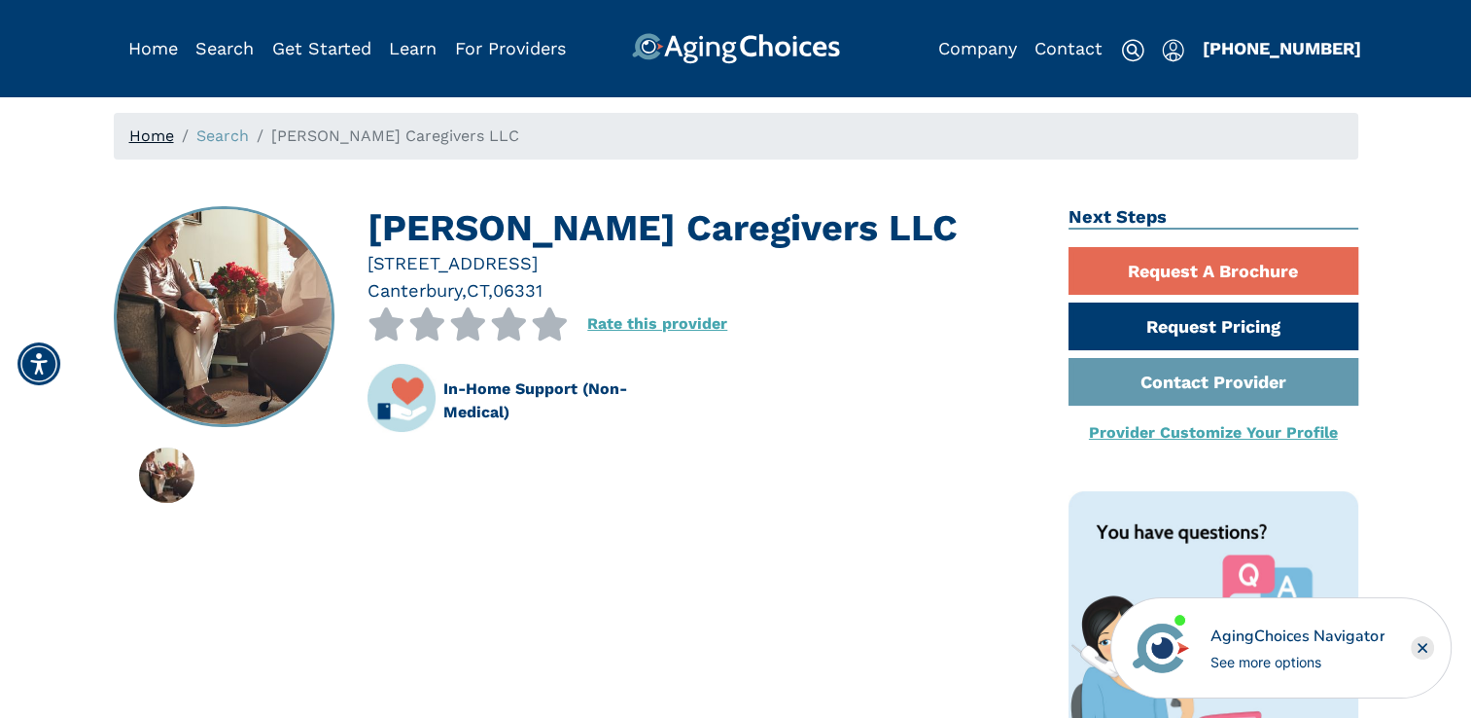
click at [150, 131] on link "Home" at bounding box center [151, 135] width 45 height 18
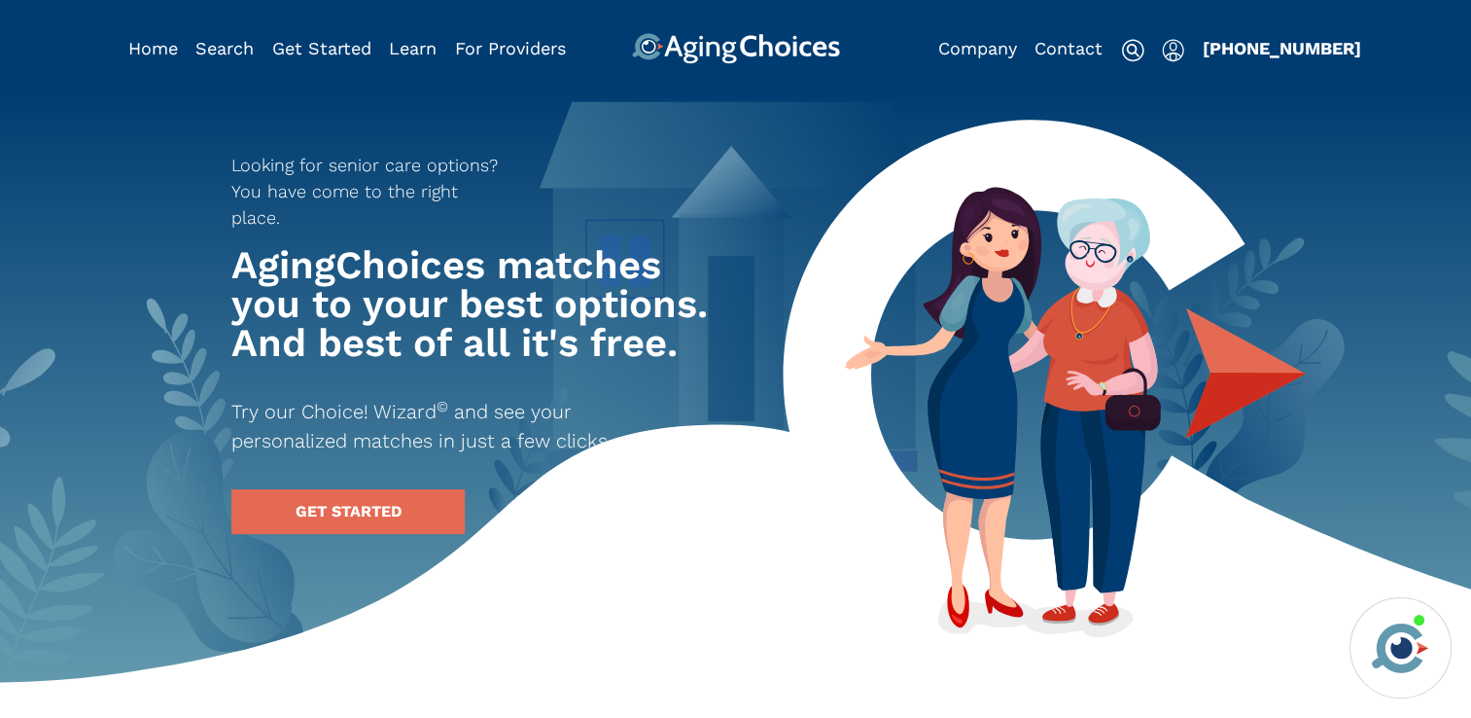
click at [1178, 46] on img "Popover trigger" at bounding box center [1173, 50] width 22 height 23
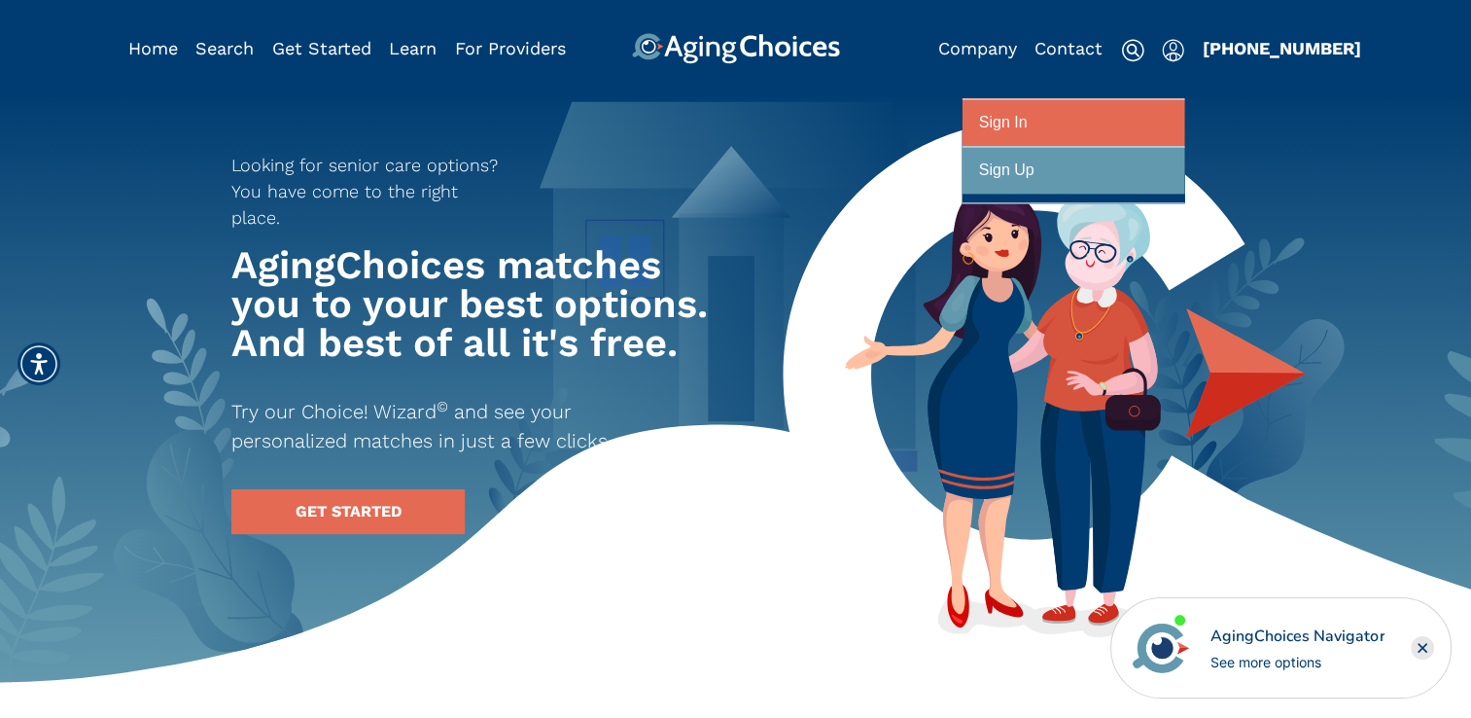
click at [1028, 119] on div at bounding box center [1073, 123] width 189 height 36
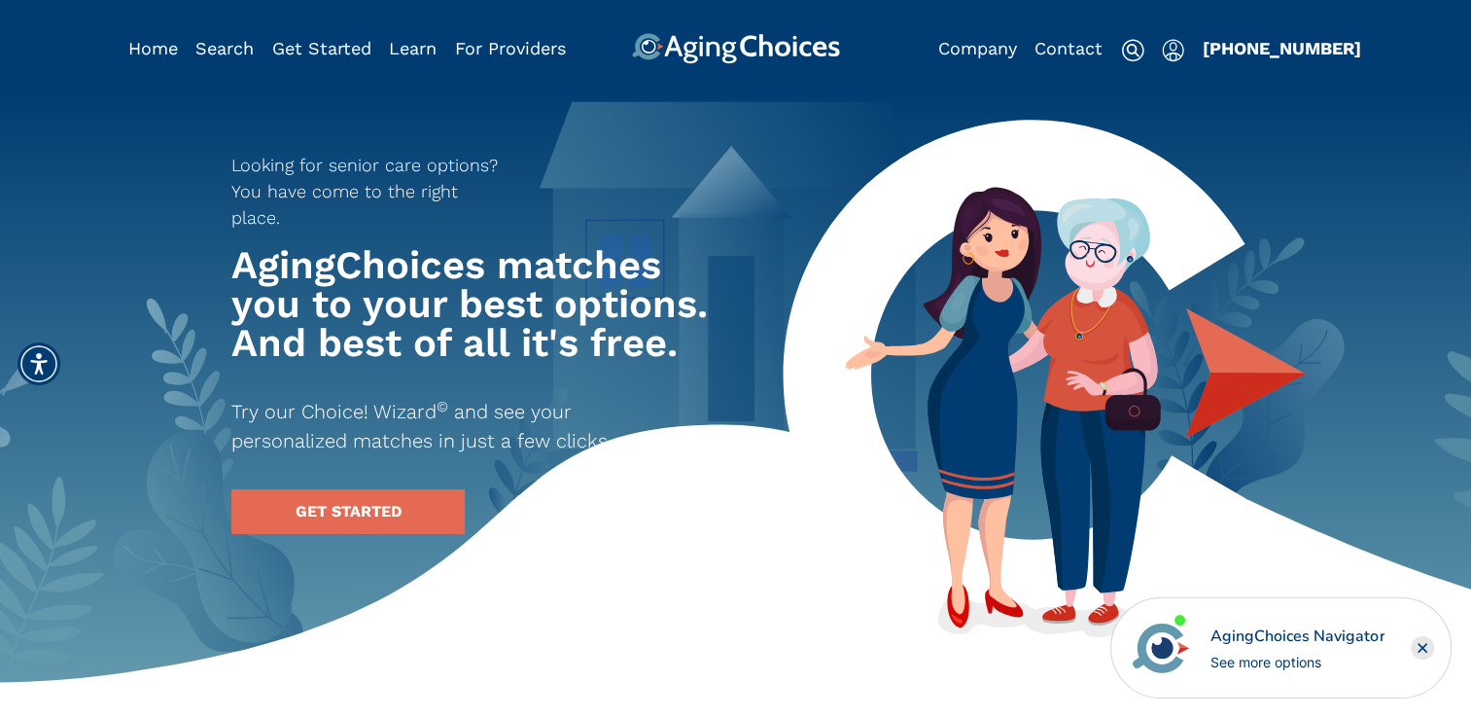
click at [1162, 51] on img "Popover trigger" at bounding box center [1173, 50] width 22 height 23
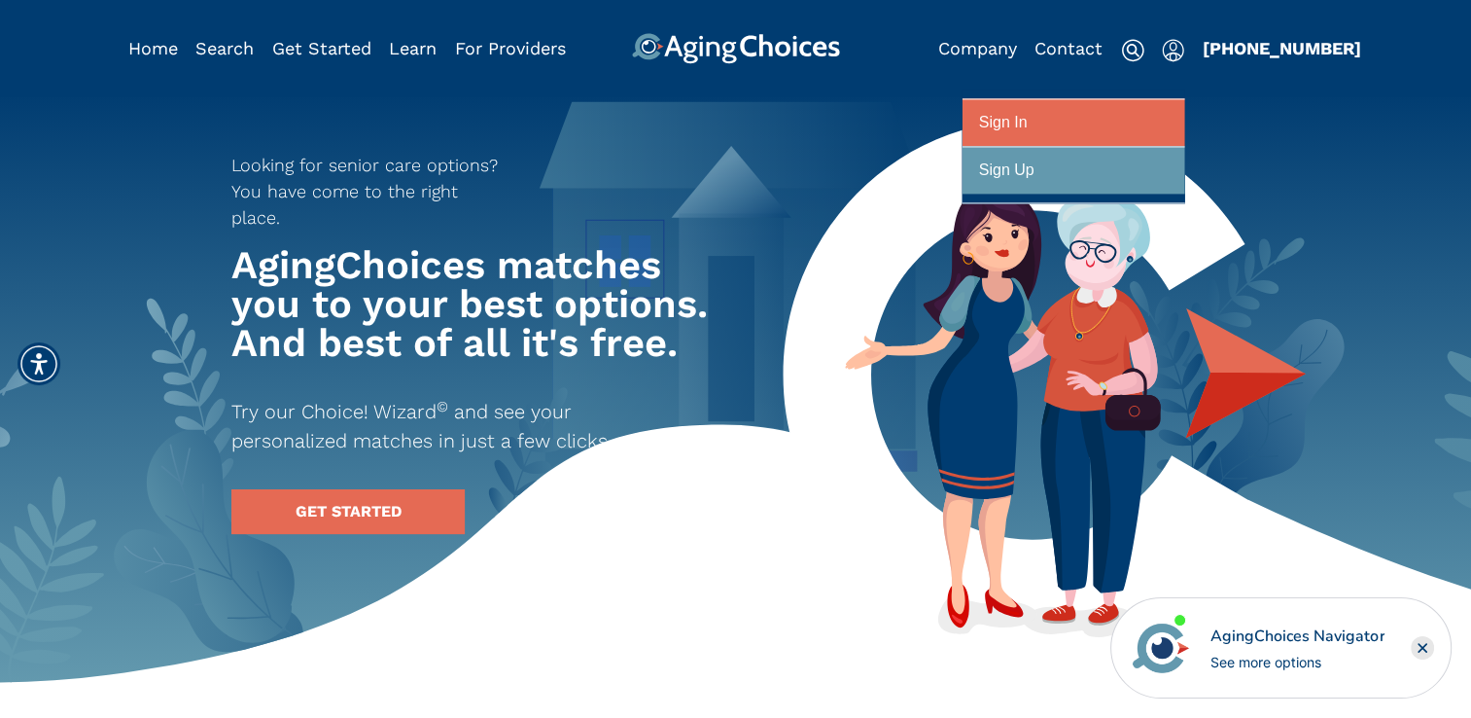
click at [1011, 124] on div "Sign In" at bounding box center [1003, 123] width 49 height 36
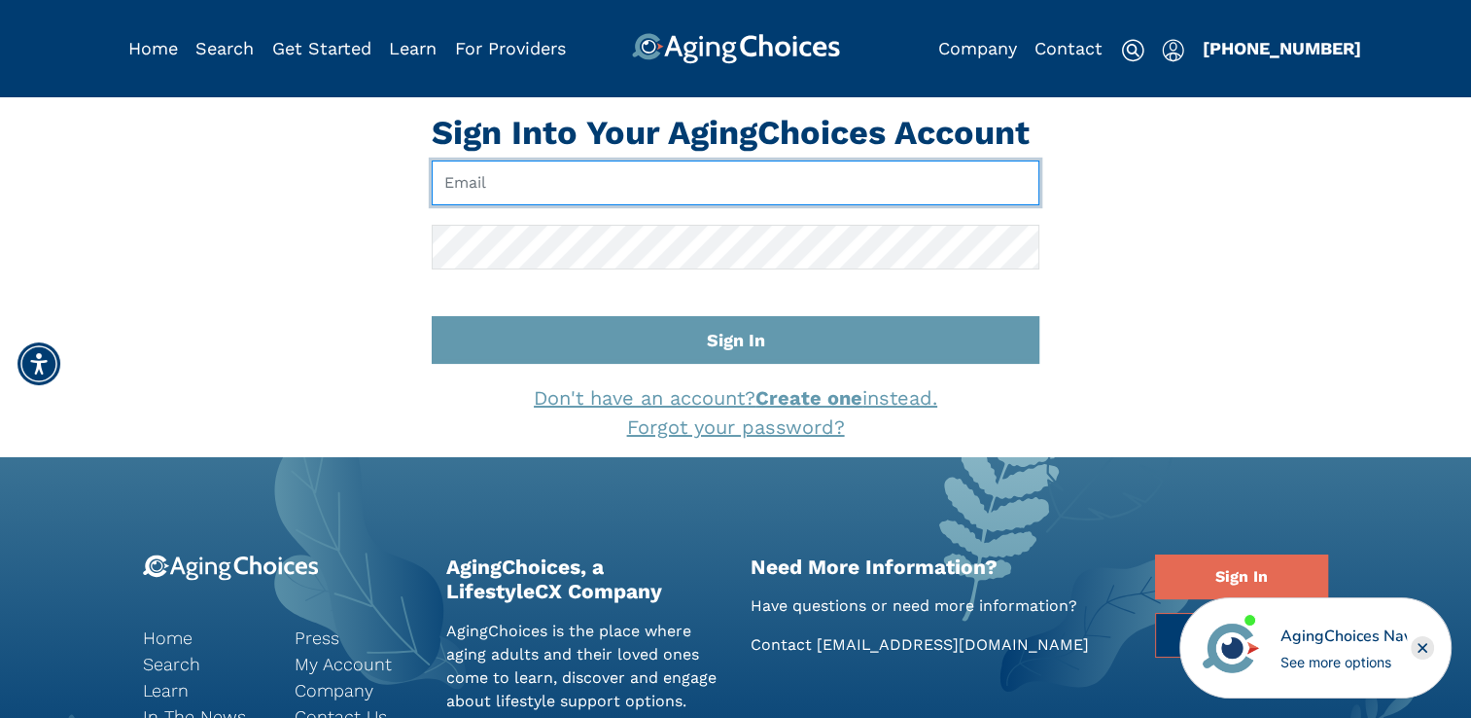
click at [718, 178] on input "Email" at bounding box center [736, 182] width 608 height 45
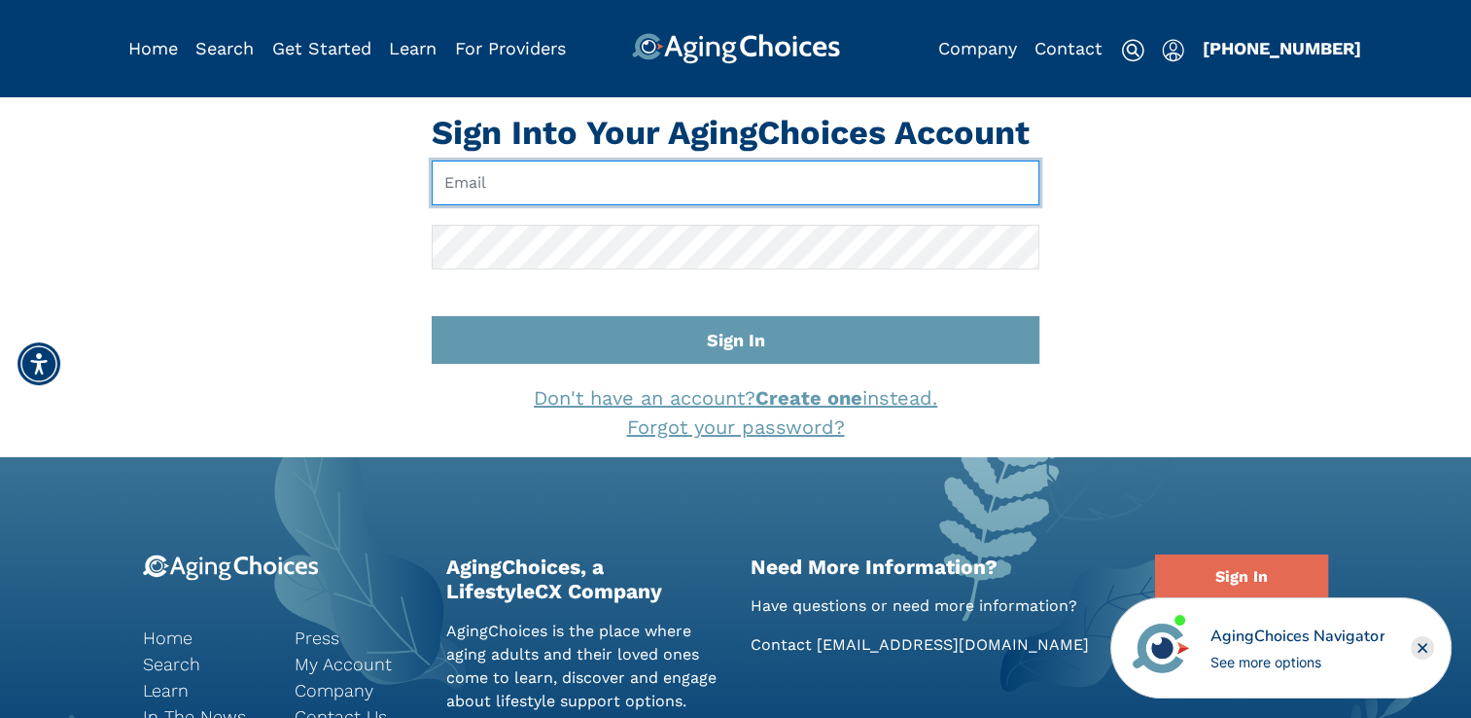
type input "[EMAIL_ADDRESS][DOMAIN_NAME]"
click at [722, 190] on input "[EMAIL_ADDRESS][DOMAIN_NAME]" at bounding box center [736, 182] width 608 height 45
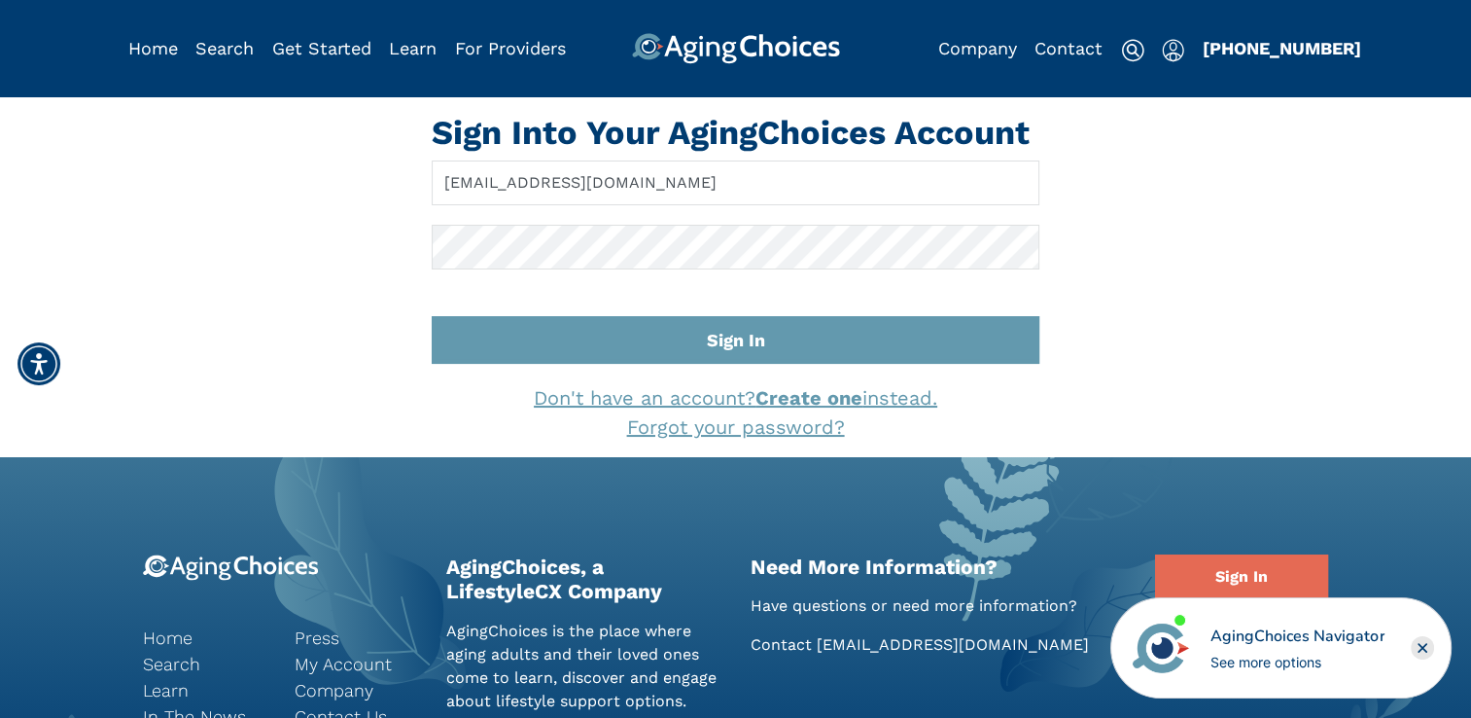
click at [715, 426] on link "Forgot your password?" at bounding box center [736, 426] width 218 height 23
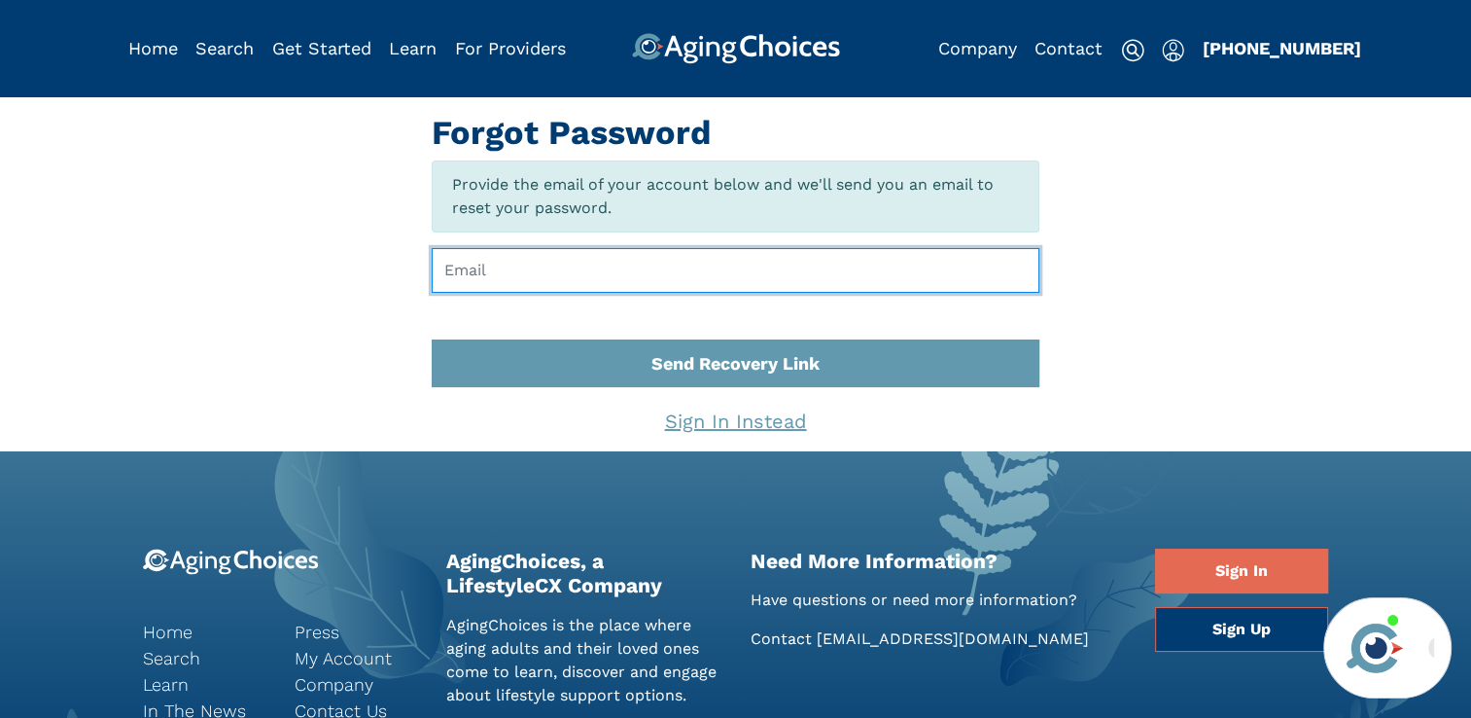
click at [597, 278] on input "Email" at bounding box center [736, 270] width 608 height 45
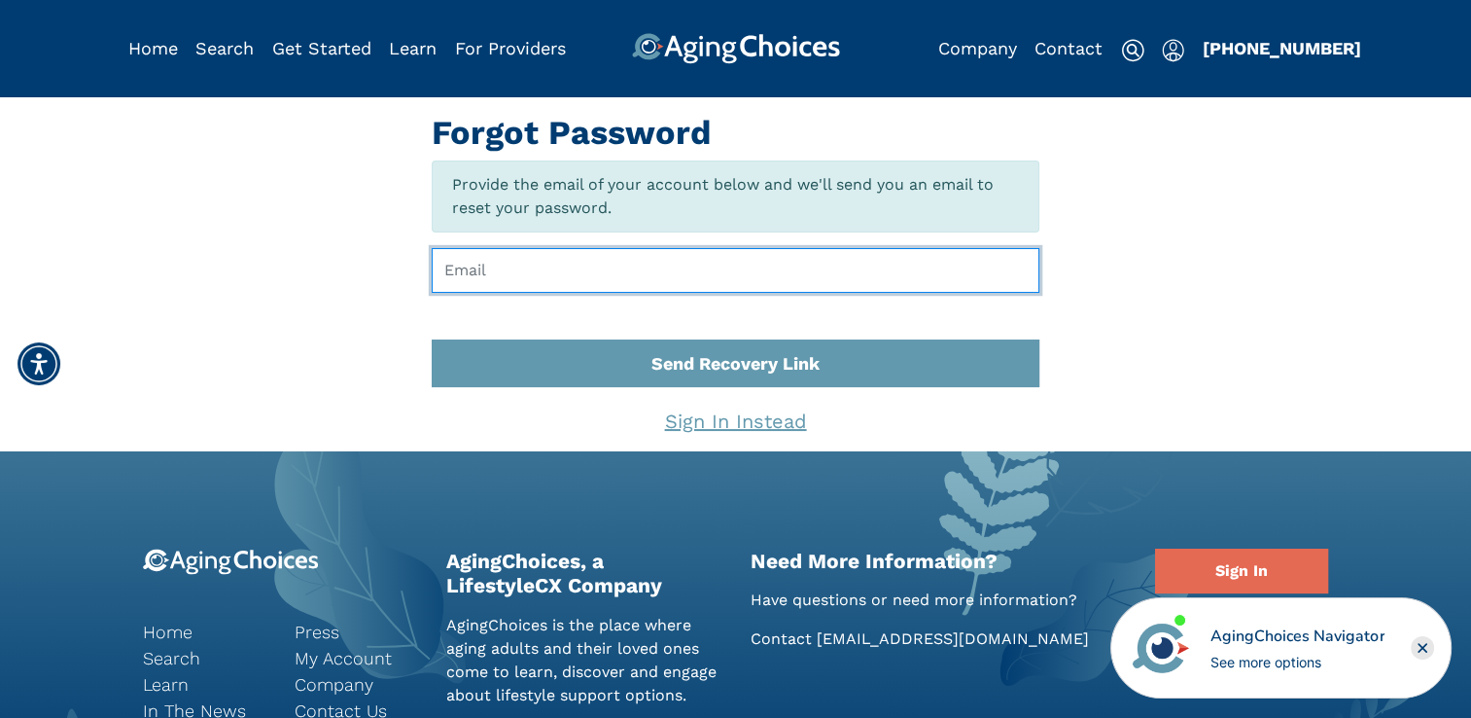
type input "[EMAIL_ADDRESS][DOMAIN_NAME]"
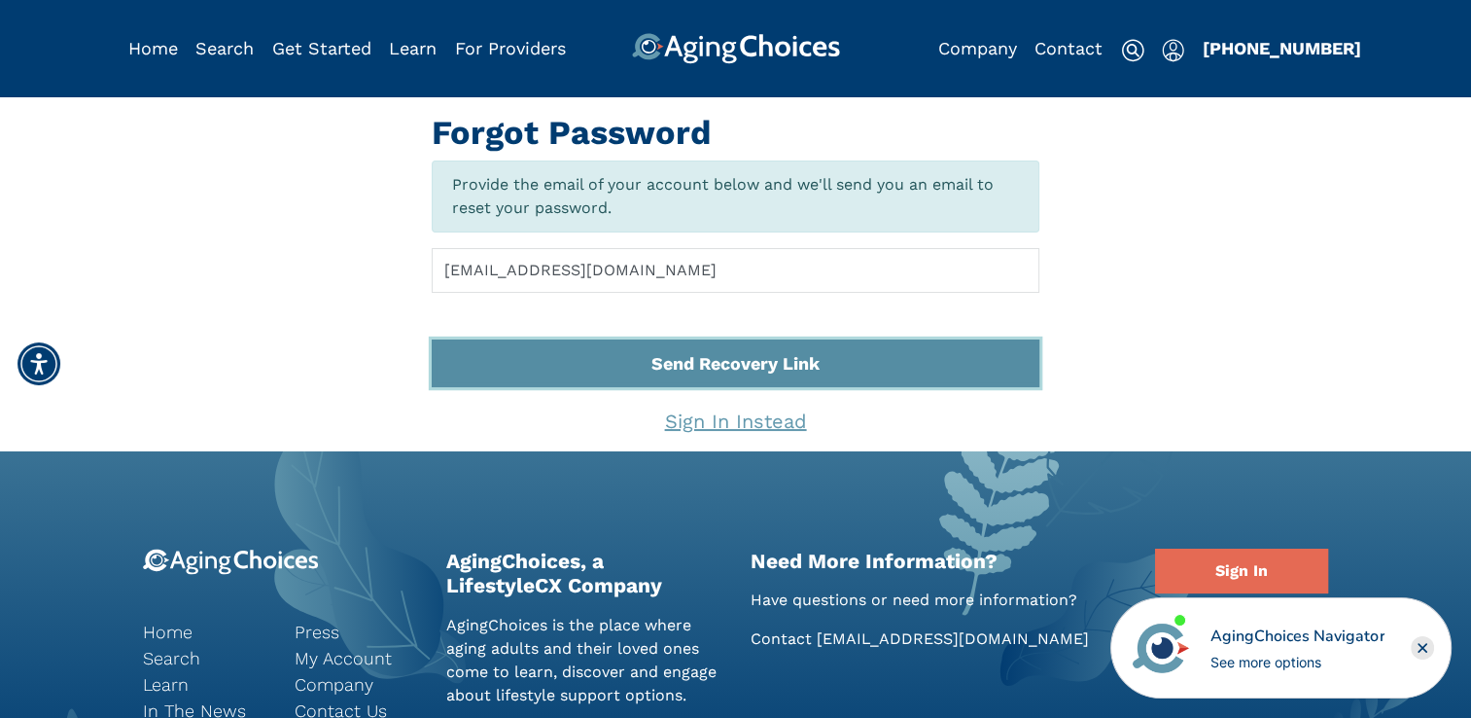
click at [704, 362] on button "Send Recovery Link" at bounding box center [736, 363] width 608 height 48
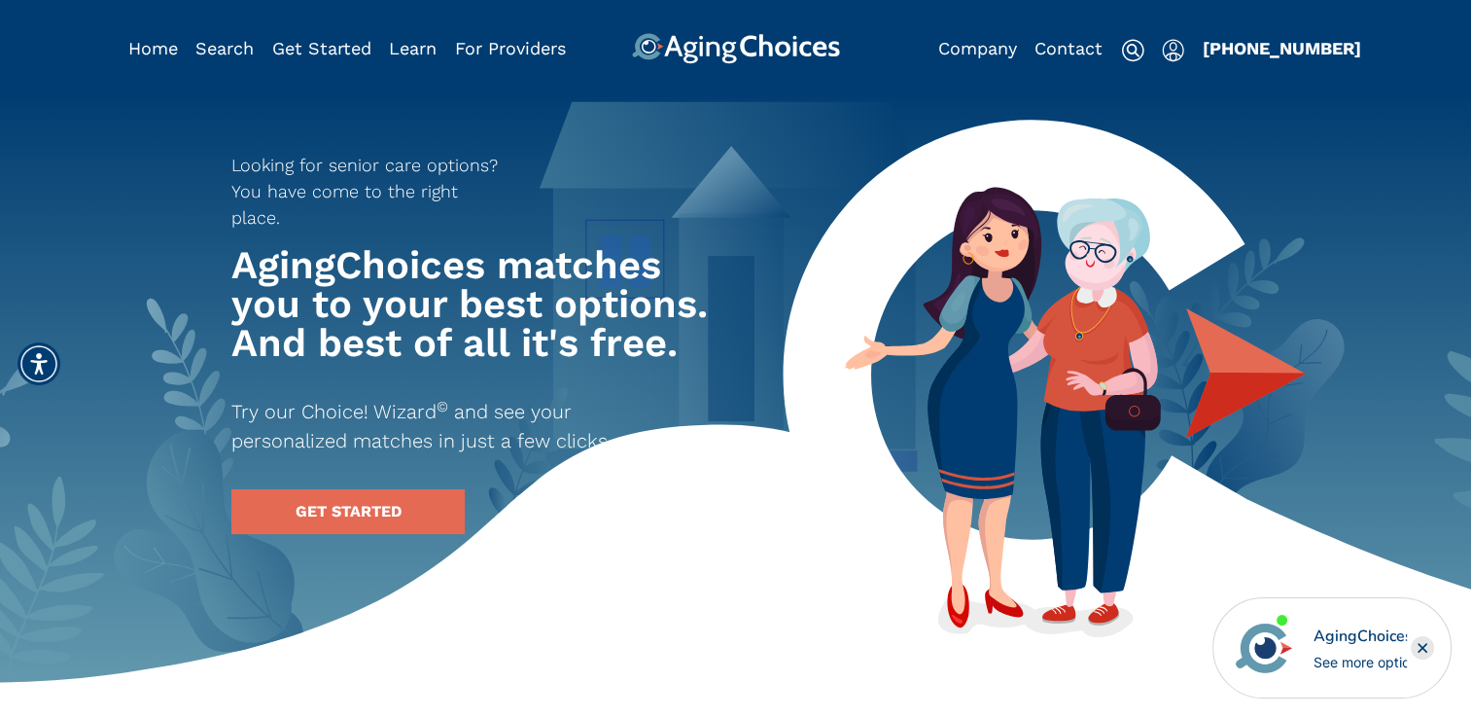
click at [1167, 52] on img "Popover trigger" at bounding box center [1173, 50] width 22 height 23
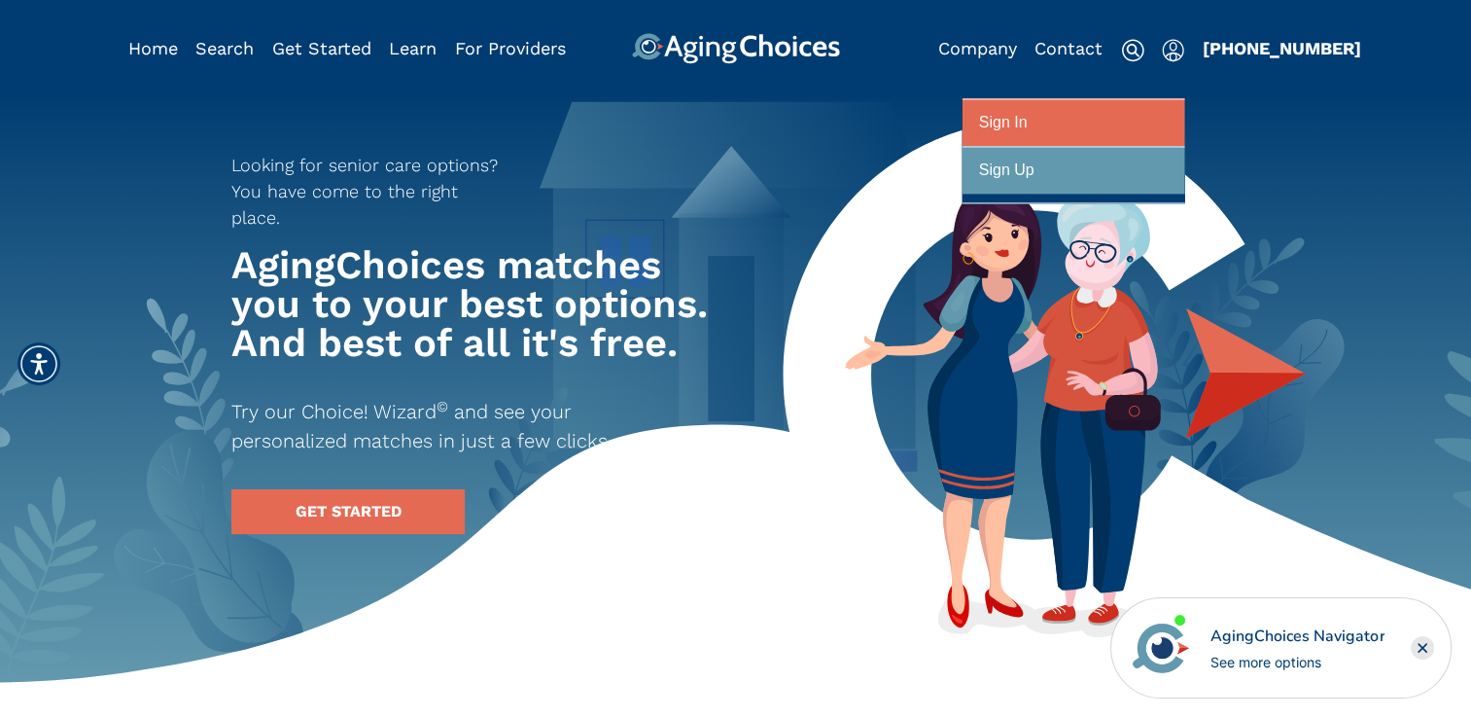
click at [1043, 120] on div at bounding box center [1073, 123] width 189 height 36
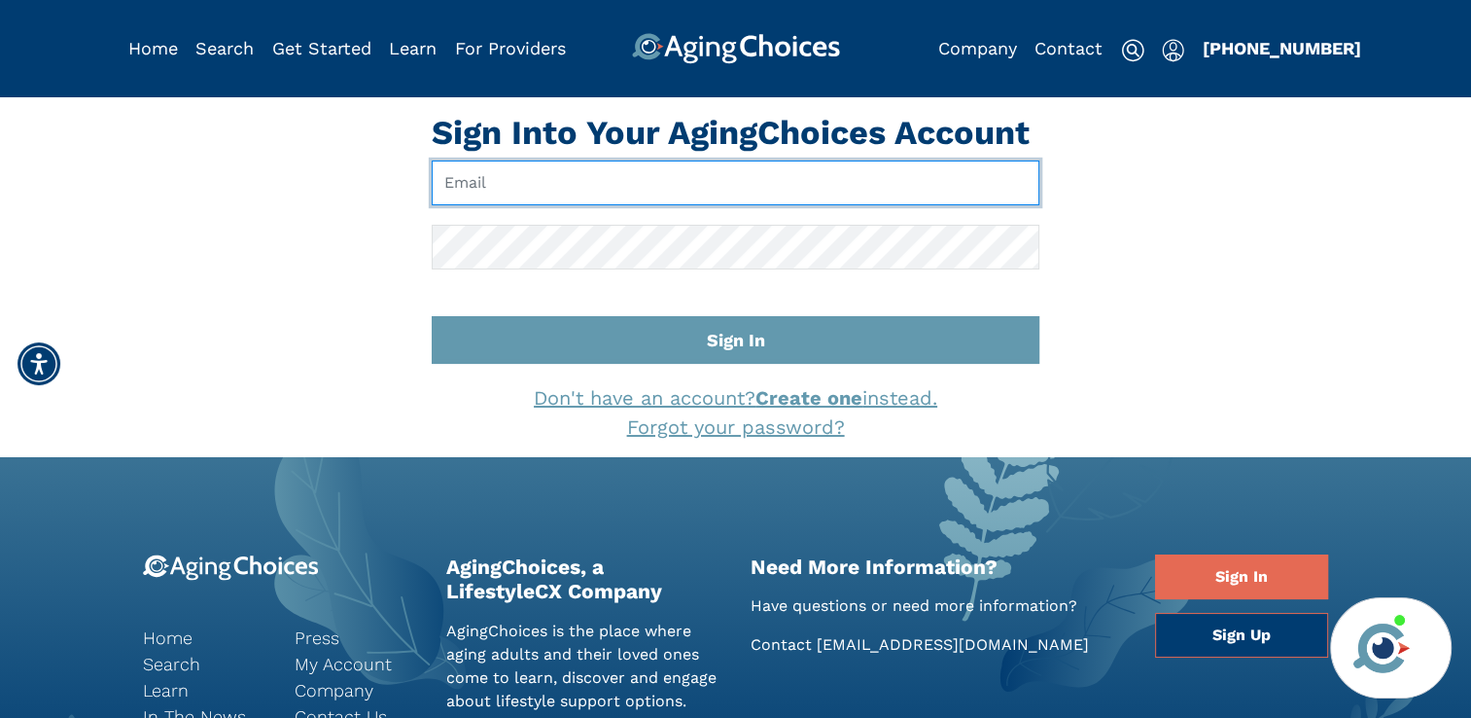
click at [614, 180] on input "Email" at bounding box center [736, 182] width 608 height 45
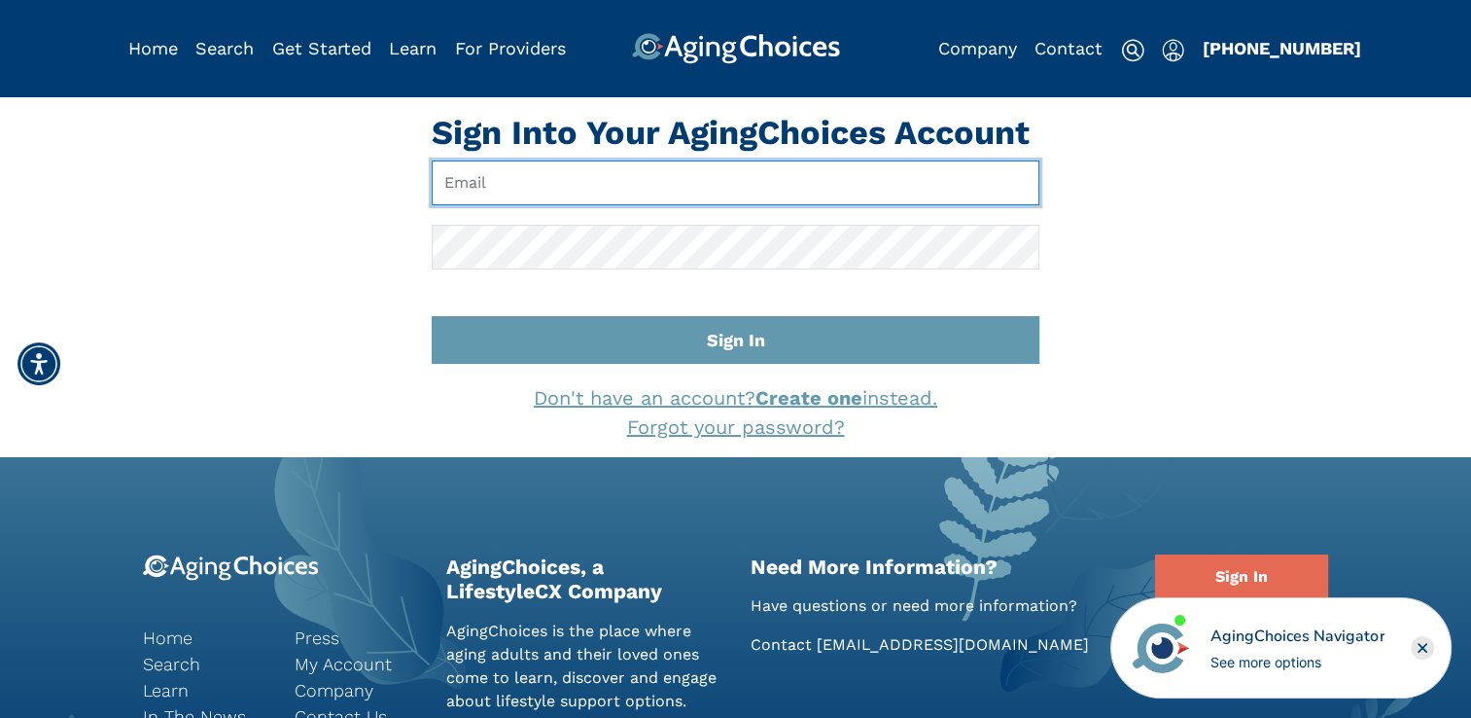
type input "[EMAIL_ADDRESS][DOMAIN_NAME]"
drag, startPoint x: 673, startPoint y: 185, endPoint x: 442, endPoint y: 203, distance: 232.2
click at [442, 203] on input "[EMAIL_ADDRESS][DOMAIN_NAME]" at bounding box center [736, 182] width 608 height 45
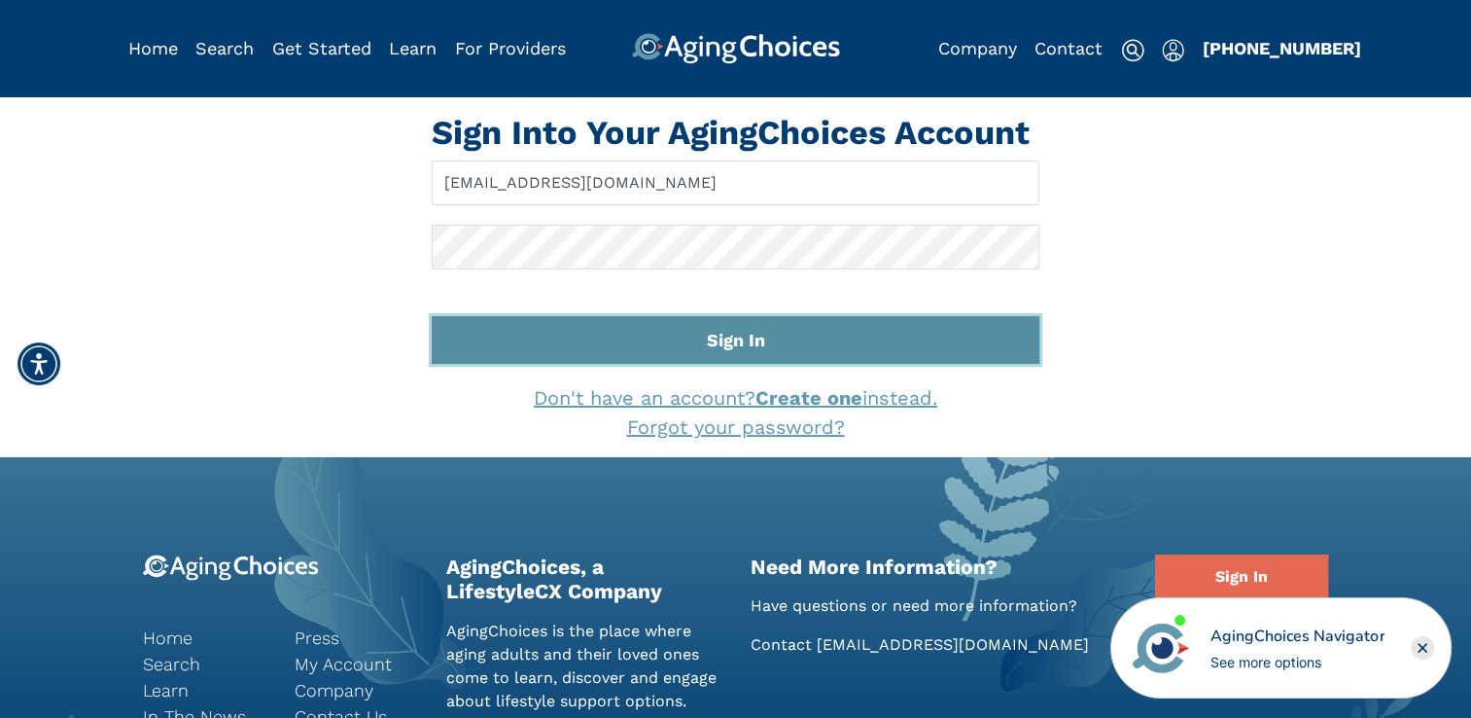
click at [740, 344] on button "Sign In" at bounding box center [736, 340] width 608 height 48
